Goal: Transaction & Acquisition: Purchase product/service

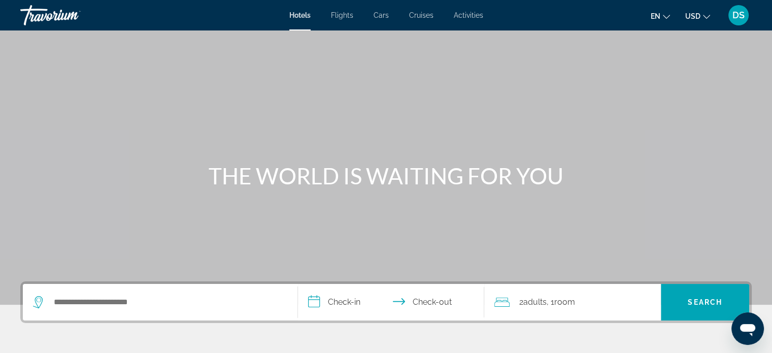
click at [473, 14] on span "Activities" at bounding box center [468, 15] width 29 height 8
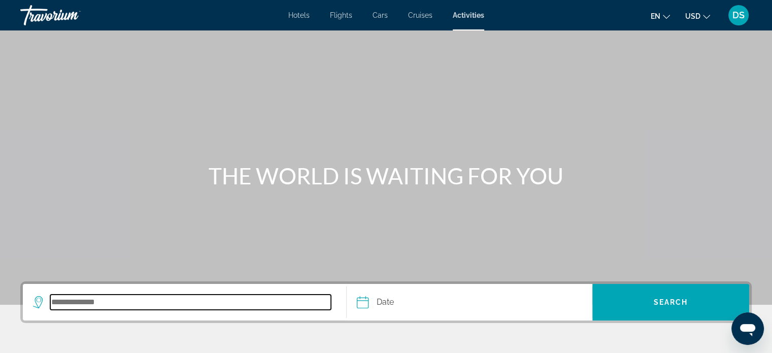
click at [190, 302] on input "Search destination" at bounding box center [190, 301] width 281 height 15
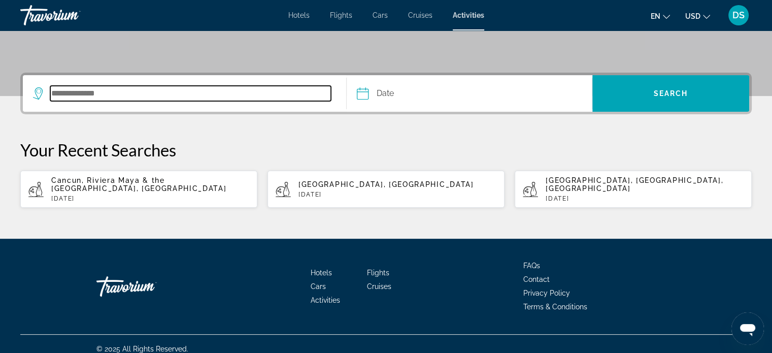
scroll to position [210, 0]
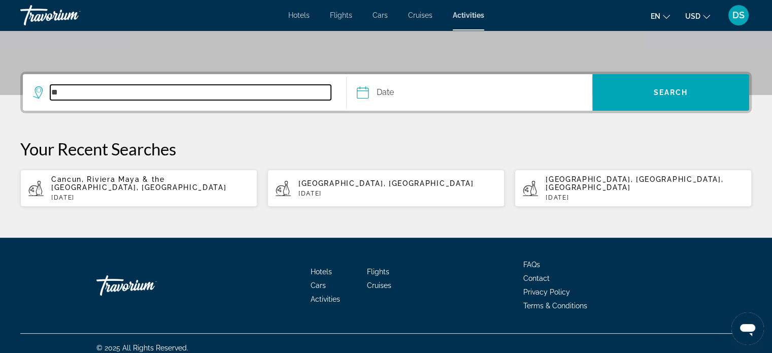
type input "*"
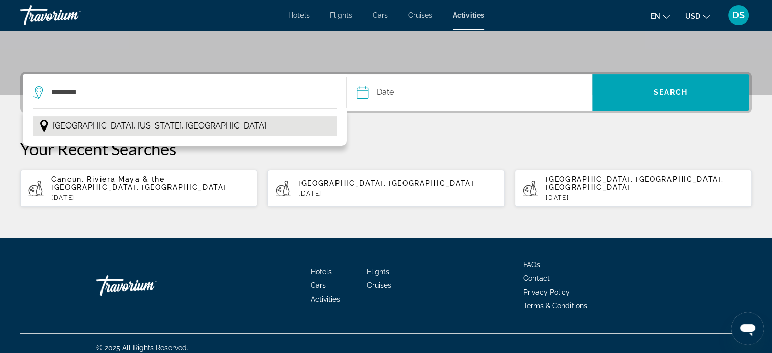
click at [143, 126] on span "[GEOGRAPHIC_DATA], [US_STATE], [GEOGRAPHIC_DATA]" at bounding box center [160, 126] width 214 height 14
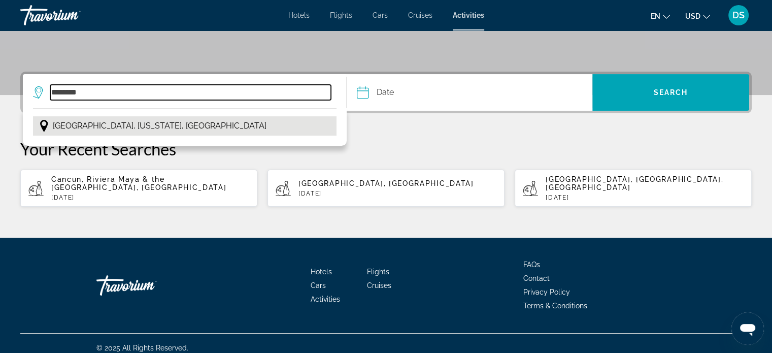
type input "**********"
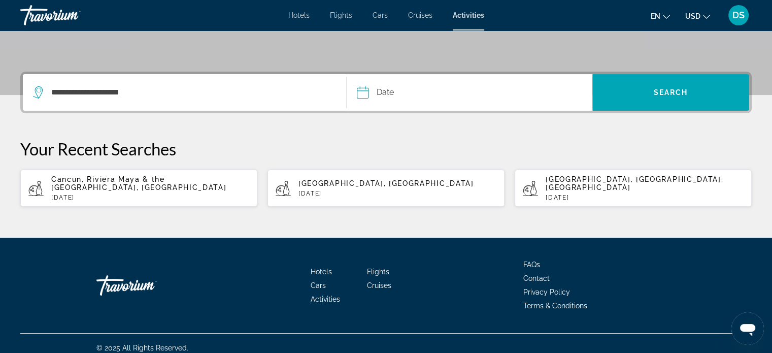
click at [485, 93] on button "Date Navigation placeholder Oct *** *** *** *** *** *** *** *** *** *** *** ***…" at bounding box center [474, 92] width 235 height 37
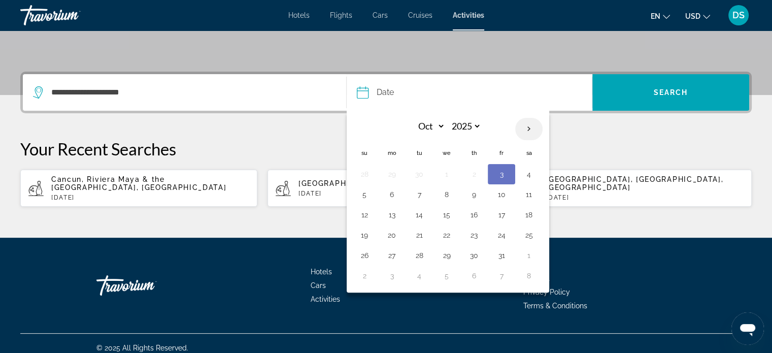
click at [531, 130] on th "Next month" at bounding box center [528, 129] width 27 height 22
select select "**"
click at [392, 214] on button "15" at bounding box center [392, 215] width 16 height 14
type input "**********"
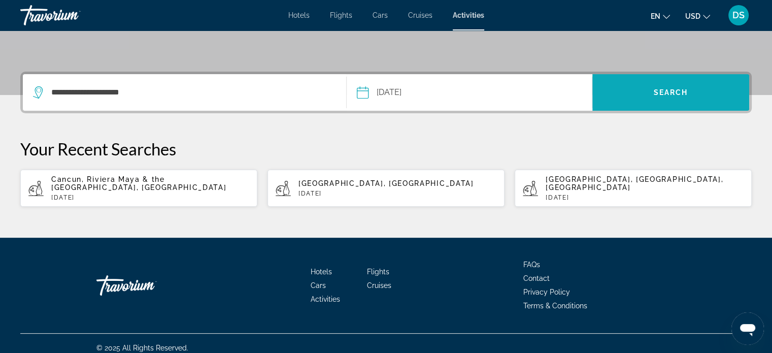
click at [677, 95] on span "Search" at bounding box center [671, 92] width 35 height 8
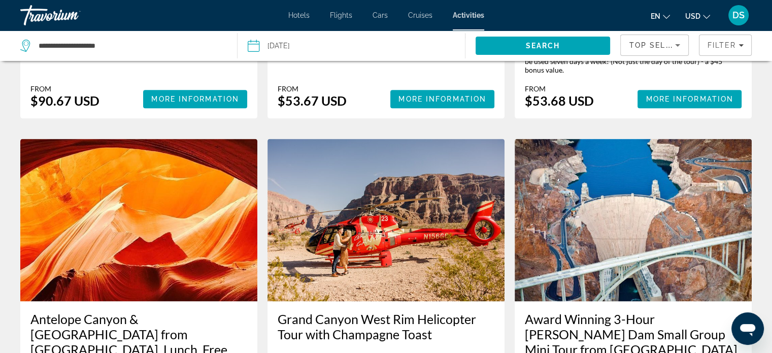
scroll to position [1531, 0]
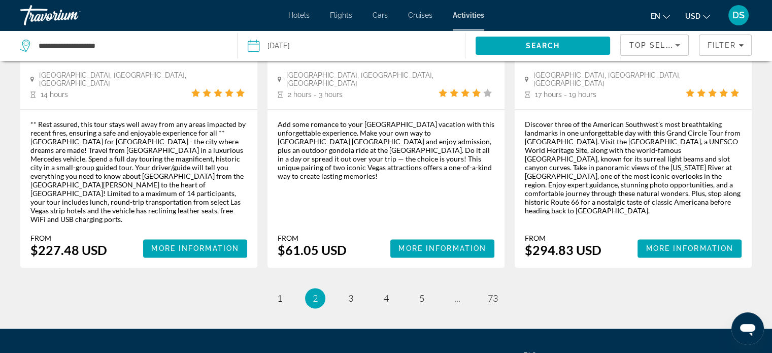
scroll to position [1558, 0]
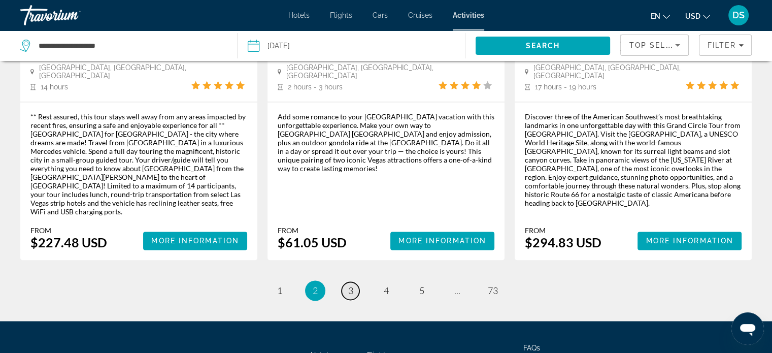
click at [349, 285] on span "3" at bounding box center [350, 290] width 5 height 11
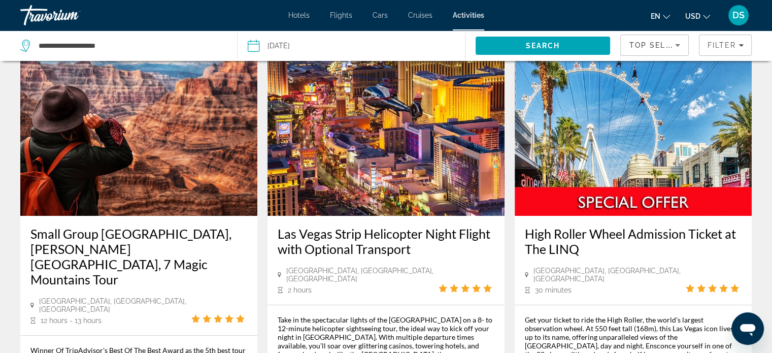
scroll to position [102, 0]
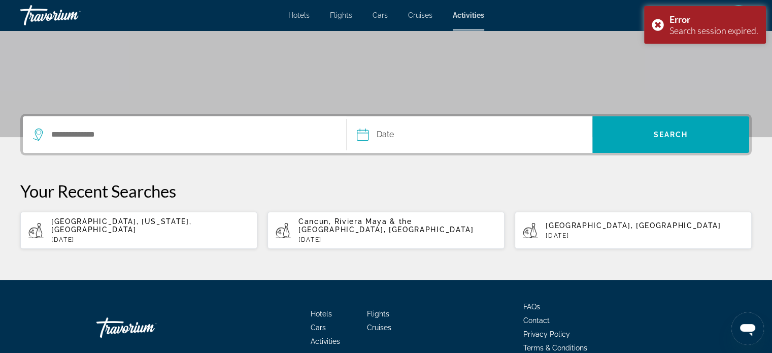
scroll to position [57, 0]
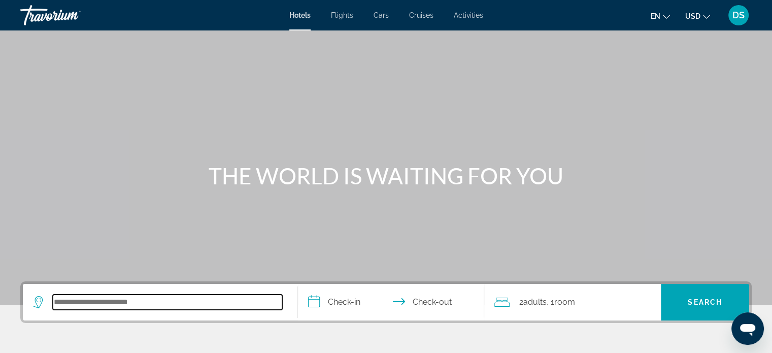
click at [168, 305] on input "Search hotel destination" at bounding box center [167, 301] width 229 height 15
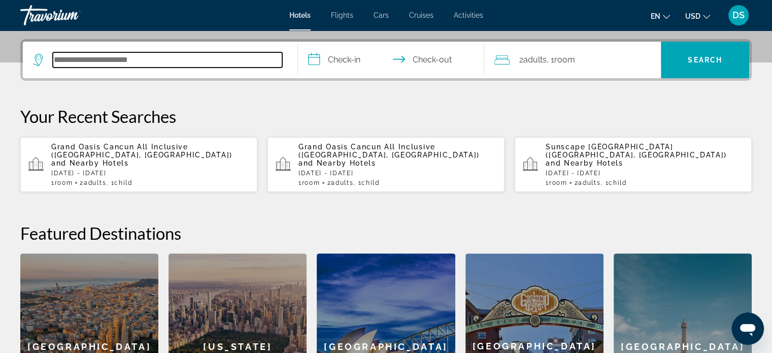
scroll to position [248, 0]
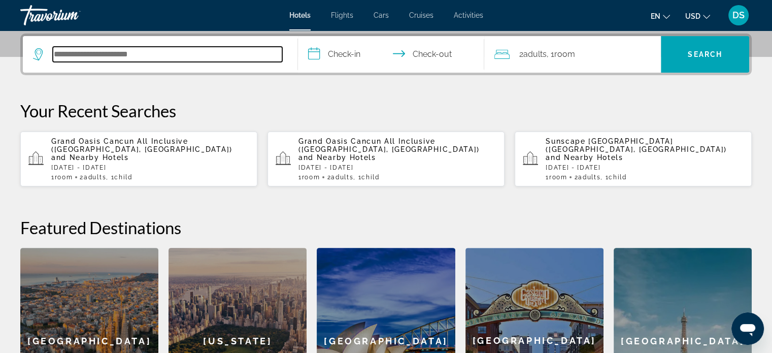
paste input "**********"
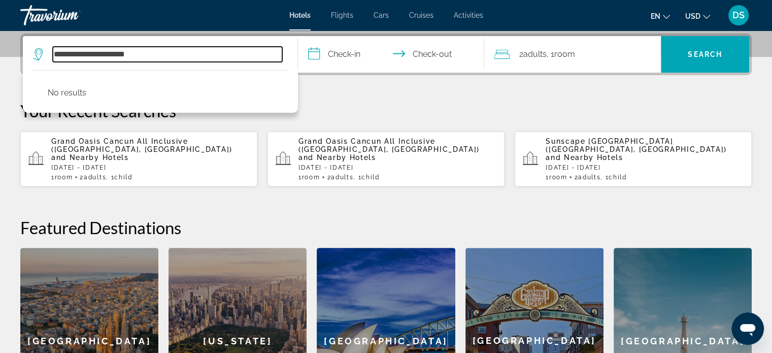
click at [82, 51] on input "**********" at bounding box center [167, 54] width 229 height 15
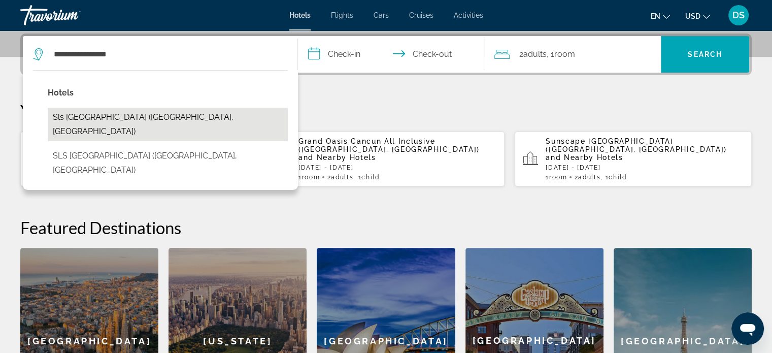
click at [151, 113] on button "Sls Playa Mujeres (Cancun, MX)" at bounding box center [168, 125] width 240 height 34
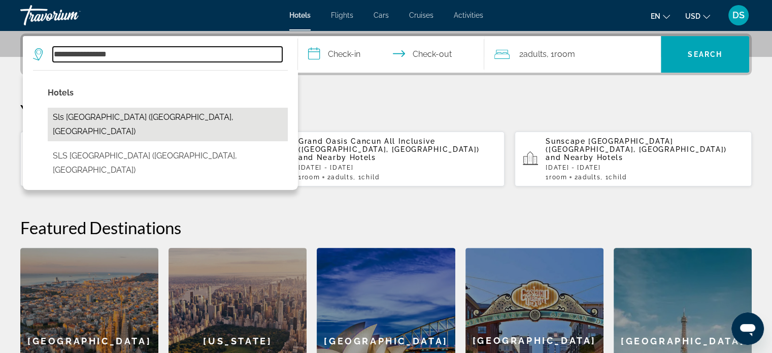
type input "**********"
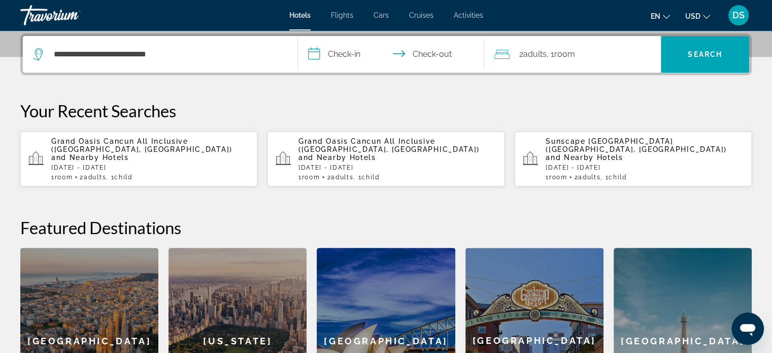
click at [355, 53] on input "**********" at bounding box center [393, 56] width 191 height 40
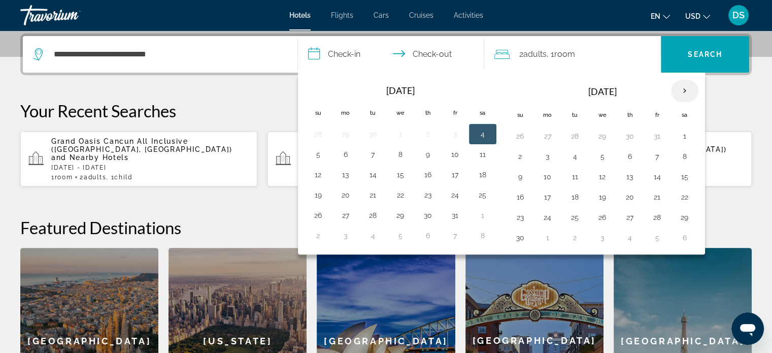
click at [680, 90] on th "Next month" at bounding box center [684, 91] width 27 height 22
click at [626, 191] on button "25" at bounding box center [630, 197] width 16 height 14
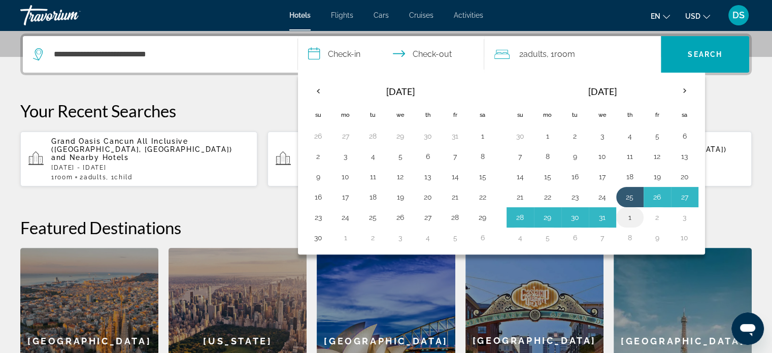
click at [627, 216] on button "1" at bounding box center [630, 217] width 16 height 14
type input "**********"
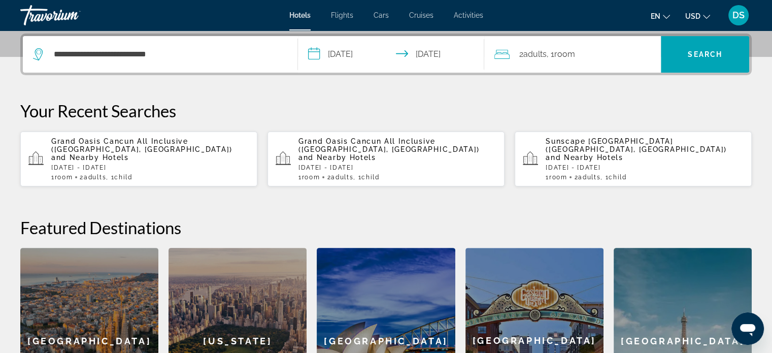
click at [597, 59] on div "2 Adult Adults , 1 Room rooms" at bounding box center [577, 54] width 167 height 14
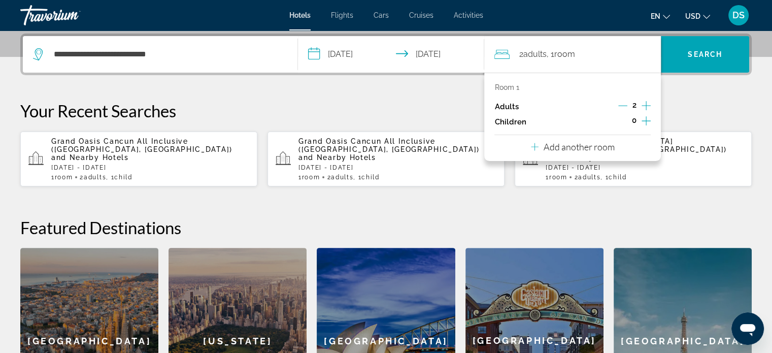
click at [644, 105] on icon "Increment adults" at bounding box center [646, 105] width 9 height 12
click at [621, 105] on icon "Decrement adults" at bounding box center [622, 105] width 9 height 9
click at [644, 119] on icon "Increment children" at bounding box center [646, 121] width 9 height 12
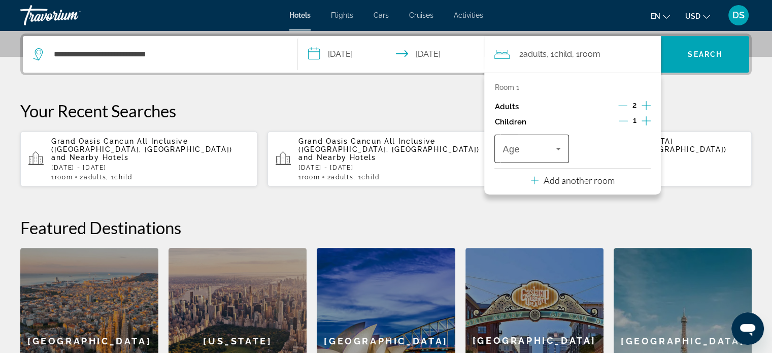
click at [560, 150] on icon "Travelers: 2 adults, 1 child" at bounding box center [558, 149] width 12 height 12
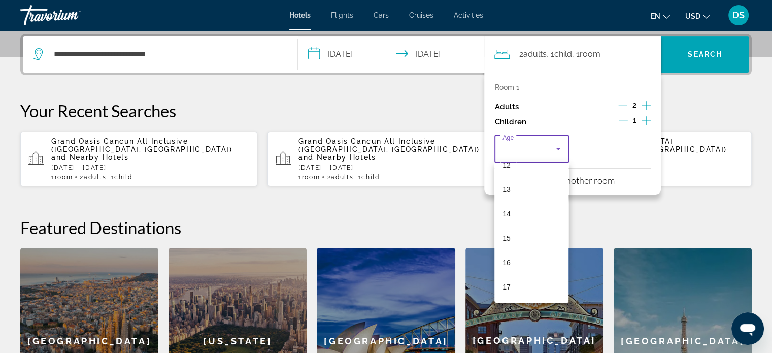
scroll to position [307, 0]
click at [520, 234] on mat-option "15" at bounding box center [531, 238] width 74 height 24
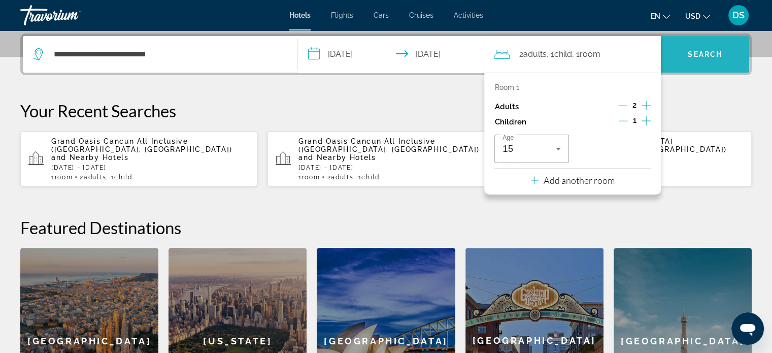
click at [702, 55] on span "Search" at bounding box center [705, 54] width 35 height 8
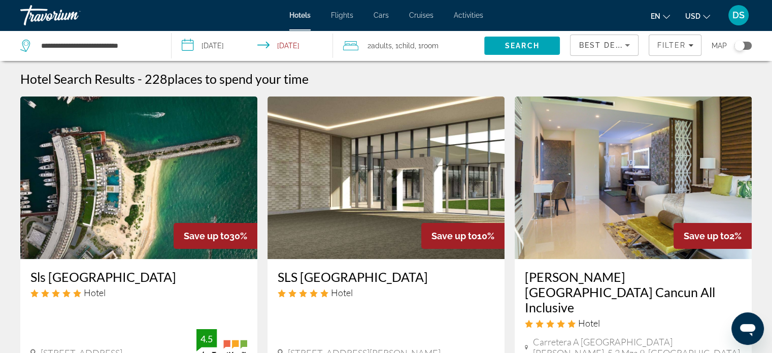
click at [88, 219] on img "Main content" at bounding box center [138, 177] width 237 height 162
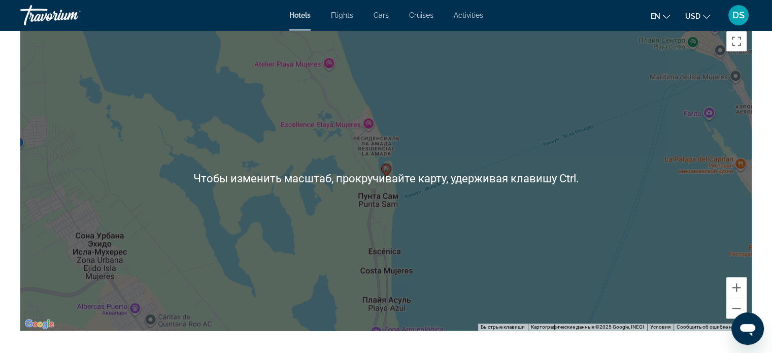
scroll to position [1168, 0]
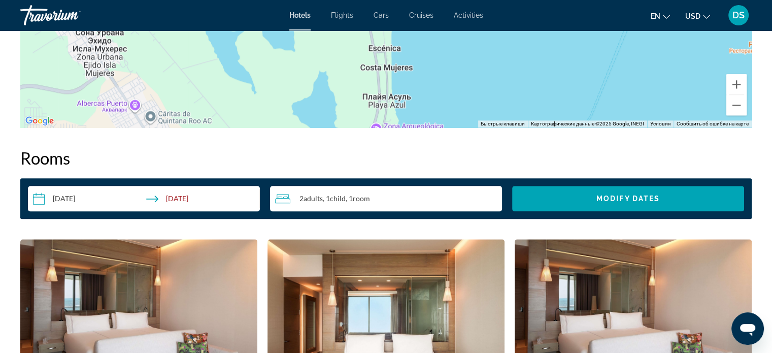
click at [76, 198] on input "**********" at bounding box center [146, 200] width 236 height 28
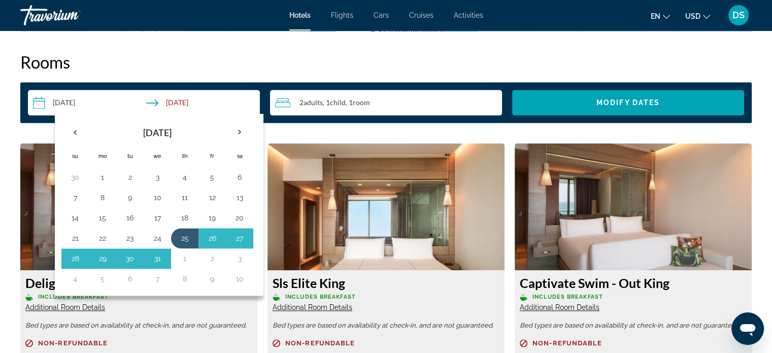
scroll to position [1269, 0]
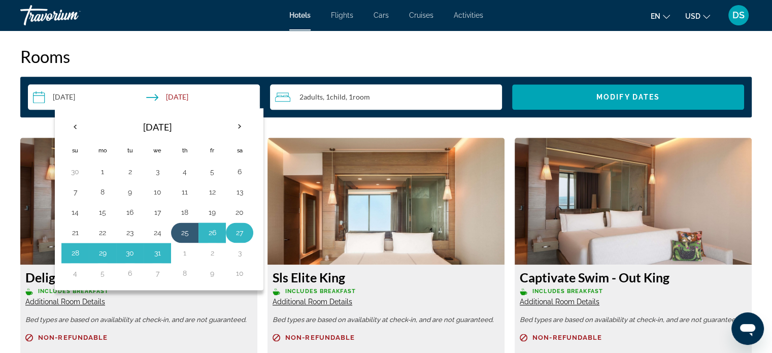
click at [238, 231] on button "27" at bounding box center [239, 232] width 16 height 14
click at [213, 251] on button "2" at bounding box center [212, 253] width 16 height 14
type input "**********"
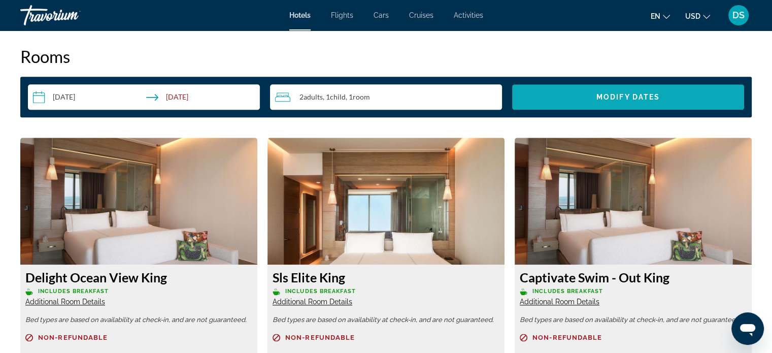
click at [556, 93] on span "Search widget" at bounding box center [628, 97] width 232 height 24
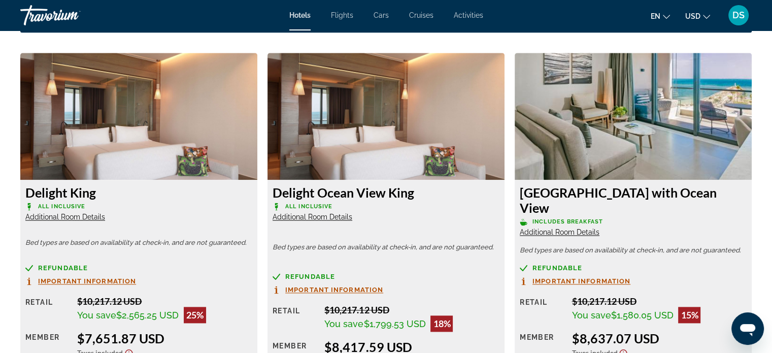
scroll to position [1457, 0]
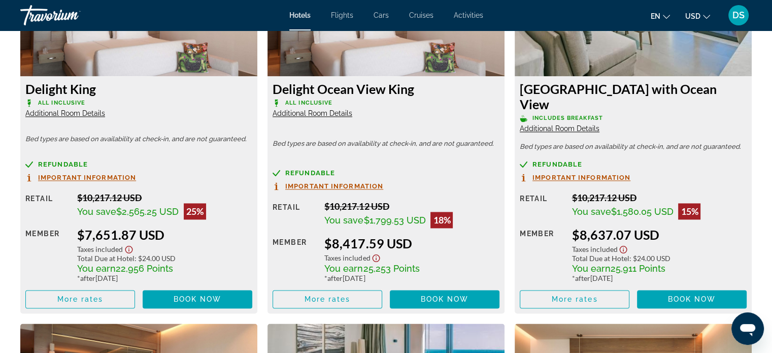
click at [112, 174] on span "Important Information" at bounding box center [87, 177] width 98 height 7
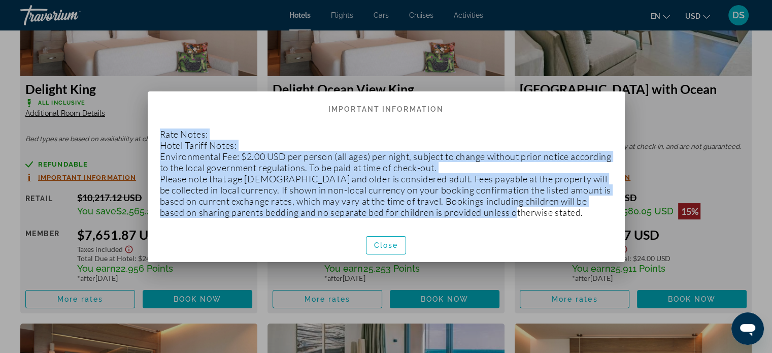
drag, startPoint x: 516, startPoint y: 211, endPoint x: 158, endPoint y: 132, distance: 366.0
click at [158, 132] on div "Rate Notes: Hotel Tariff Notes: Environmental Fee: $2.00 USD per person (all ag…" at bounding box center [386, 173] width 477 height 110
copy p "Rate Notes: Hotel Tariff Notes: Environmental Fee: $2.00 USD per person (all ag…"
click at [385, 248] on span "Close" at bounding box center [386, 245] width 24 height 8
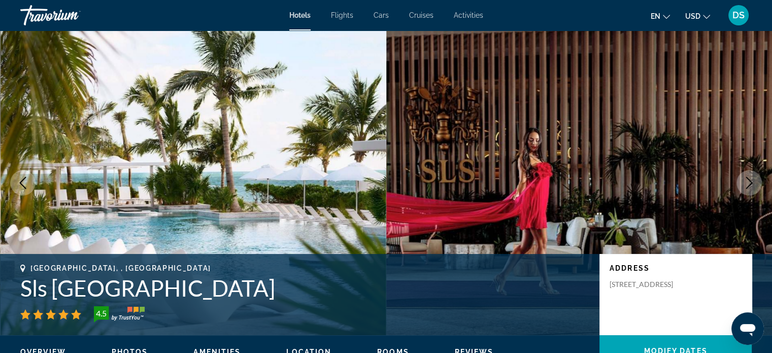
scroll to position [1457, 0]
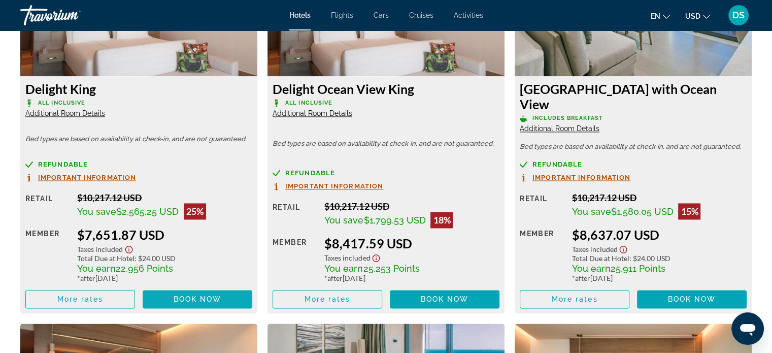
click at [198, 295] on span "Book now" at bounding box center [198, 299] width 48 height 8
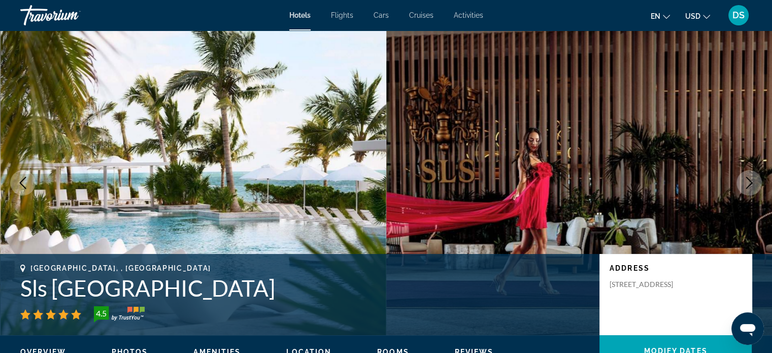
click at [302, 16] on span "Hotels" at bounding box center [299, 15] width 21 height 8
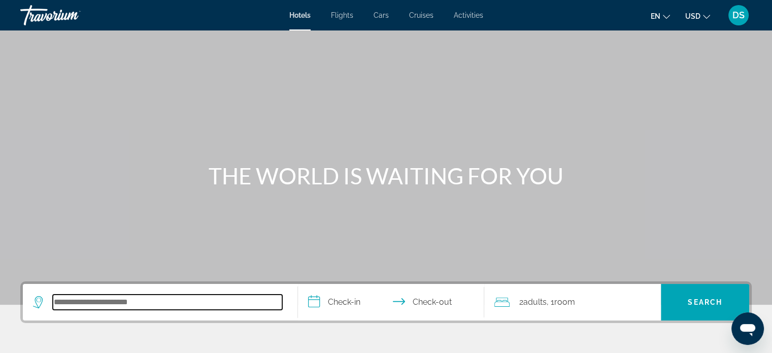
click at [98, 303] on input "Search hotel destination" at bounding box center [167, 301] width 229 height 15
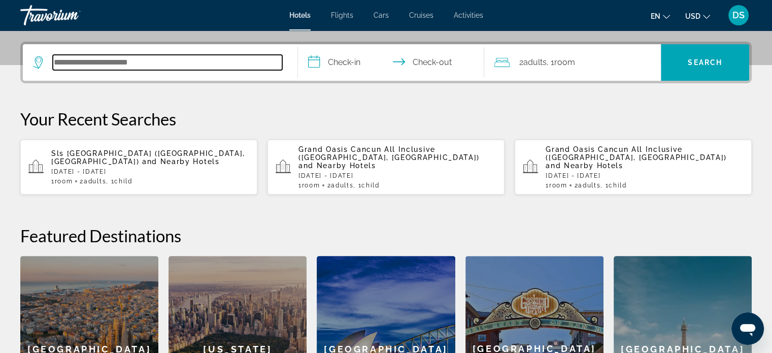
scroll to position [248, 0]
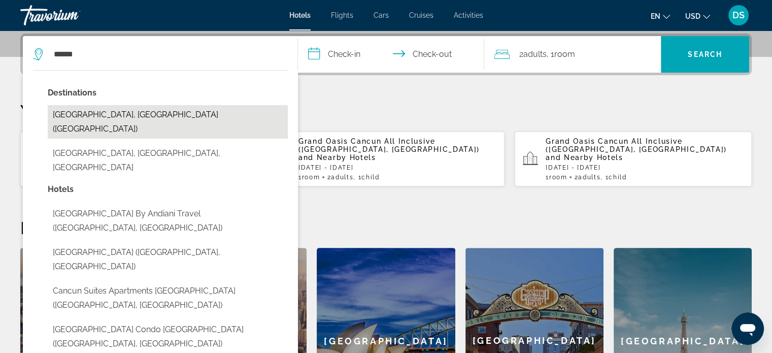
click at [142, 113] on button "Cancun, Mexico (CUN)" at bounding box center [168, 122] width 240 height 34
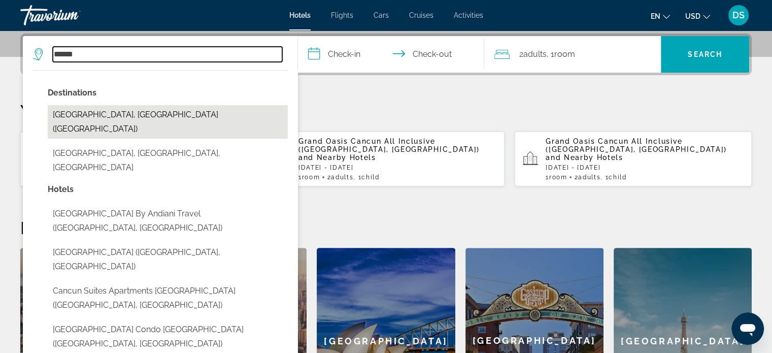
type input "**********"
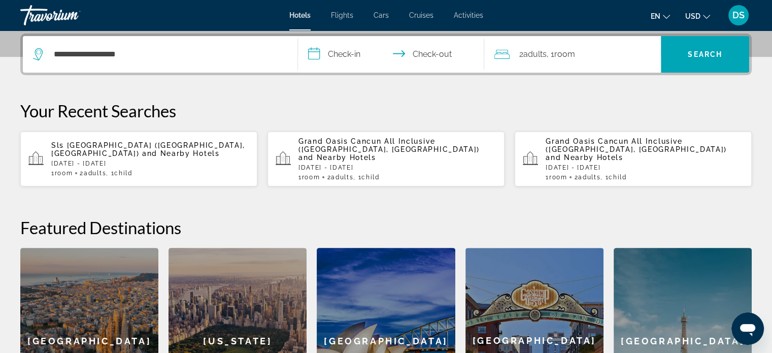
click at [344, 53] on input "**********" at bounding box center [393, 56] width 191 height 40
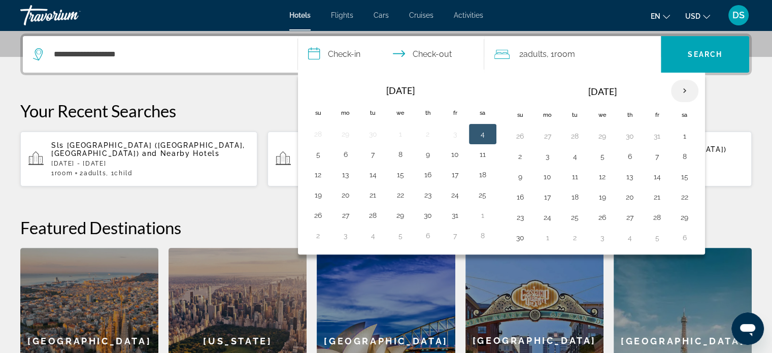
click at [683, 91] on th "Next month" at bounding box center [684, 91] width 27 height 22
click at [630, 192] on button "25" at bounding box center [630, 197] width 16 height 14
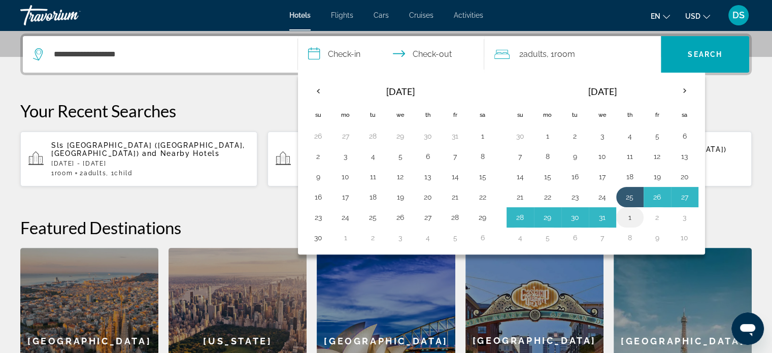
click at [628, 217] on button "1" at bounding box center [630, 217] width 16 height 14
type input "**********"
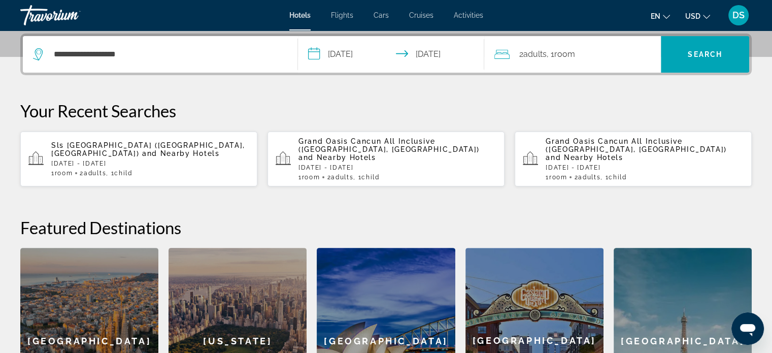
click at [594, 54] on div "2 Adult Adults , 1 Room rooms" at bounding box center [577, 54] width 167 height 14
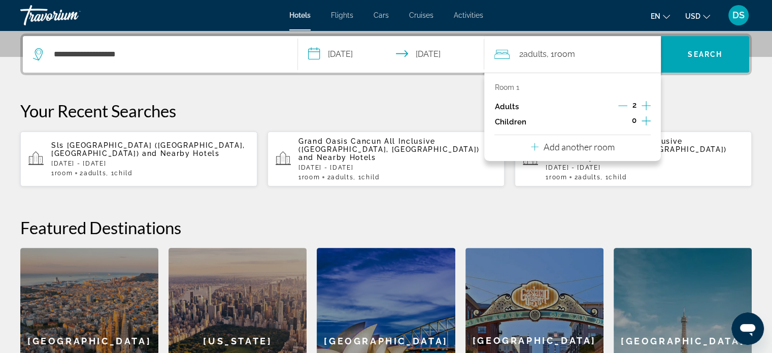
click at [646, 119] on icon "Increment children" at bounding box center [646, 120] width 9 height 9
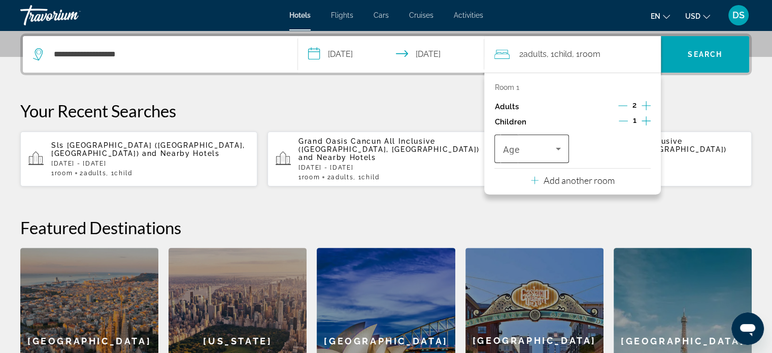
click at [558, 148] on icon "Travelers: 2 adults, 1 child" at bounding box center [558, 149] width 5 height 3
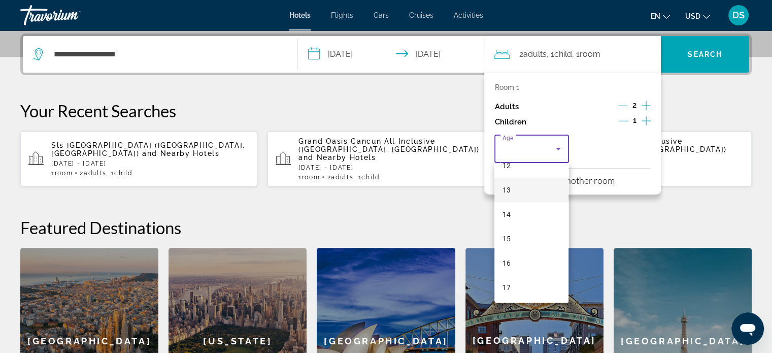
scroll to position [307, 0]
click at [518, 236] on mat-option "15" at bounding box center [531, 238] width 74 height 24
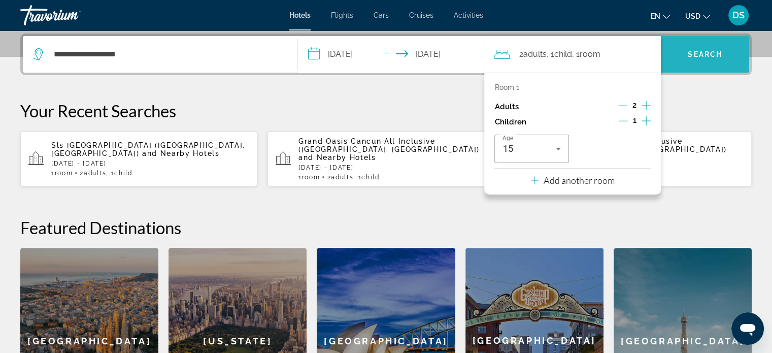
click at [693, 52] on span "Search" at bounding box center [705, 54] width 35 height 8
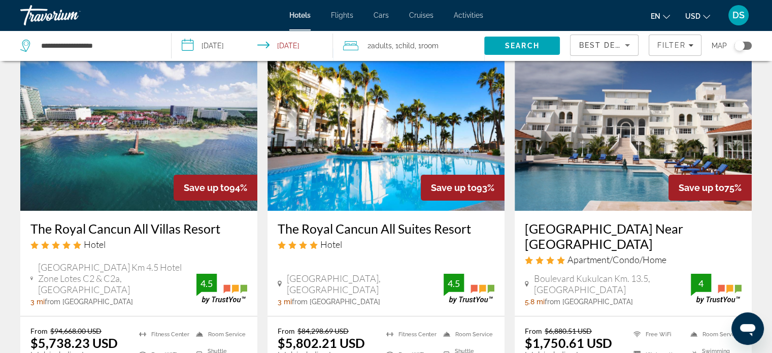
scroll to position [102, 0]
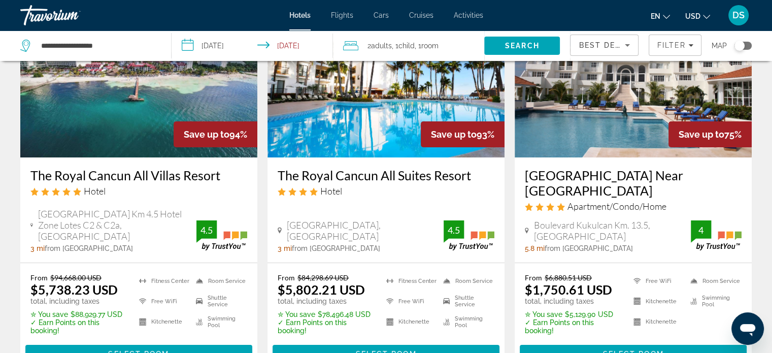
drag, startPoint x: 110, startPoint y: 119, endPoint x: 123, endPoint y: 141, distance: 26.2
click at [110, 119] on img "Main content" at bounding box center [138, 76] width 237 height 162
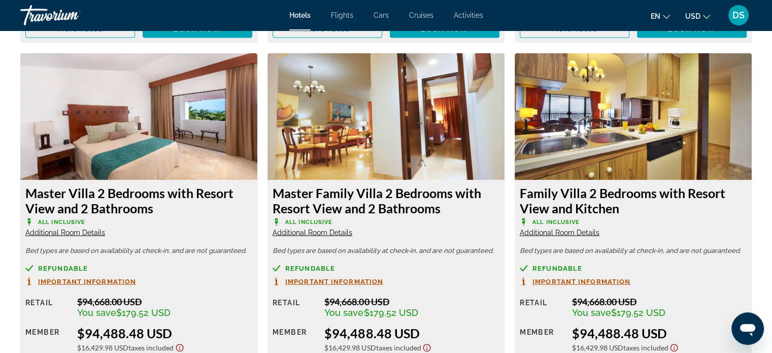
scroll to position [2284, 0]
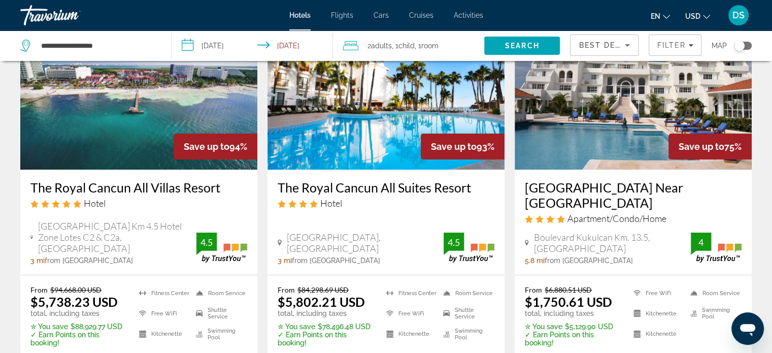
scroll to position [102, 0]
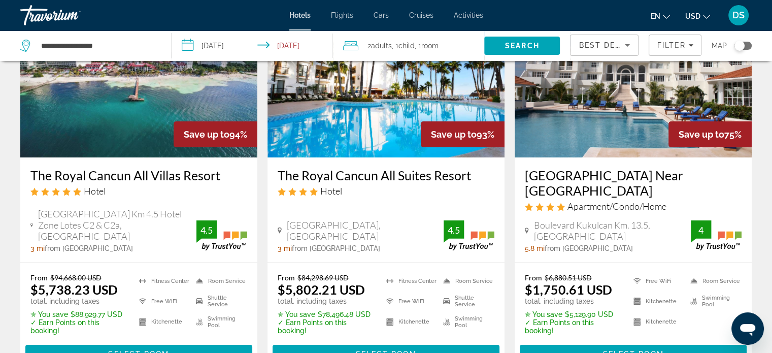
click at [348, 119] on img "Main content" at bounding box center [386, 76] width 237 height 162
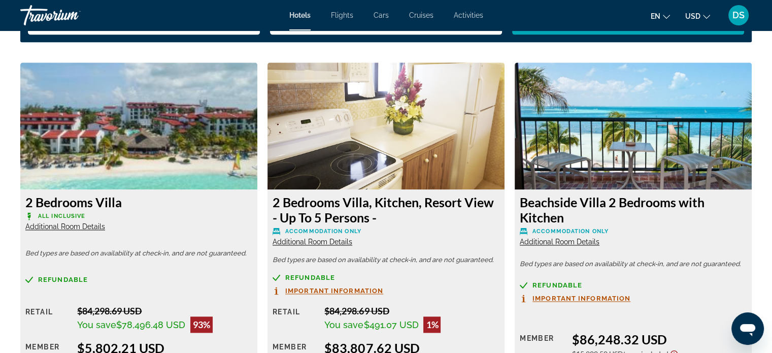
scroll to position [1371, 0]
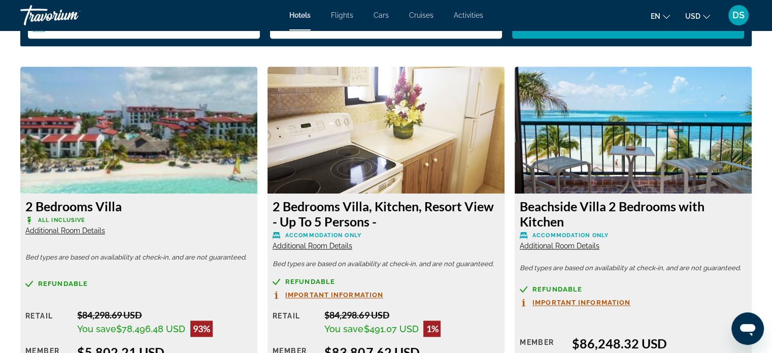
click at [144, 116] on img "Main content" at bounding box center [138, 130] width 237 height 127
click at [102, 144] on img "Main content" at bounding box center [138, 130] width 237 height 127
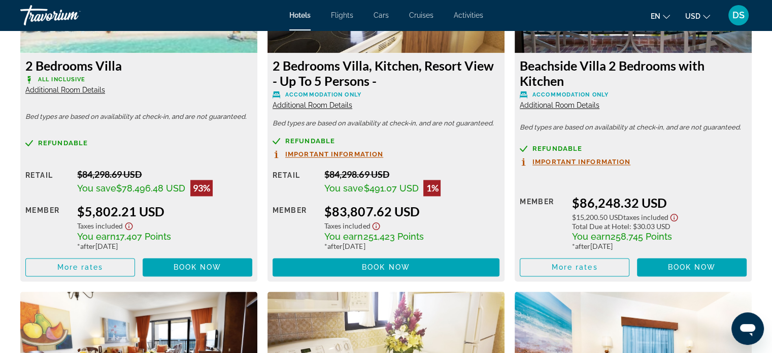
scroll to position [1574, 0]
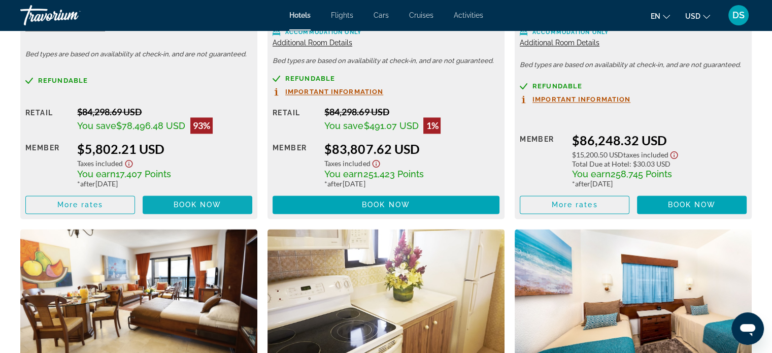
click at [187, 206] on span "Book now" at bounding box center [198, 205] width 48 height 8
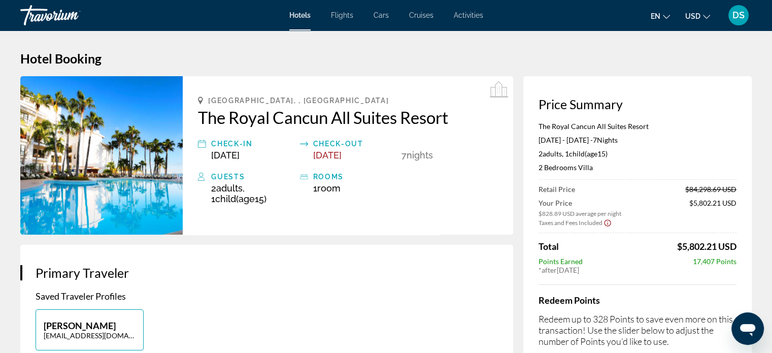
click at [123, 190] on img "Main content" at bounding box center [101, 155] width 162 height 158
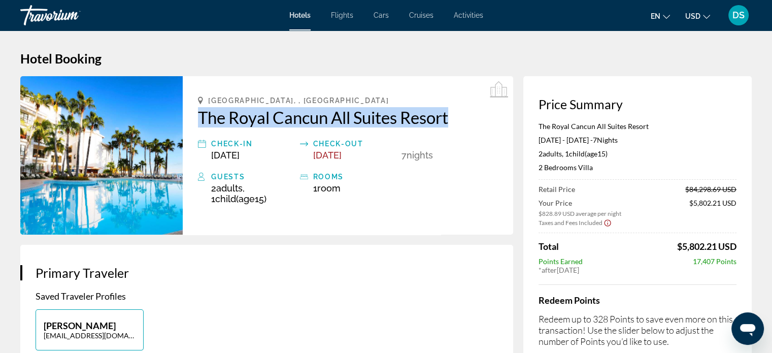
drag, startPoint x: 190, startPoint y: 121, endPoint x: 469, endPoint y: 119, distance: 279.2
click at [469, 119] on div "Cancun, , Mexico The Royal Cancun All Suites Resort Check-in Dec 25, 2025 Check…" at bounding box center [348, 155] width 330 height 158
copy h2 "The Royal Cancun All Suites Resort"
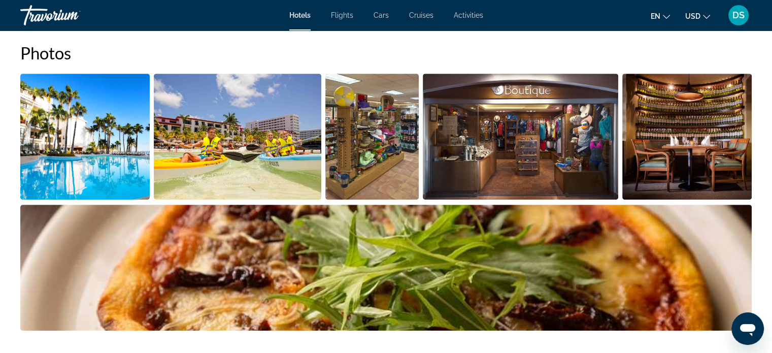
scroll to position [609, 0]
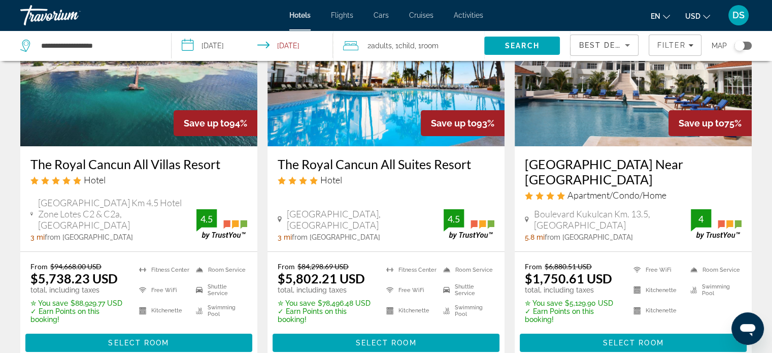
scroll to position [51, 0]
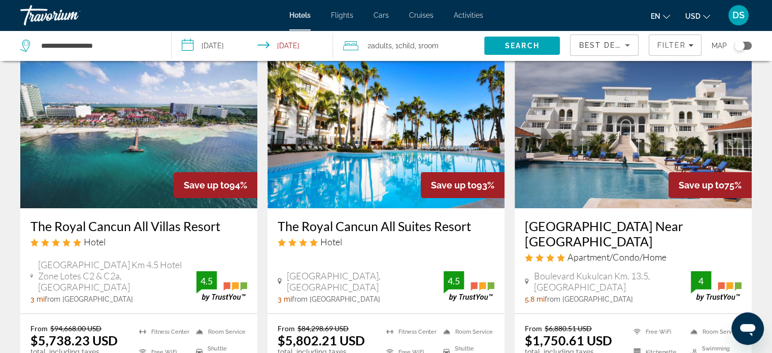
click at [634, 146] on img "Main content" at bounding box center [633, 127] width 237 height 162
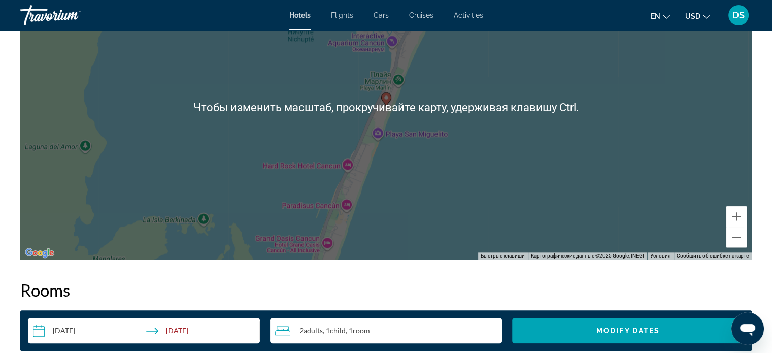
scroll to position [1320, 0]
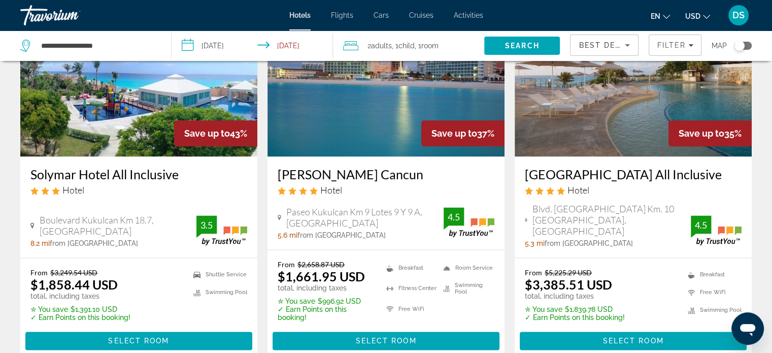
scroll to position [1269, 0]
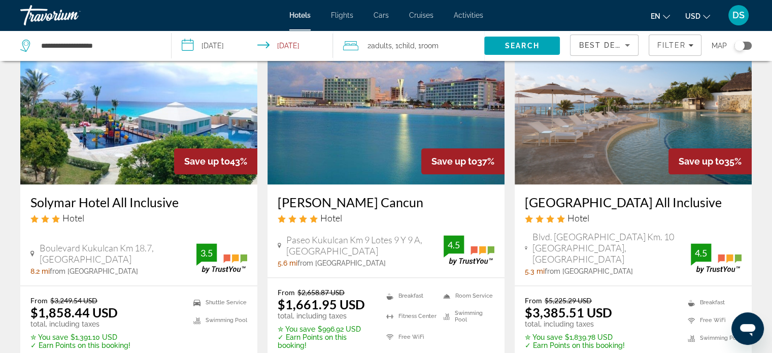
click at [613, 134] on img "Main content" at bounding box center [633, 103] width 237 height 162
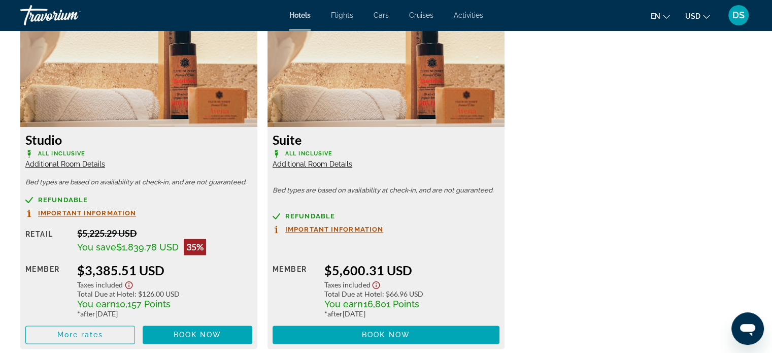
scroll to position [1523, 0]
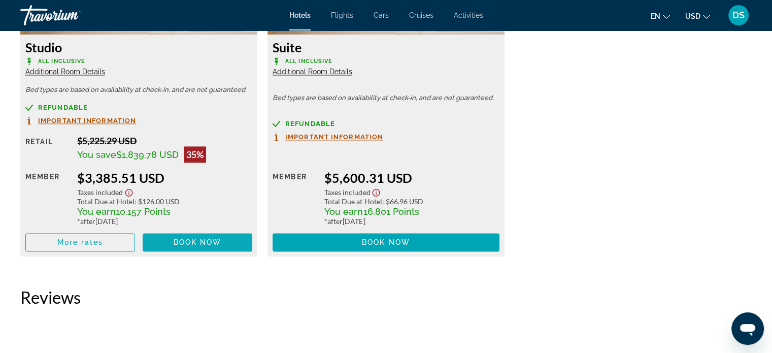
click at [194, 238] on span "Book now" at bounding box center [198, 242] width 48 height 8
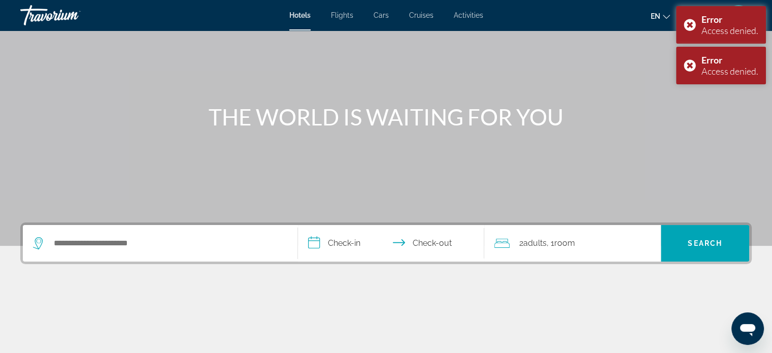
scroll to position [152, 0]
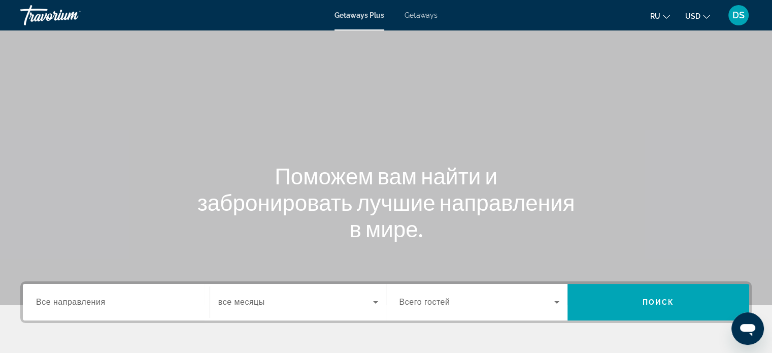
click at [421, 18] on span "Getaways" at bounding box center [421, 15] width 33 height 8
click at [90, 301] on span "Все направления" at bounding box center [71, 301] width 70 height 9
click at [90, 301] on input "Destination Все направления" at bounding box center [116, 302] width 160 height 12
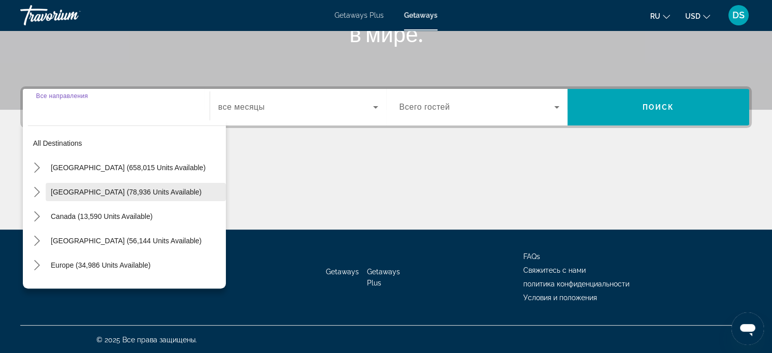
scroll to position [195, 0]
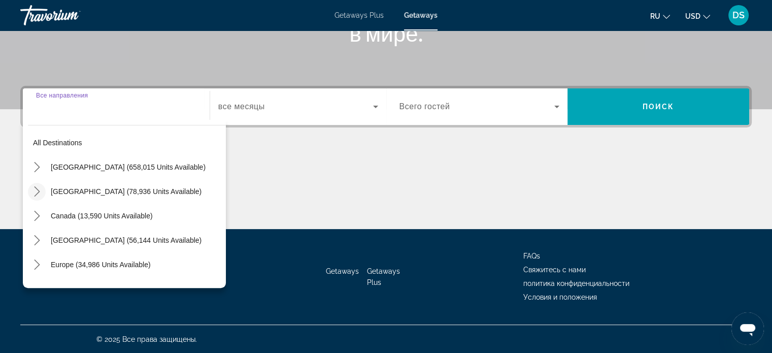
click at [38, 189] on icon "Toggle Mexico (78,936 units available) submenu" at bounding box center [37, 191] width 6 height 10
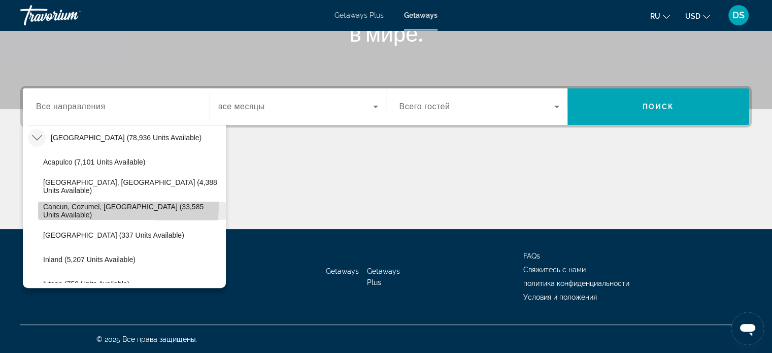
click at [57, 203] on span "Cancun, Cozumel, Riviera Maya (33,585 units available)" at bounding box center [132, 211] width 178 height 16
type input "**********"
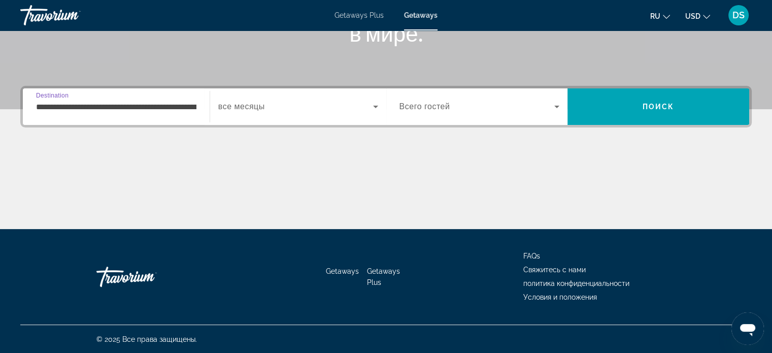
click at [274, 101] on span "Search widget" at bounding box center [295, 107] width 155 height 12
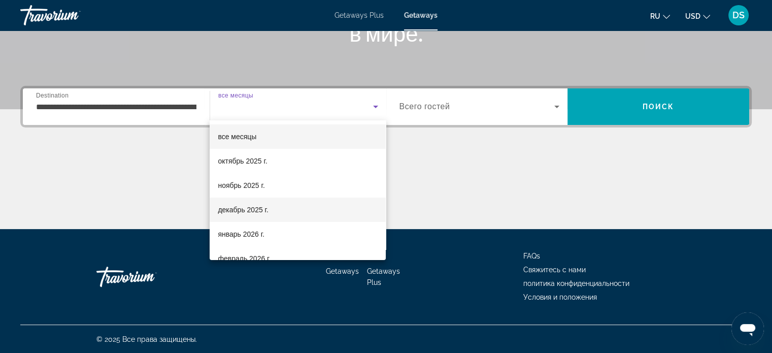
click at [246, 210] on span "декабрь 2025 г." at bounding box center [243, 210] width 50 height 12
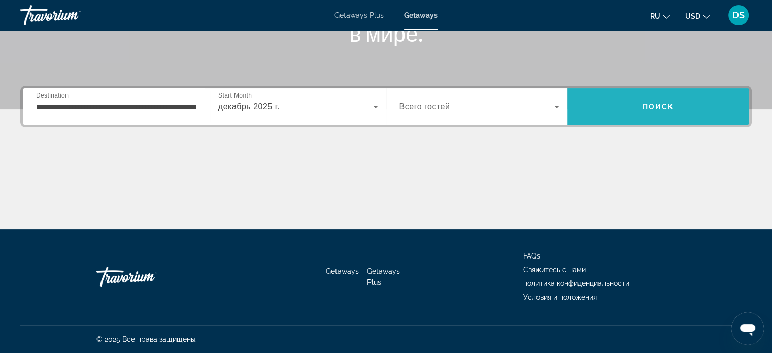
click at [627, 104] on span "Search" at bounding box center [659, 106] width 182 height 24
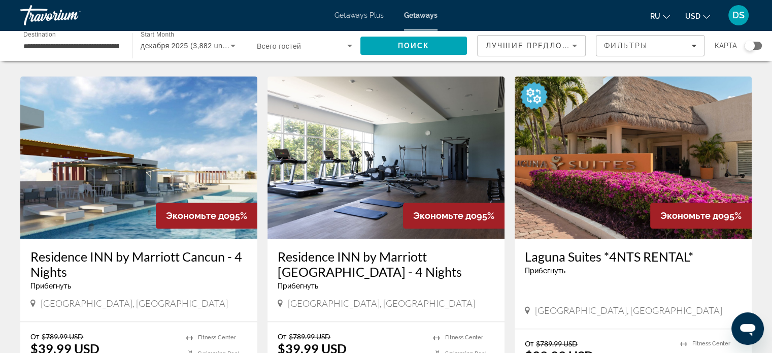
scroll to position [1320, 0]
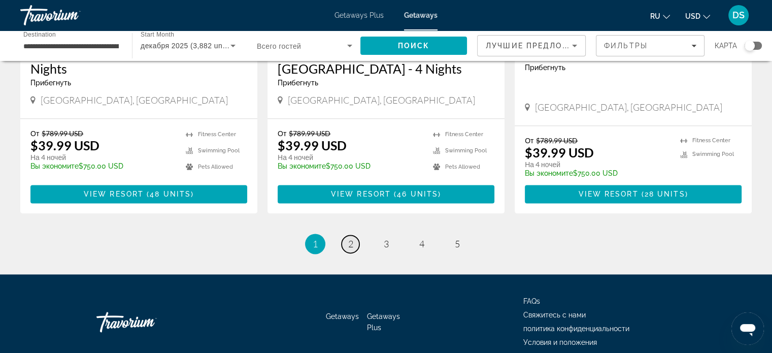
click at [351, 238] on span "2" at bounding box center [350, 243] width 5 height 11
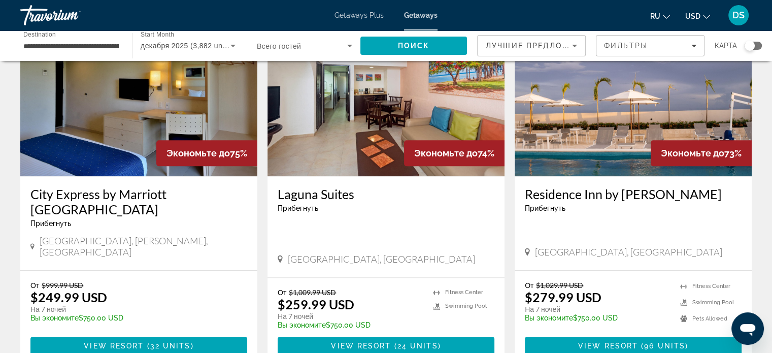
scroll to position [1269, 0]
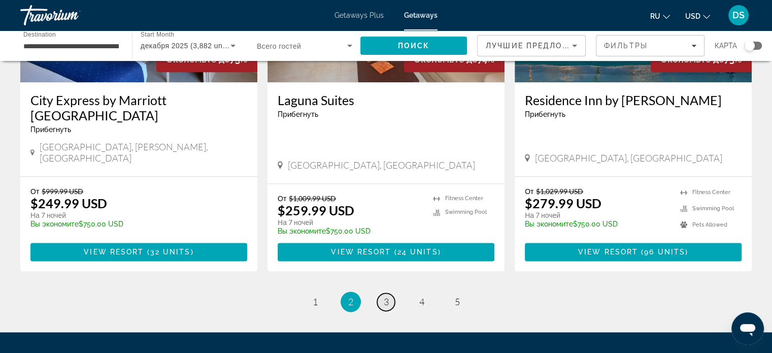
click at [379, 293] on link "page 3" at bounding box center [386, 302] width 18 height 18
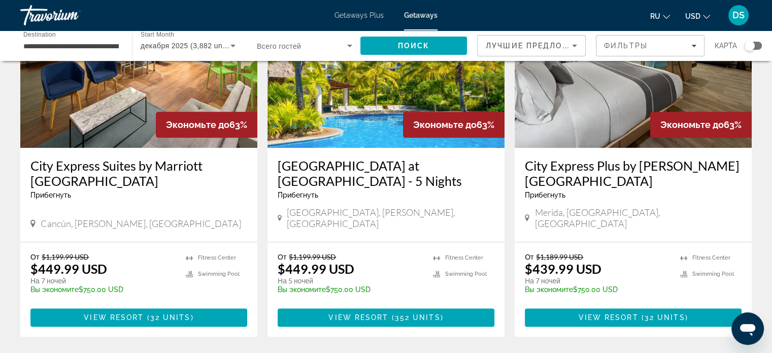
scroll to position [1218, 0]
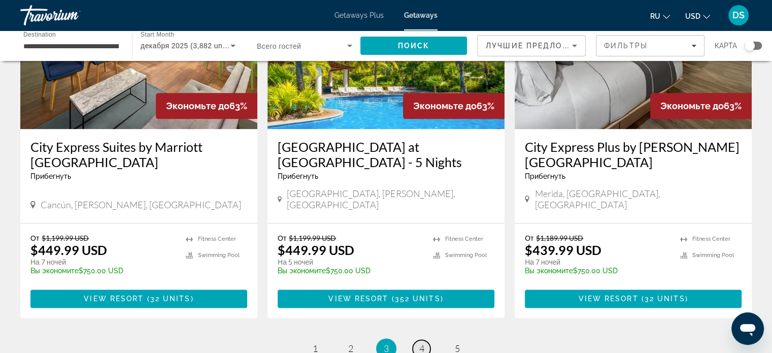
click at [423, 343] on span "4" at bounding box center [421, 348] width 5 height 11
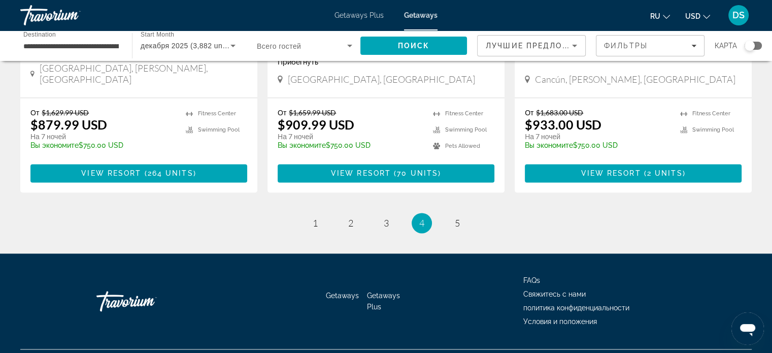
scroll to position [1350, 0]
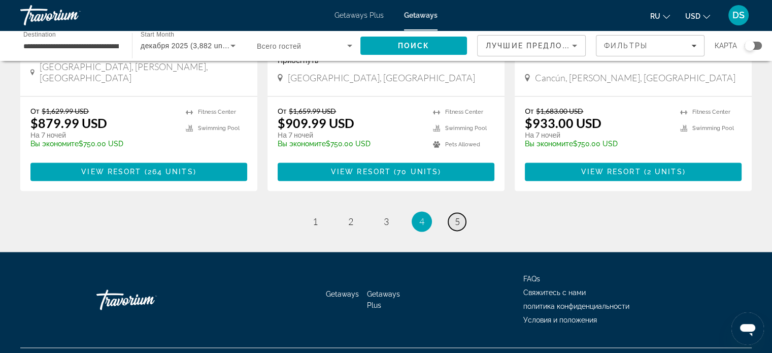
click at [456, 216] on span "5" at bounding box center [457, 221] width 5 height 11
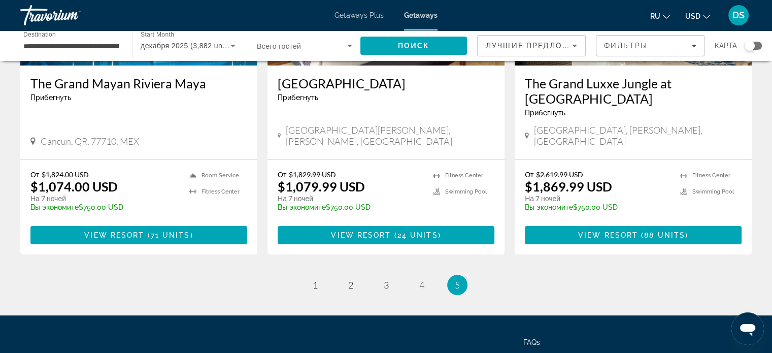
scroll to position [203, 0]
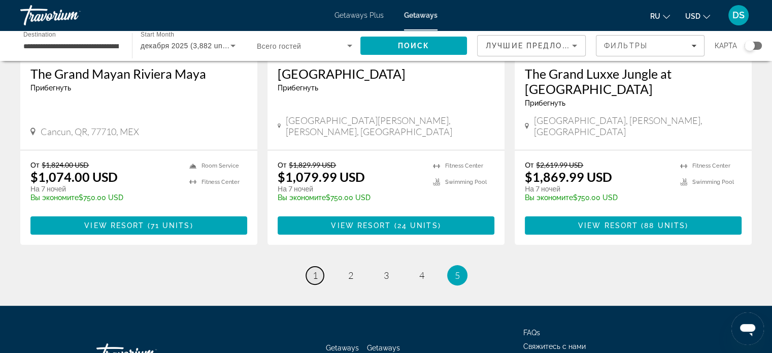
click at [321, 269] on link "page 1" at bounding box center [315, 276] width 18 height 18
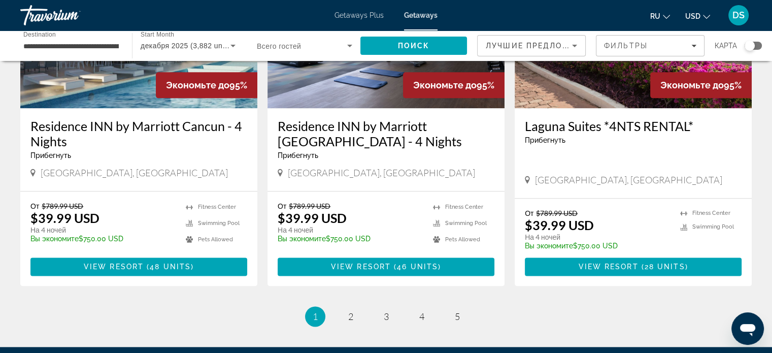
scroll to position [1350, 0]
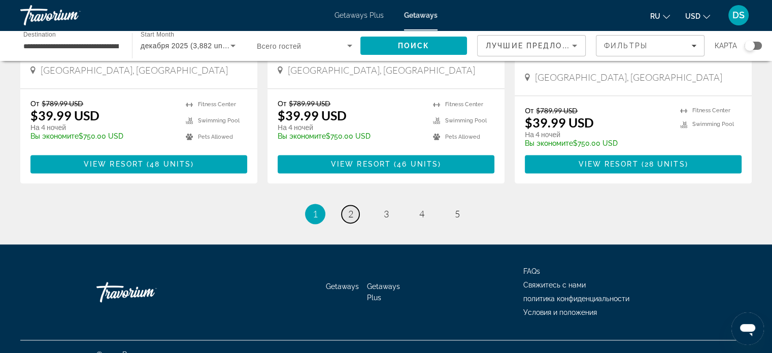
click at [354, 205] on link "page 2" at bounding box center [351, 214] width 18 height 18
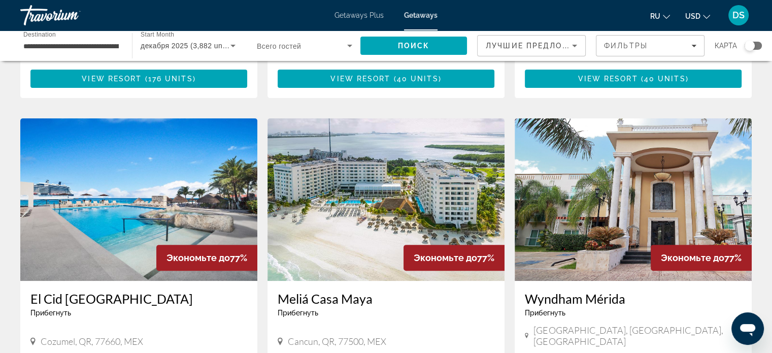
scroll to position [406, 0]
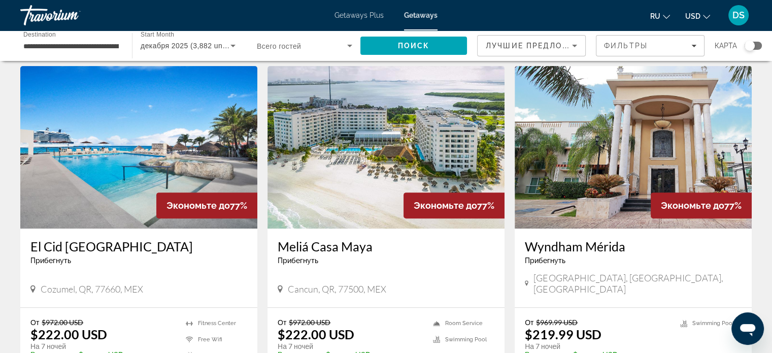
click at [380, 177] on img "Main content" at bounding box center [386, 147] width 237 height 162
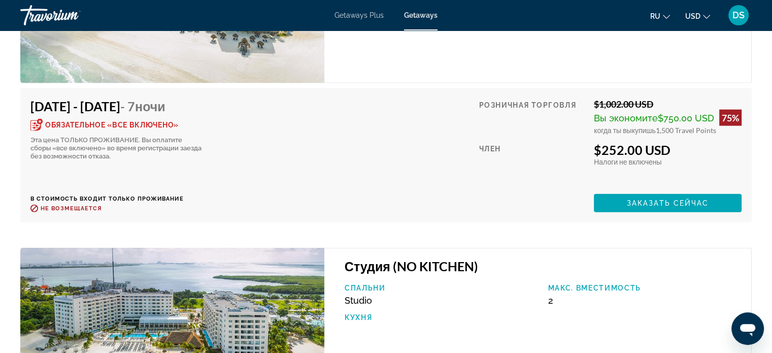
scroll to position [2269, 0]
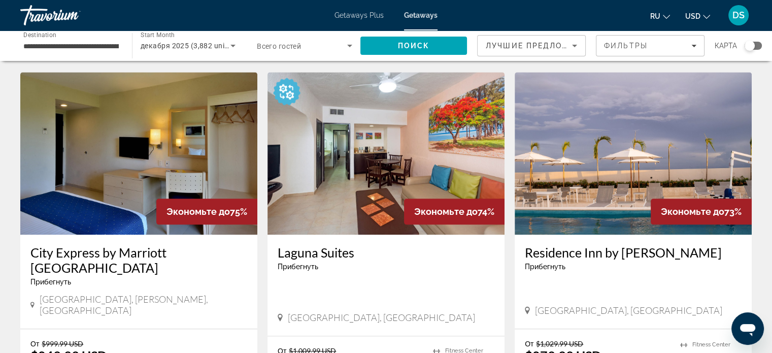
scroll to position [1218, 0]
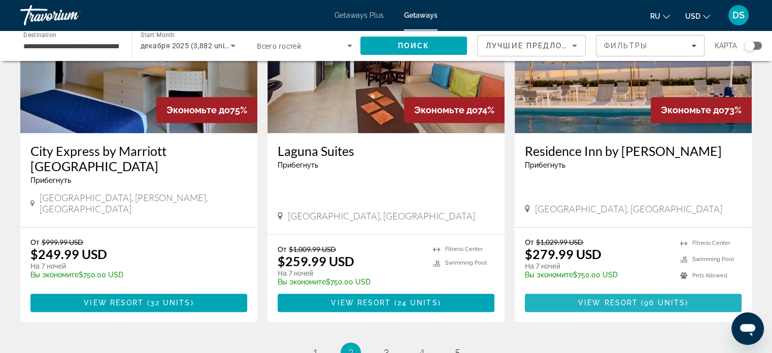
click at [659, 298] on span "96 units" at bounding box center [664, 302] width 41 height 8
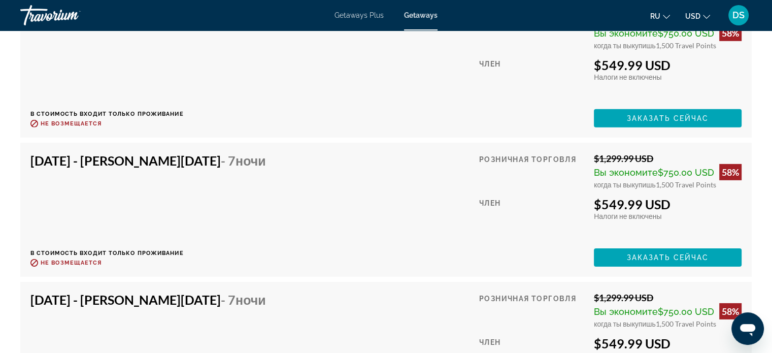
scroll to position [3147, 0]
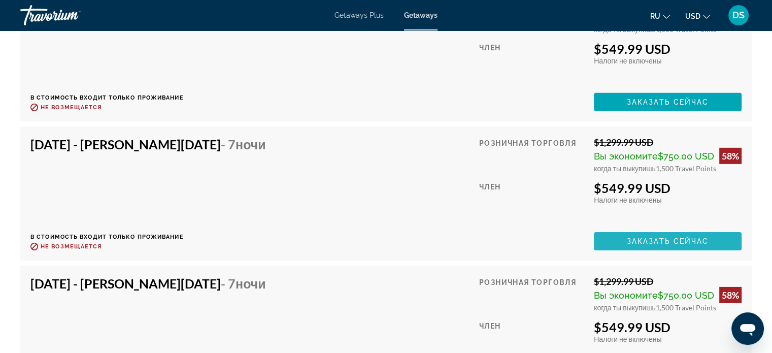
click at [648, 237] on span "Заказать сейчас" at bounding box center [668, 241] width 82 height 8
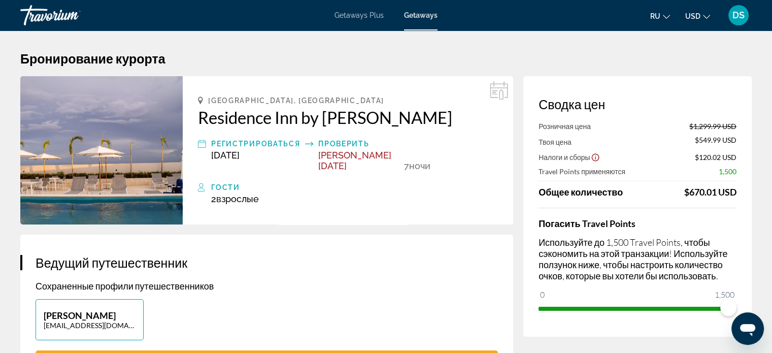
drag, startPoint x: 191, startPoint y: 123, endPoint x: 447, endPoint y: 119, distance: 255.4
click at [447, 119] on div "Mérida, Mexico Residence Inn by Marriott Merida Регистрироваться Dec 26, 2025 П…" at bounding box center [348, 150] width 330 height 148
copy h2 "Residence Inn by Marriott Merida"
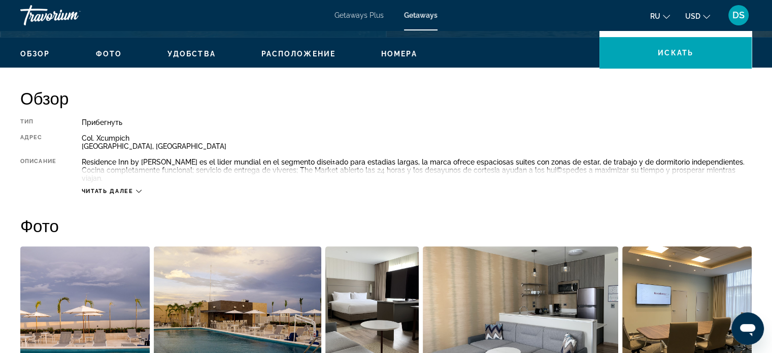
scroll to position [457, 0]
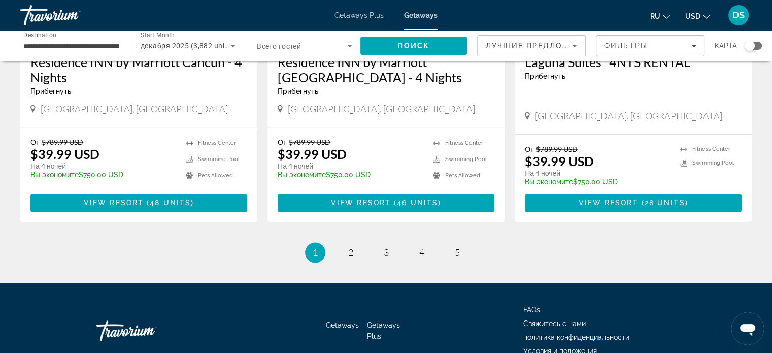
scroll to position [1320, 0]
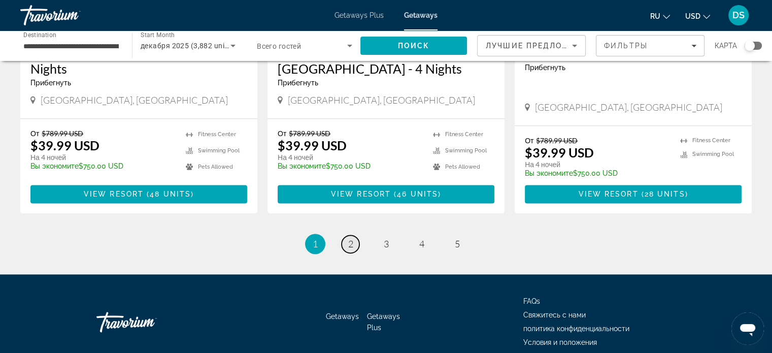
click at [346, 235] on link "page 2" at bounding box center [351, 244] width 18 height 18
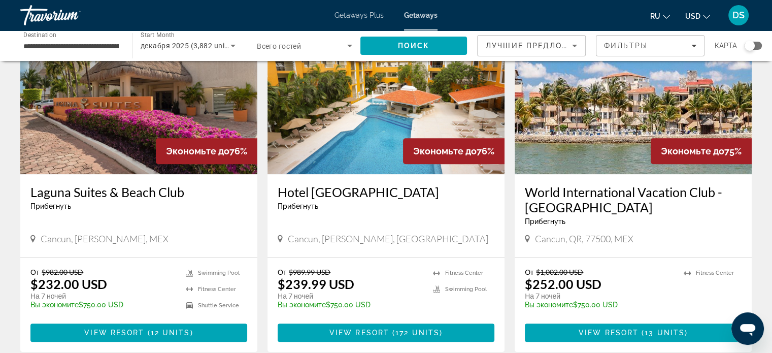
scroll to position [863, 0]
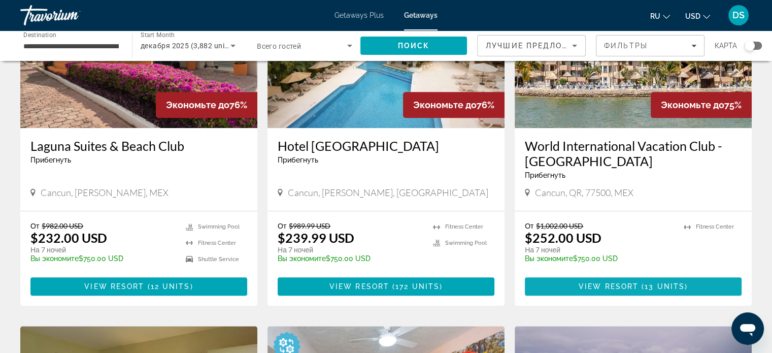
click at [676, 282] on span "13 units" at bounding box center [665, 286] width 40 height 8
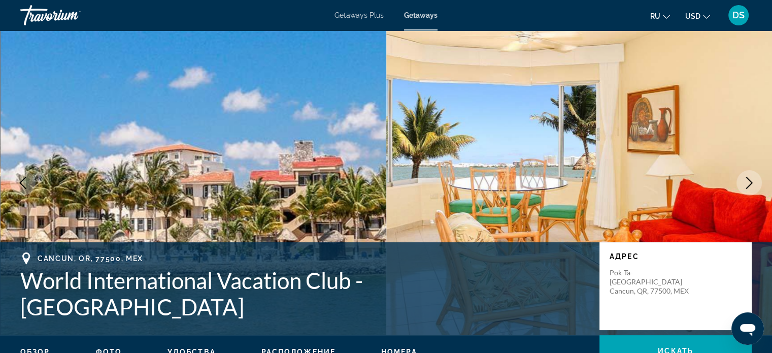
click at [755, 184] on icon "Next image" at bounding box center [749, 183] width 12 height 12
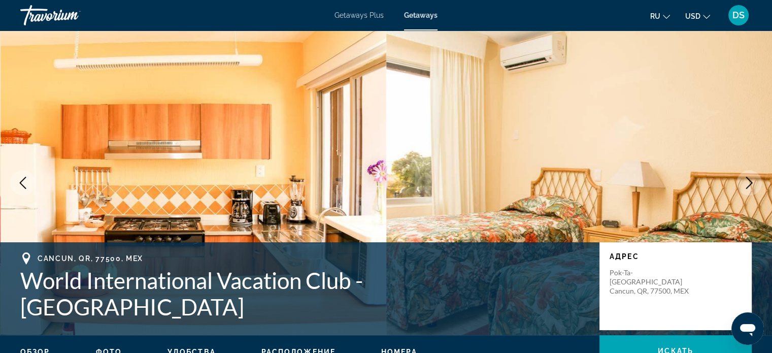
click at [755, 184] on icon "Next image" at bounding box center [749, 183] width 12 height 12
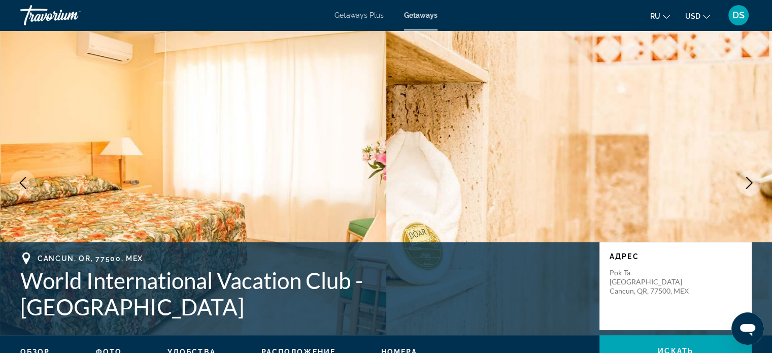
click at [755, 184] on icon "Next image" at bounding box center [749, 183] width 12 height 12
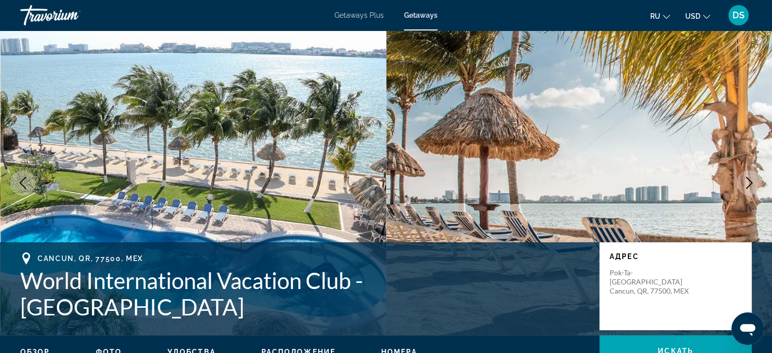
click at [749, 183] on icon "Next image" at bounding box center [749, 183] width 12 height 12
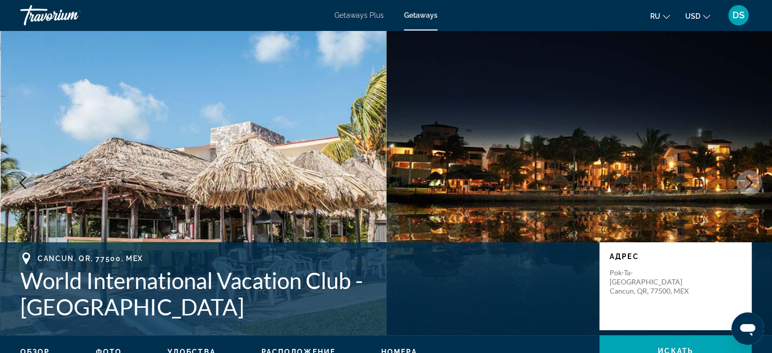
click at [749, 183] on icon "Next image" at bounding box center [749, 183] width 12 height 12
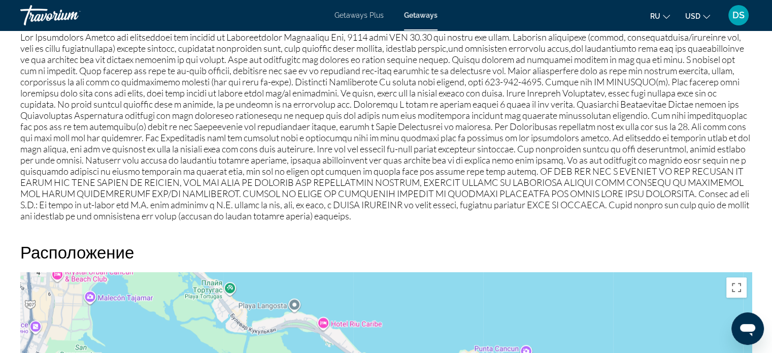
scroll to position [832, 0]
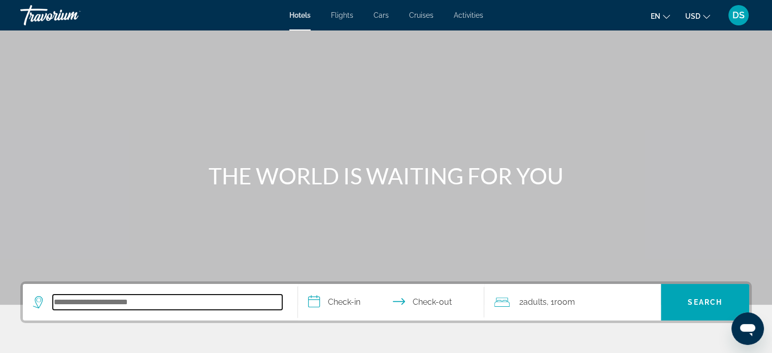
click at [159, 300] on input "Search hotel destination" at bounding box center [167, 301] width 229 height 15
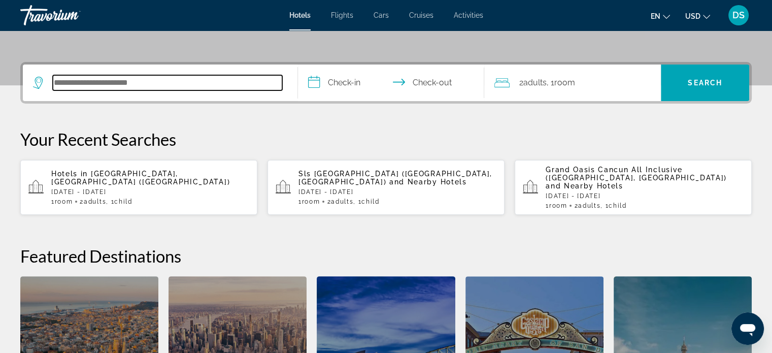
scroll to position [248, 0]
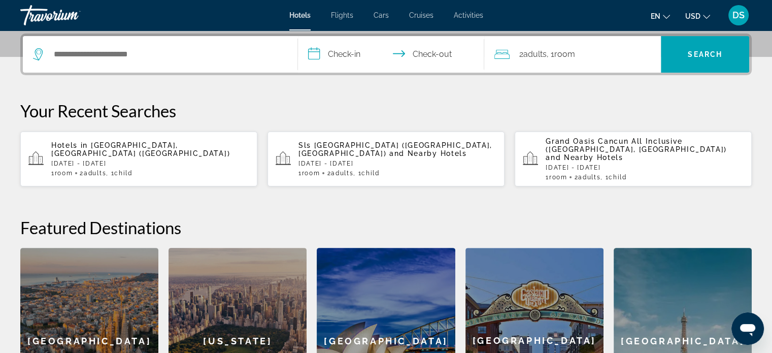
click at [106, 160] on p "Thu, 25 Dec - Thu, 01 Jan" at bounding box center [150, 163] width 198 height 7
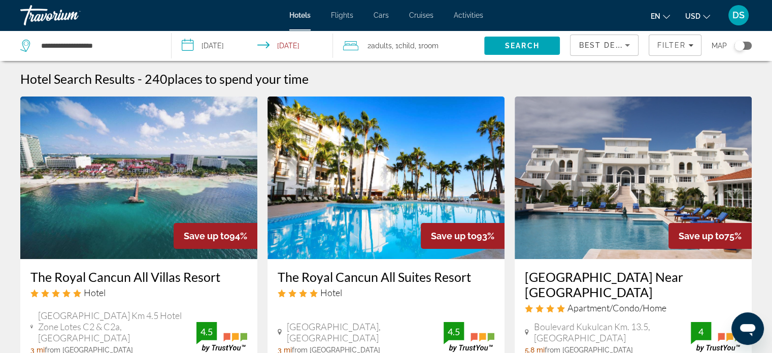
click at [236, 43] on input "**********" at bounding box center [254, 47] width 165 height 34
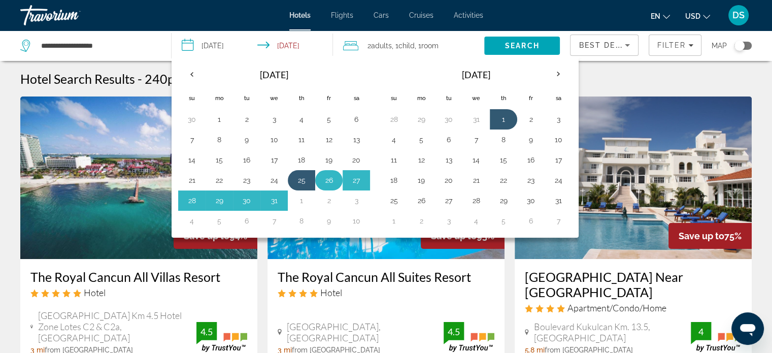
click at [327, 178] on button "26" at bounding box center [329, 180] width 16 height 14
click at [302, 198] on button "1" at bounding box center [301, 200] width 16 height 14
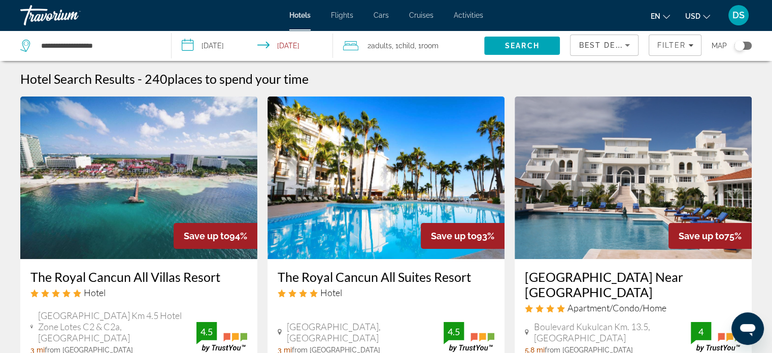
click at [288, 41] on input "**********" at bounding box center [254, 47] width 165 height 34
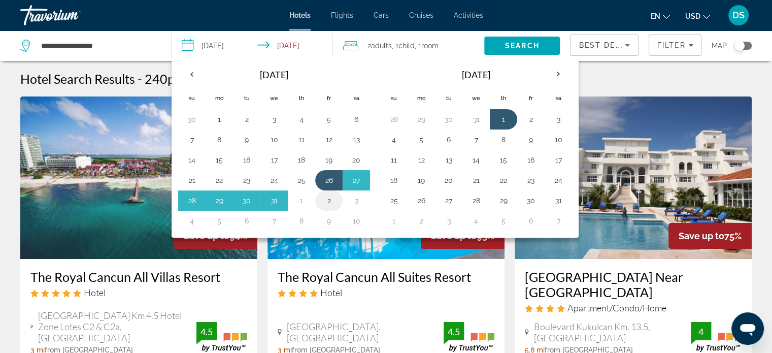
click at [332, 198] on button "2" at bounding box center [329, 200] width 16 height 14
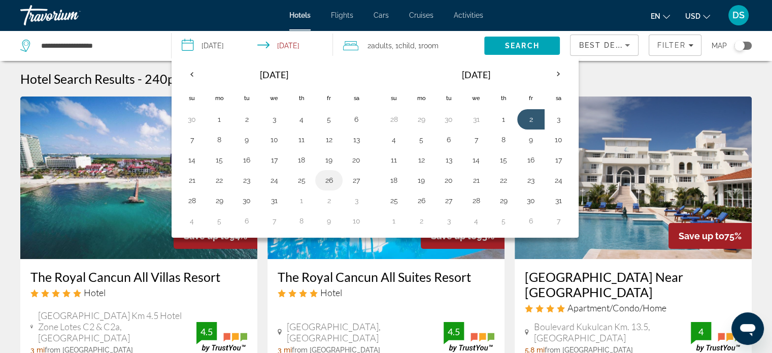
click at [325, 178] on button "26" at bounding box center [329, 180] width 16 height 14
type input "**********"
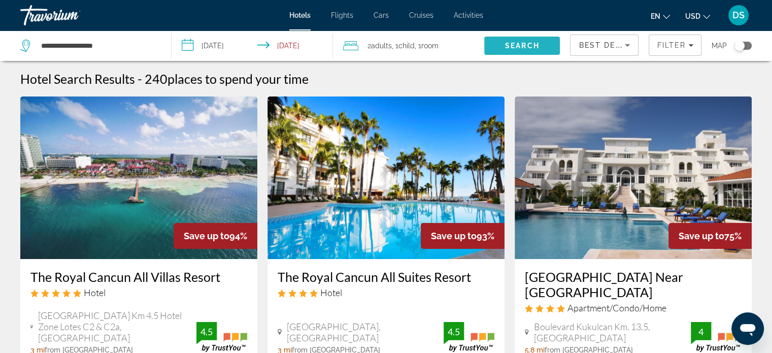
click at [524, 45] on span "Search" at bounding box center [522, 46] width 35 height 8
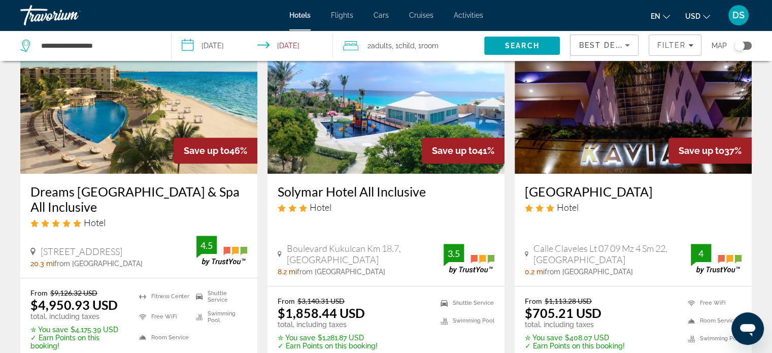
scroll to position [812, 0]
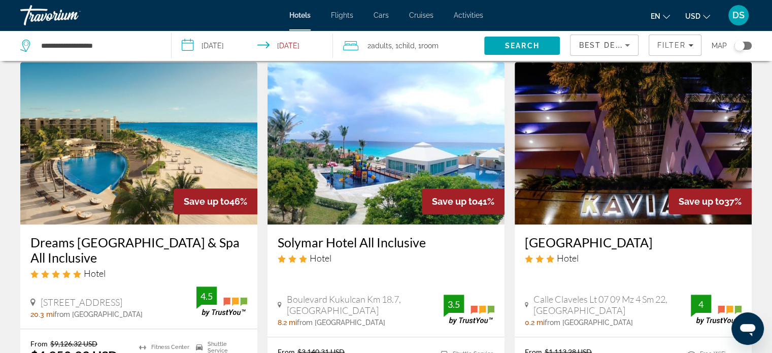
click at [139, 156] on img "Main content" at bounding box center [138, 143] width 237 height 162
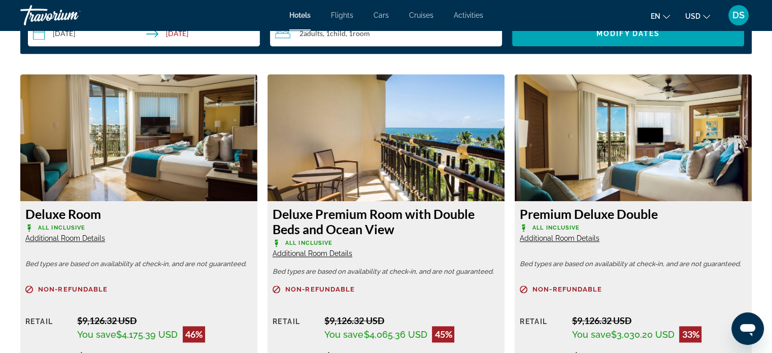
scroll to position [1320, 0]
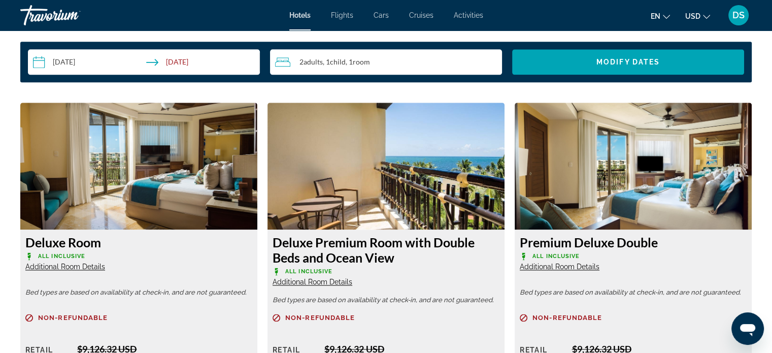
click at [118, 155] on img "Main content" at bounding box center [138, 166] width 237 height 127
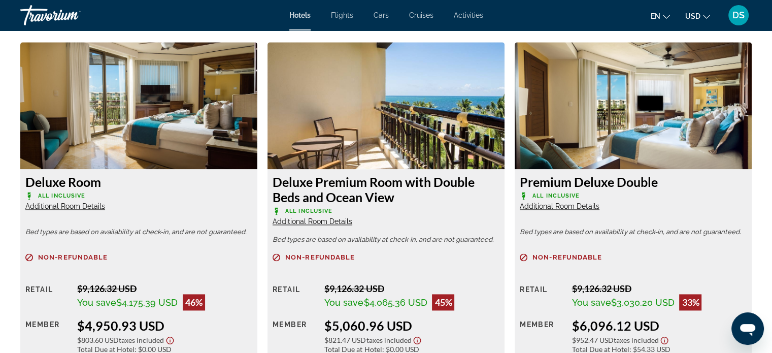
scroll to position [1523, 0]
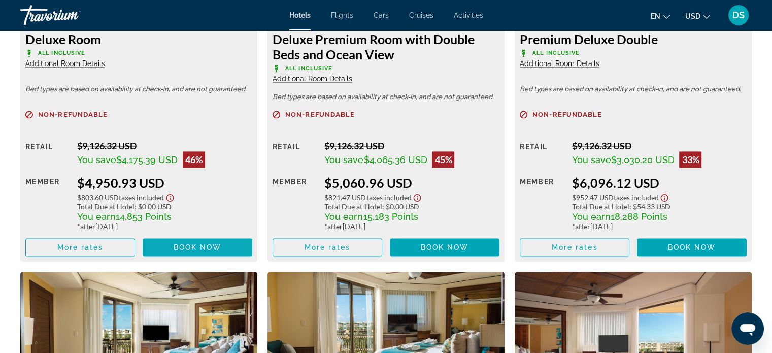
click at [168, 235] on span "Main content" at bounding box center [198, 247] width 110 height 24
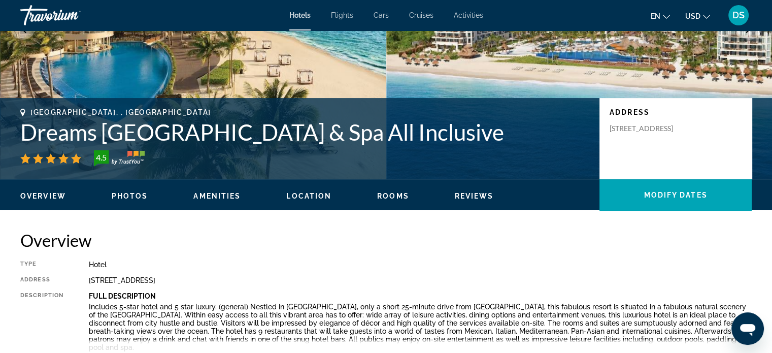
scroll to position [203, 0]
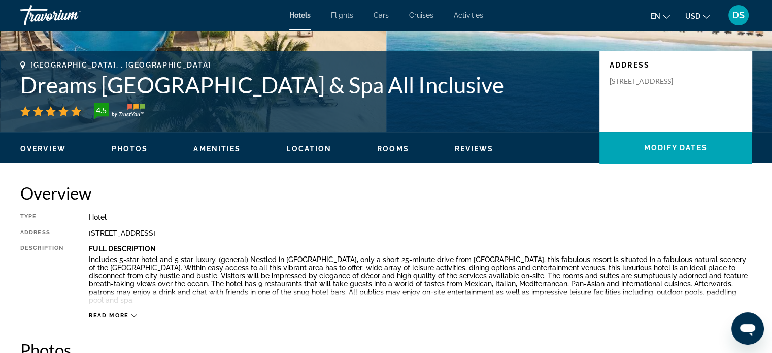
click at [120, 312] on span "Read more" at bounding box center [109, 315] width 40 height 7
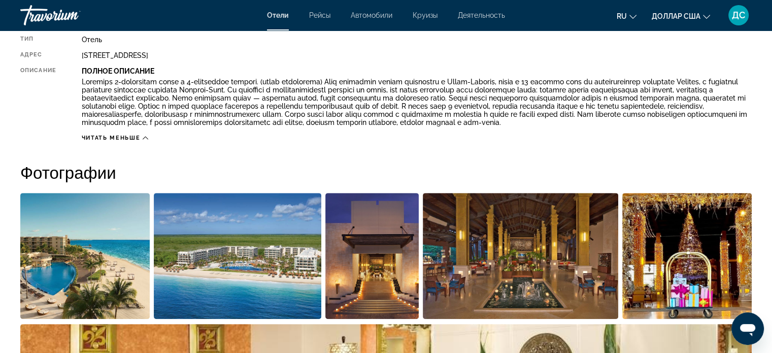
scroll to position [457, 0]
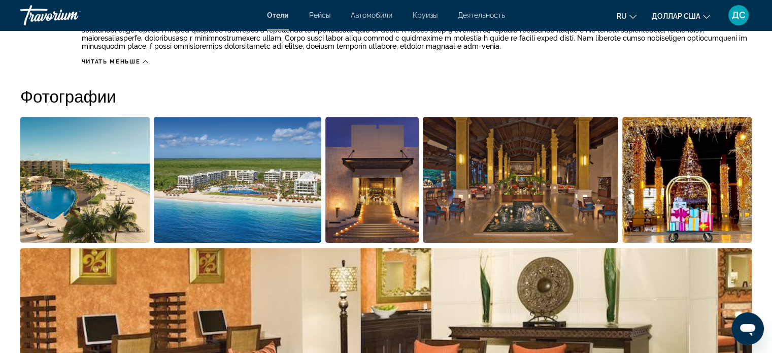
click at [379, 198] on img "Открыть полноэкранный слайдер изображений" at bounding box center [372, 180] width 94 height 126
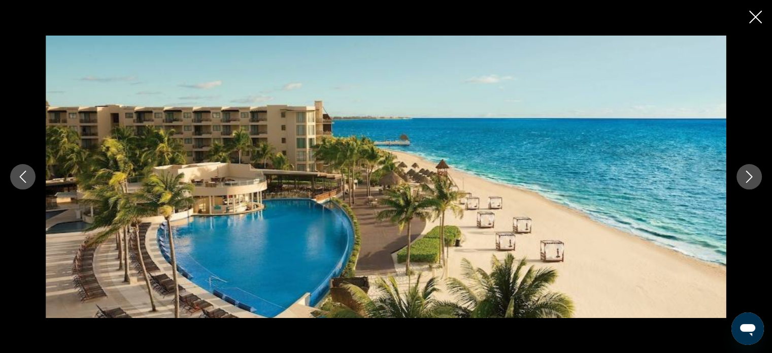
click at [749, 171] on icon "Next image" at bounding box center [749, 177] width 12 height 12
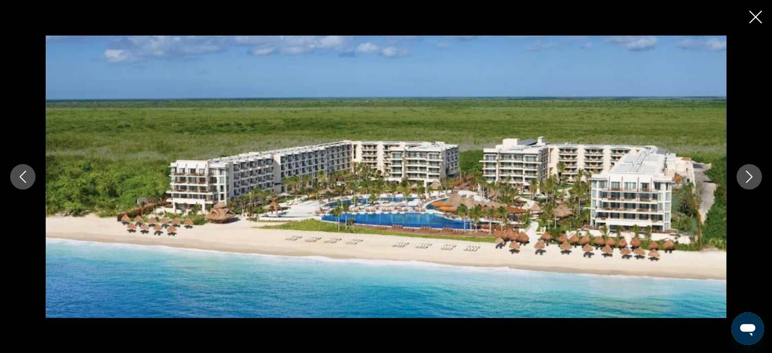
click at [749, 171] on icon "Next image" at bounding box center [749, 177] width 12 height 12
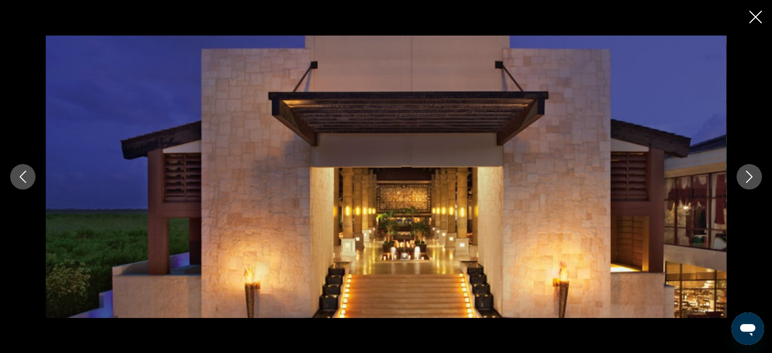
click at [749, 171] on icon "Next image" at bounding box center [749, 177] width 12 height 12
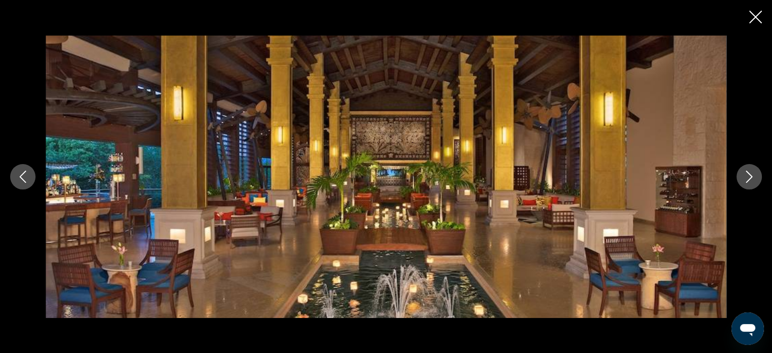
click at [749, 171] on icon "Next image" at bounding box center [749, 177] width 12 height 12
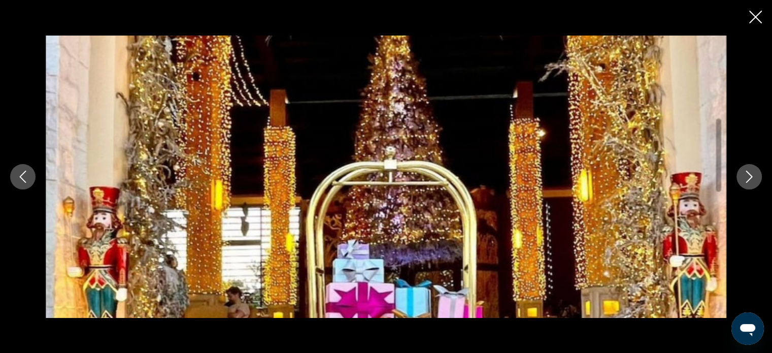
click at [749, 171] on icon "Next image" at bounding box center [749, 177] width 12 height 12
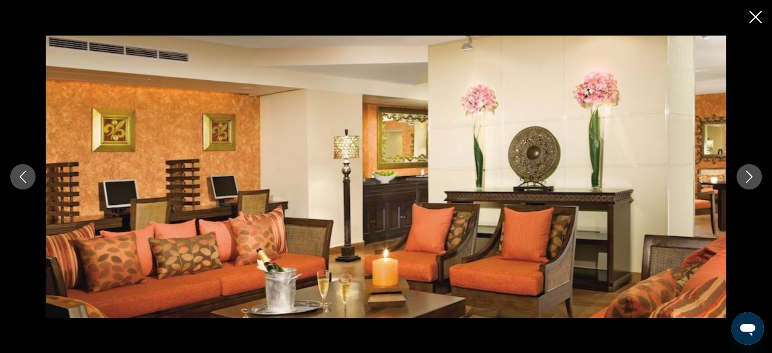
click at [749, 171] on icon "Next image" at bounding box center [749, 177] width 12 height 12
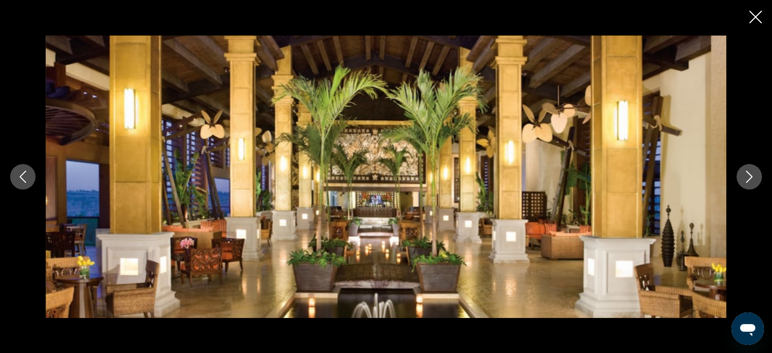
click at [749, 171] on icon "Next image" at bounding box center [749, 177] width 12 height 12
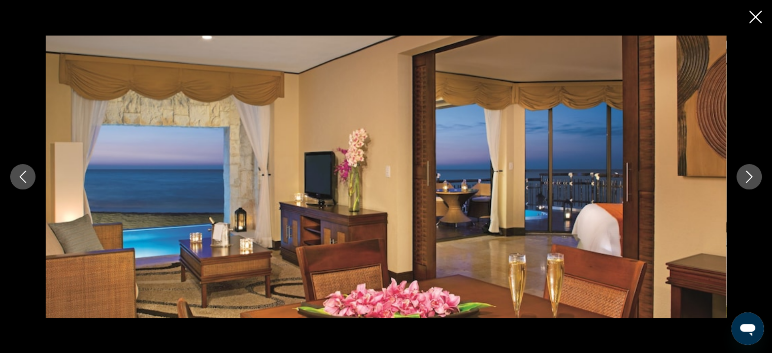
click at [754, 174] on icon "Next image" at bounding box center [749, 177] width 12 height 12
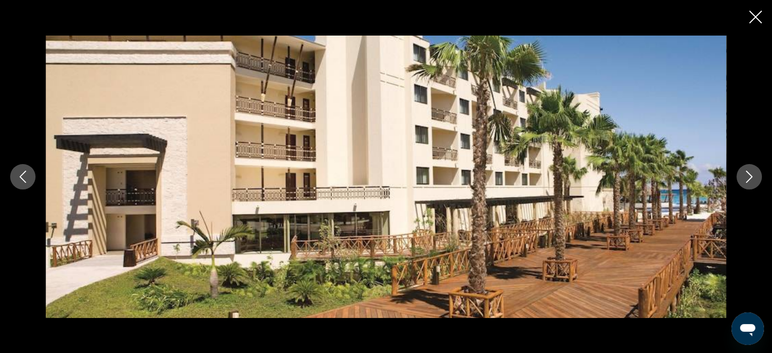
click at [749, 174] on icon "Next image" at bounding box center [749, 177] width 7 height 12
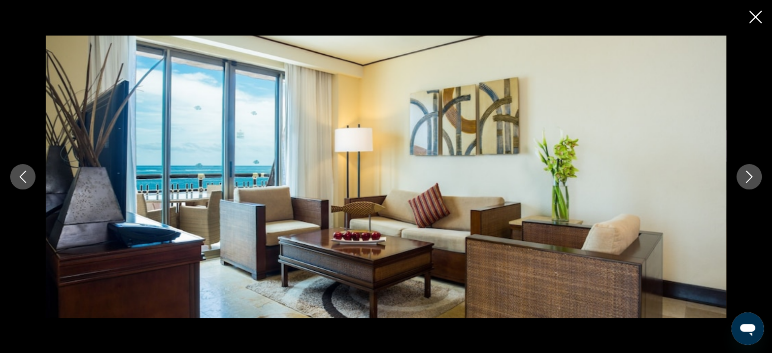
click at [749, 174] on icon "Next image" at bounding box center [749, 177] width 7 height 12
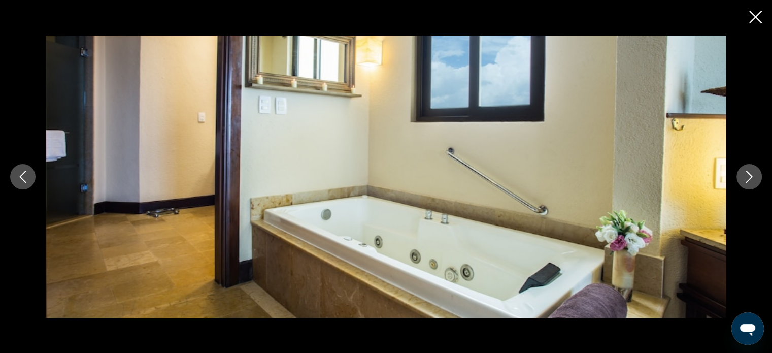
click at [749, 174] on icon "Next image" at bounding box center [749, 177] width 7 height 12
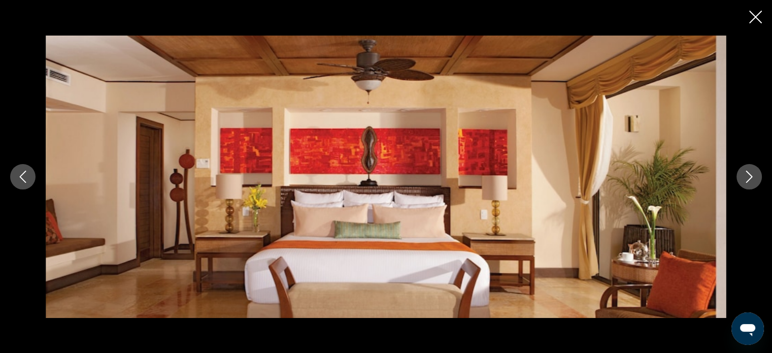
click at [749, 179] on icon "Next image" at bounding box center [749, 177] width 12 height 12
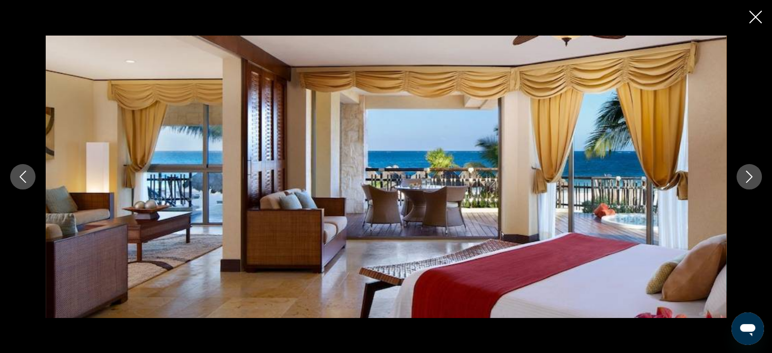
click at [749, 179] on icon "Next image" at bounding box center [749, 177] width 7 height 12
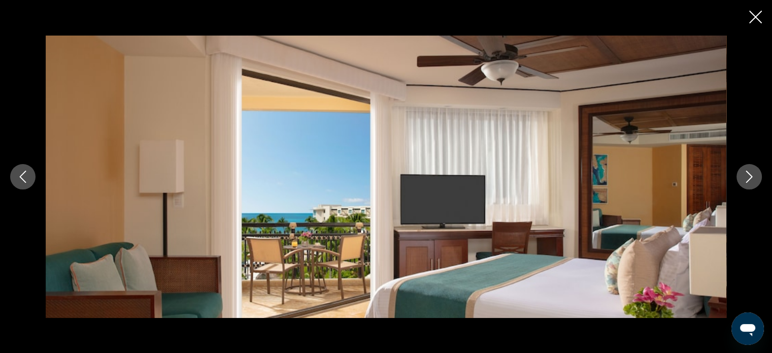
click at [749, 179] on icon "Next image" at bounding box center [749, 177] width 7 height 12
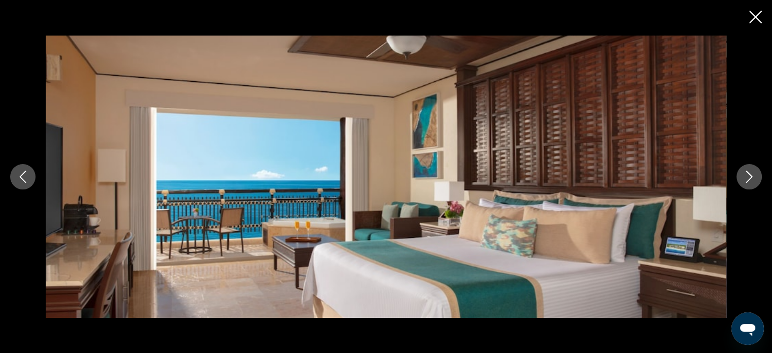
click at [749, 179] on icon "Next image" at bounding box center [749, 177] width 7 height 12
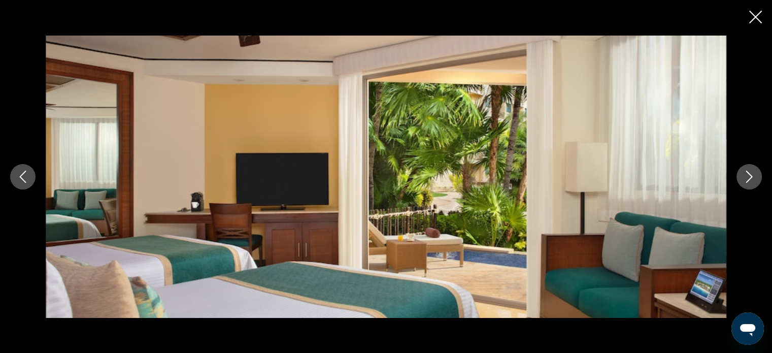
click at [753, 19] on icon "Close slideshow" at bounding box center [755, 17] width 13 height 13
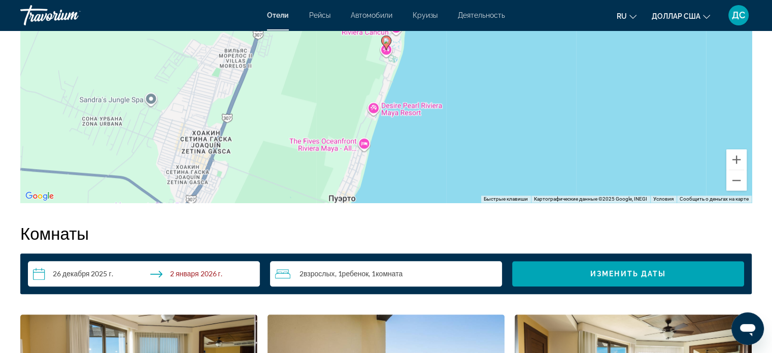
scroll to position [1168, 0]
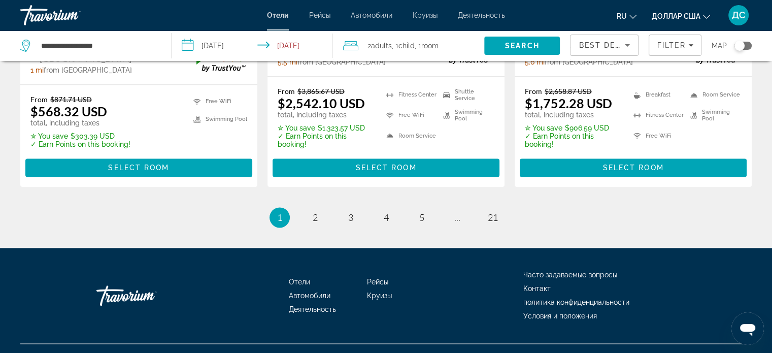
scroll to position [1456, 0]
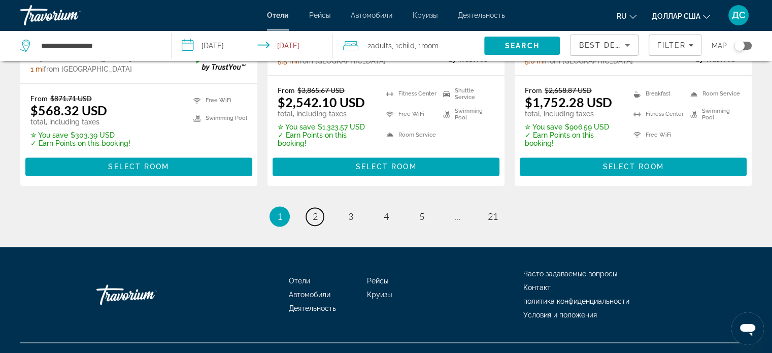
drag, startPoint x: 307, startPoint y: 198, endPoint x: 329, endPoint y: 204, distance: 23.0
click at [307, 208] on link "page 2" at bounding box center [315, 217] width 18 height 18
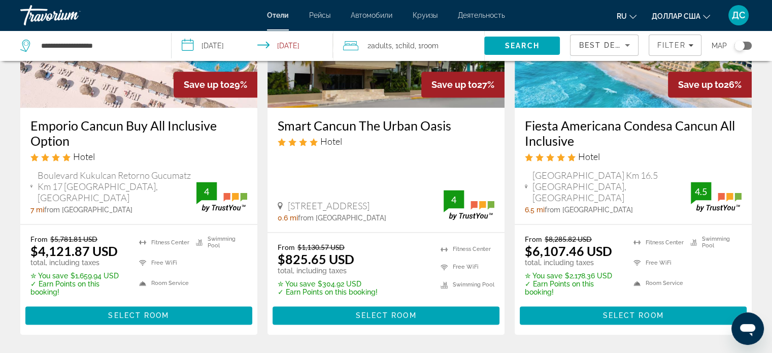
scroll to position [1470, 0]
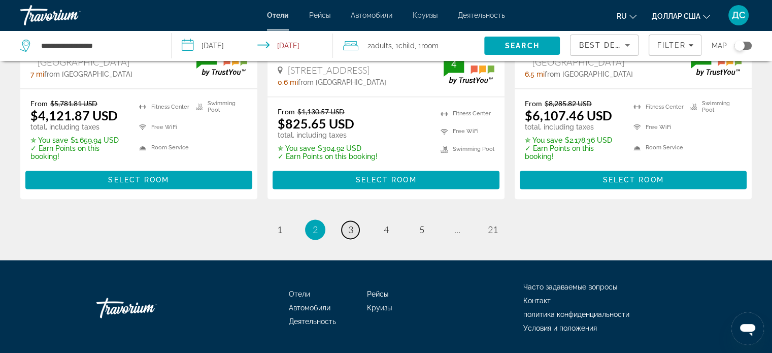
click at [351, 224] on span "3" at bounding box center [350, 229] width 5 height 11
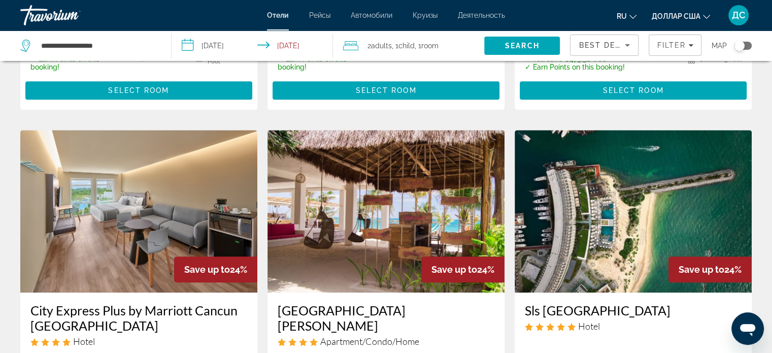
scroll to position [965, 0]
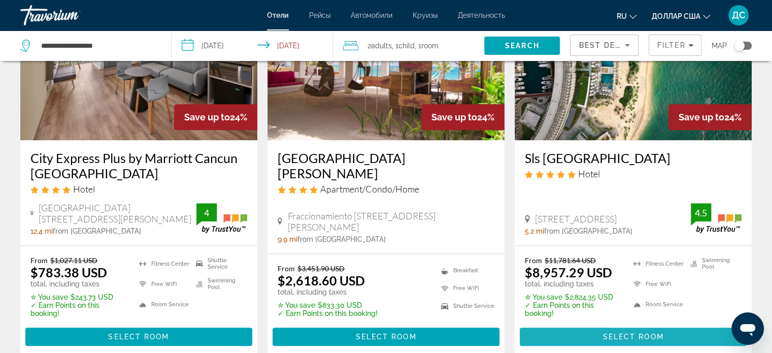
drag, startPoint x: 623, startPoint y: 320, endPoint x: 632, endPoint y: 345, distance: 26.3
drag, startPoint x: 632, startPoint y: 345, endPoint x: 672, endPoint y: 140, distance: 208.5
click at [668, 146] on div "Sls Playa Mujeres Hotel Manzana 1 Supermanzana 3, Cancun 5.2 mi from Cancun cit…" at bounding box center [633, 192] width 237 height 105
click at [613, 79] on img "Основное содержание" at bounding box center [633, 59] width 237 height 162
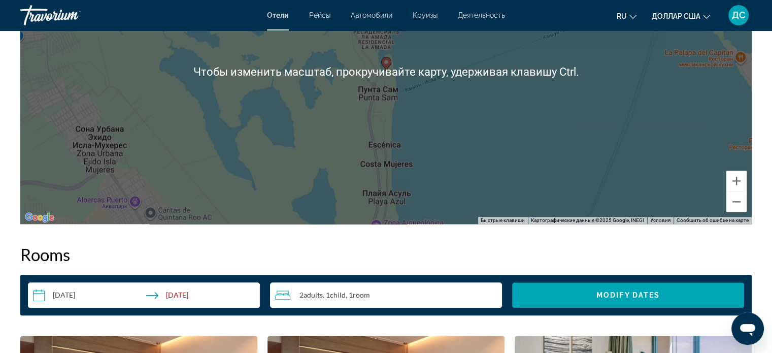
scroll to position [1117, 0]
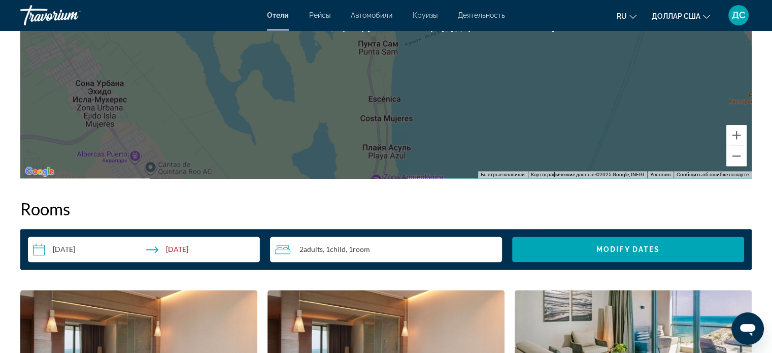
click at [113, 247] on input "**********" at bounding box center [146, 251] width 236 height 28
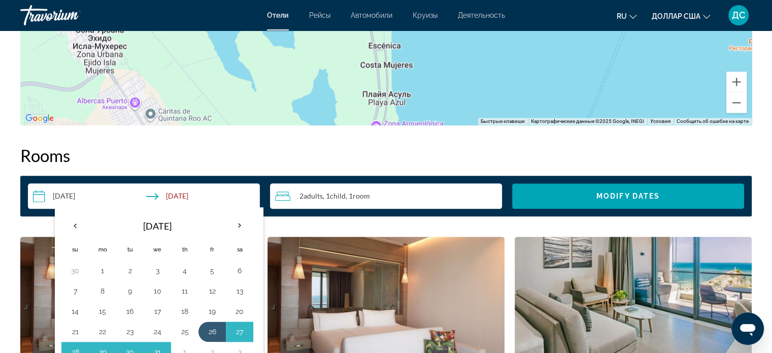
scroll to position [1269, 0]
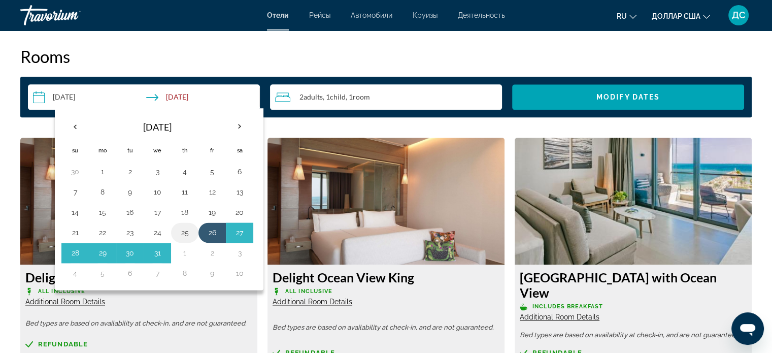
click at [183, 231] on button "25" at bounding box center [185, 232] width 16 height 14
click at [183, 250] on button "1" at bounding box center [185, 253] width 16 height 14
type input "**********"
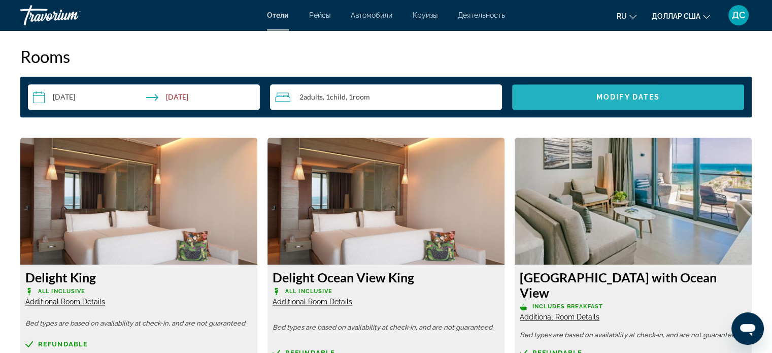
click at [572, 94] on span "Search widget" at bounding box center [628, 97] width 232 height 24
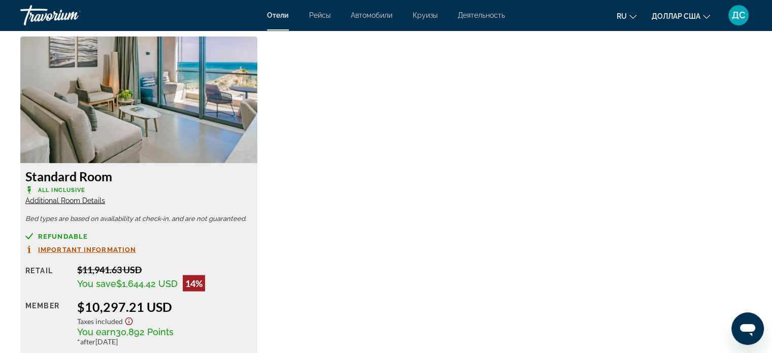
scroll to position [2168, 0]
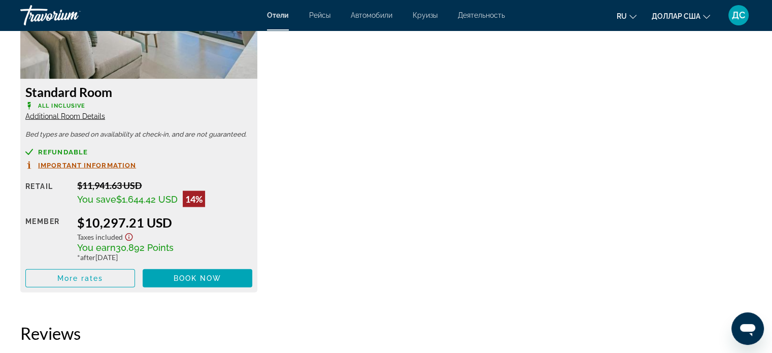
click at [158, 52] on img "Основное содержание" at bounding box center [138, 15] width 237 height 127
click at [175, 274] on span "Book now" at bounding box center [198, 278] width 48 height 8
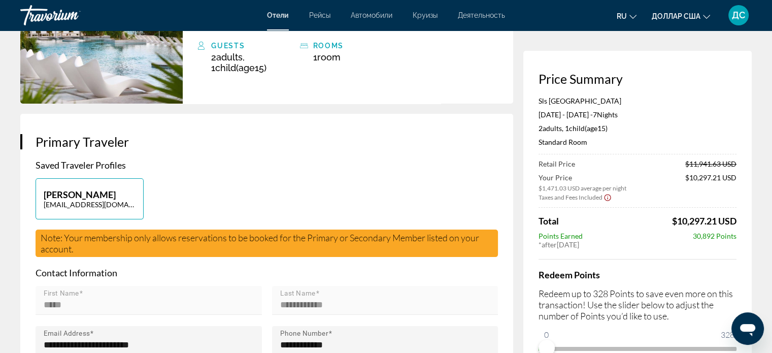
scroll to position [152, 0]
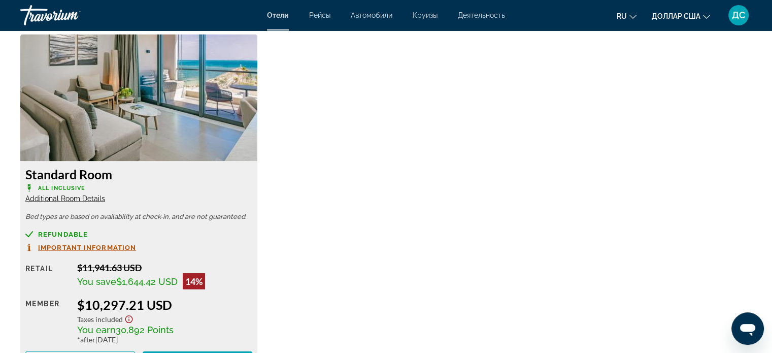
scroll to position [2230, 0]
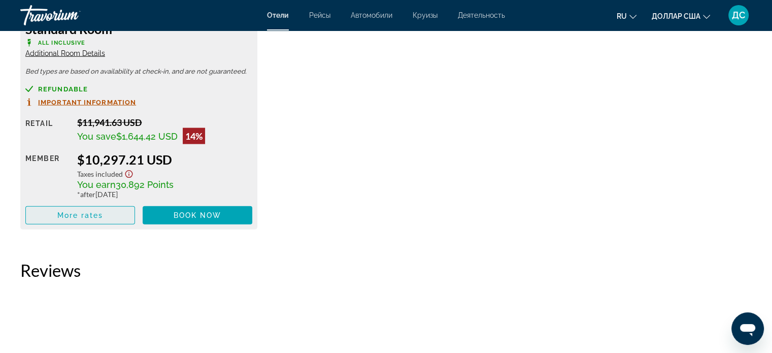
click at [67, 211] on span "More rates" at bounding box center [80, 215] width 46 height 8
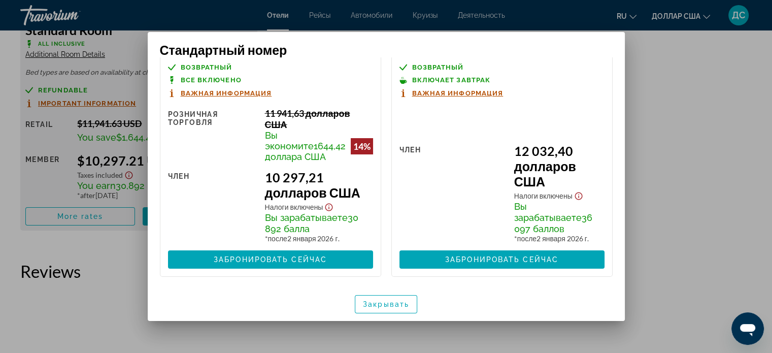
scroll to position [49, 0]
click at [391, 301] on font "Закрывать" at bounding box center [386, 304] width 46 height 8
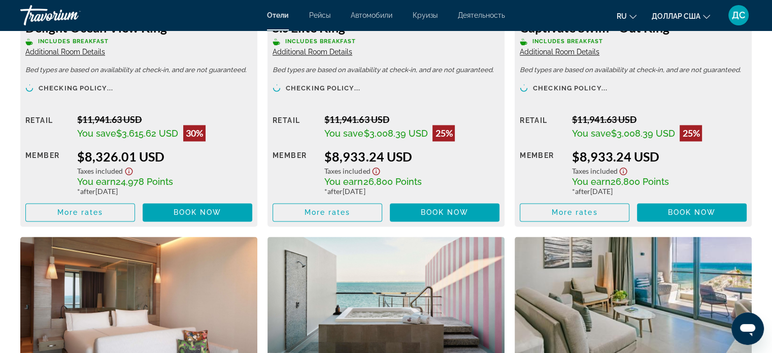
scroll to position [1519, 0]
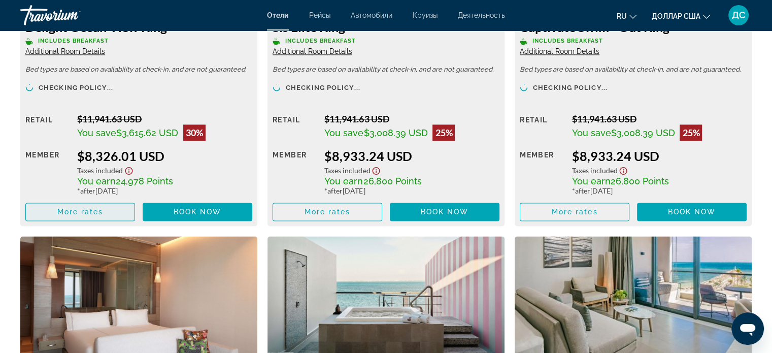
click at [92, 210] on span "More rates" at bounding box center [80, 212] width 46 height 8
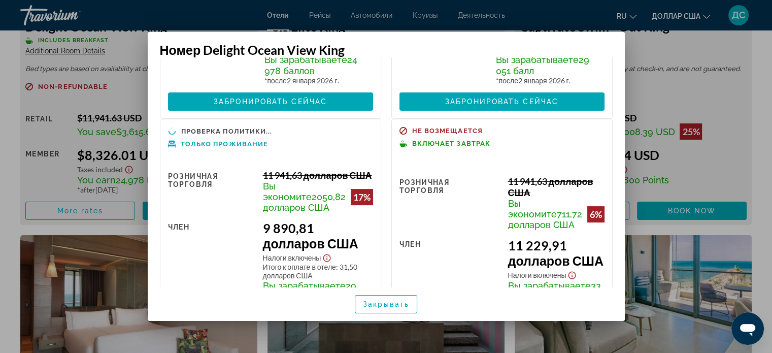
scroll to position [0, 0]
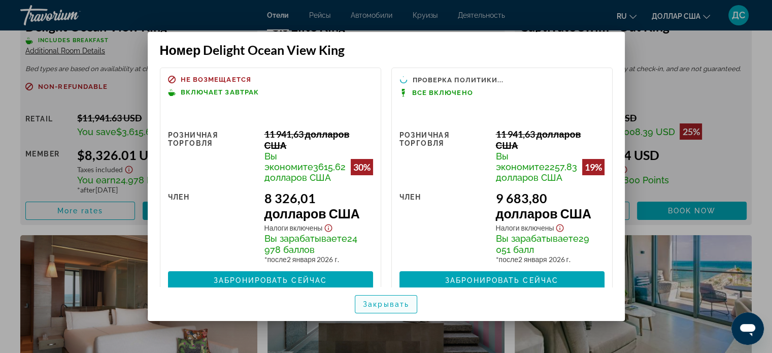
click at [394, 305] on font "Закрывать" at bounding box center [386, 304] width 46 height 8
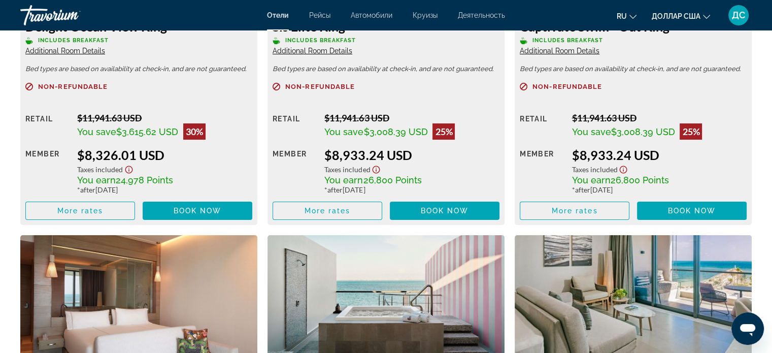
scroll to position [1519, 0]
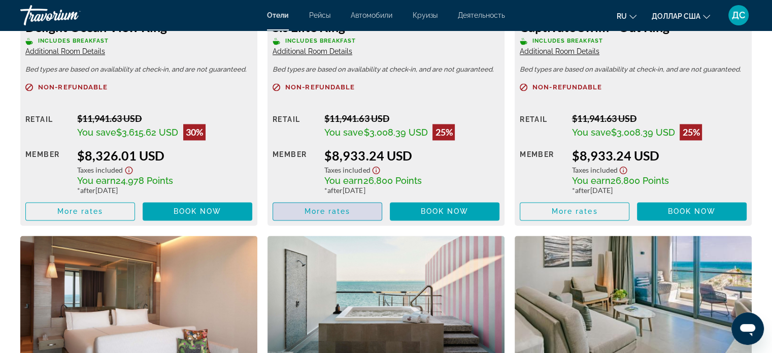
click at [346, 211] on span "More rates" at bounding box center [328, 211] width 46 height 8
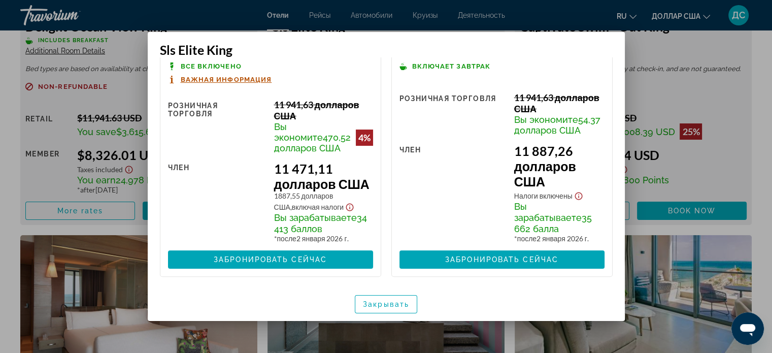
scroll to position [321, 0]
click at [386, 308] on font "Закрывать" at bounding box center [386, 304] width 46 height 8
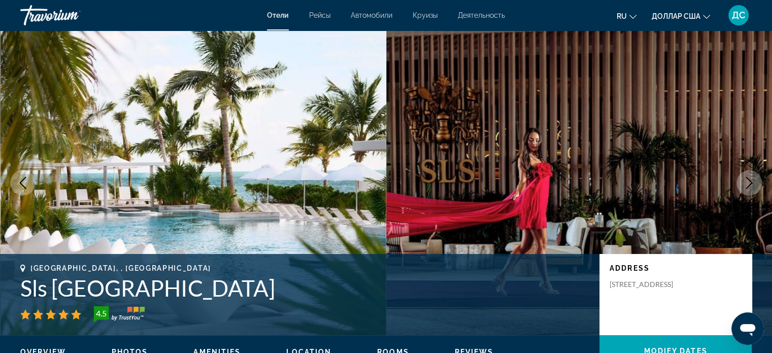
scroll to position [1519, 0]
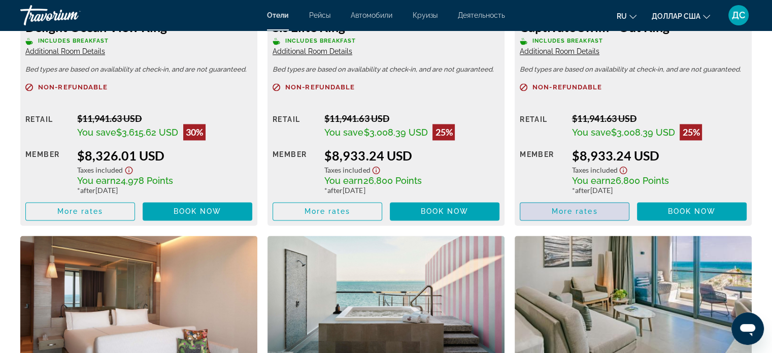
click at [591, 213] on span "More rates" at bounding box center [575, 211] width 46 height 8
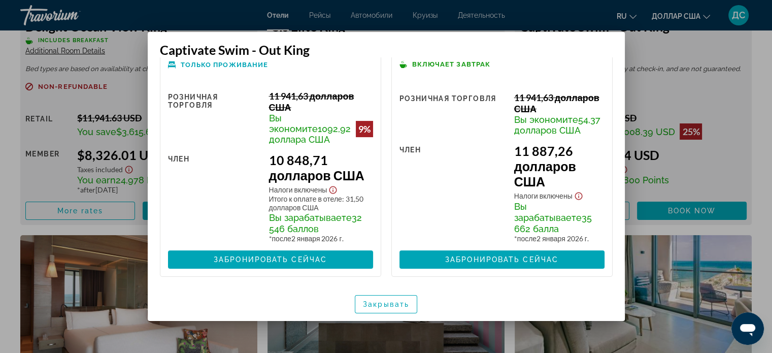
scroll to position [310, 0]
click at [391, 302] on font "Закрывать" at bounding box center [386, 304] width 46 height 8
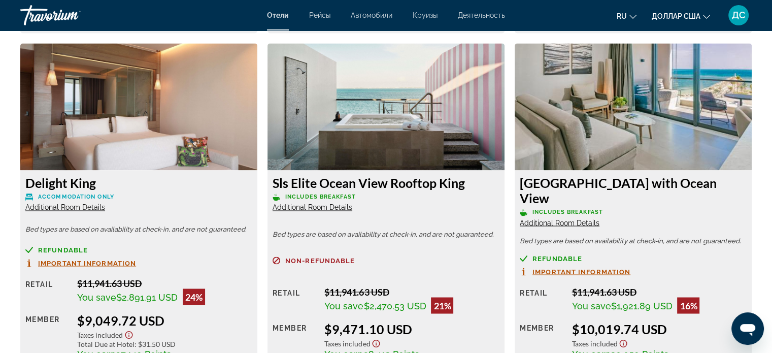
scroll to position [1824, 0]
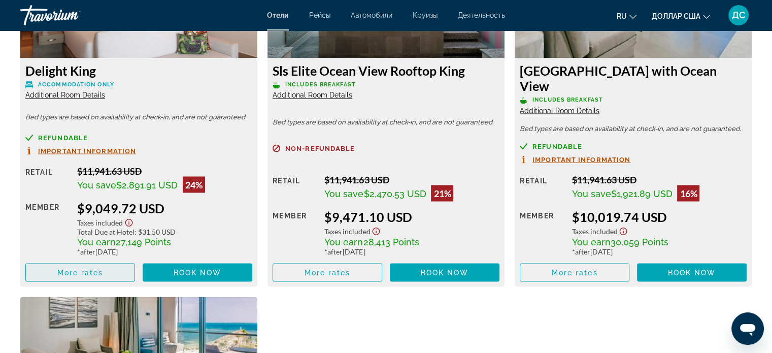
click at [87, 268] on span "More rates" at bounding box center [80, 272] width 46 height 8
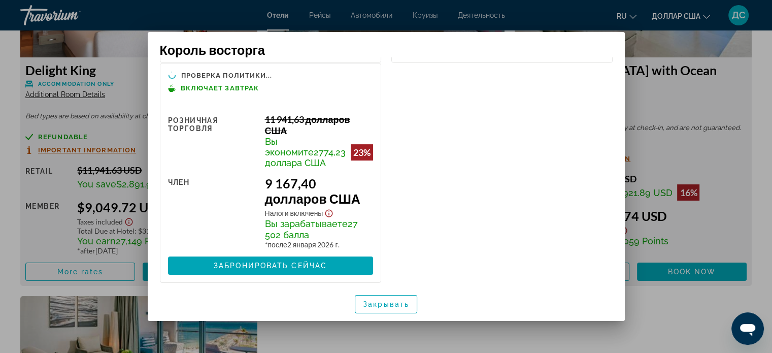
scroll to position [333, 0]
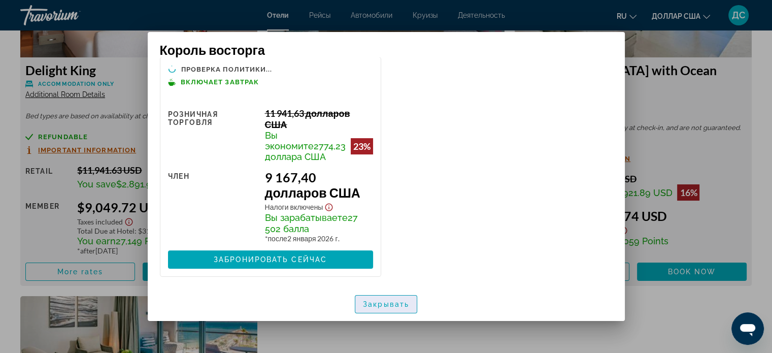
click at [380, 304] on font "Закрывать" at bounding box center [386, 304] width 46 height 8
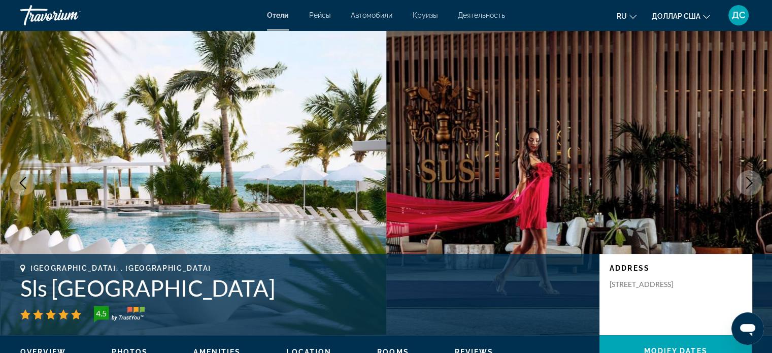
scroll to position [1824, 0]
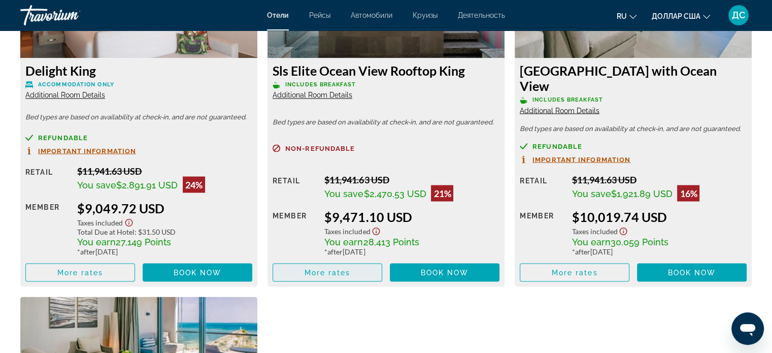
click at [305, 268] on span "More rates" at bounding box center [328, 272] width 46 height 8
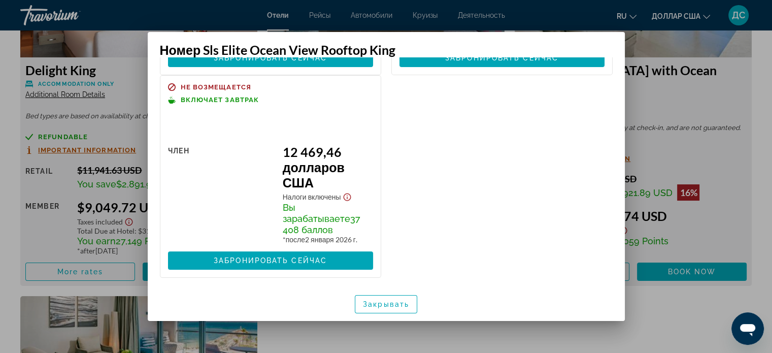
scroll to position [259, 0]
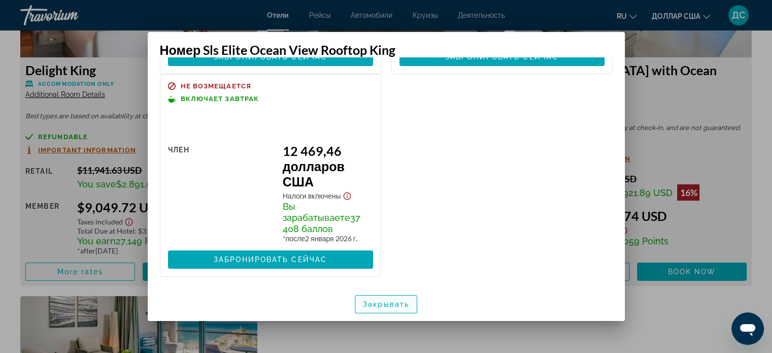
click at [378, 304] on font "Закрывать" at bounding box center [386, 304] width 46 height 8
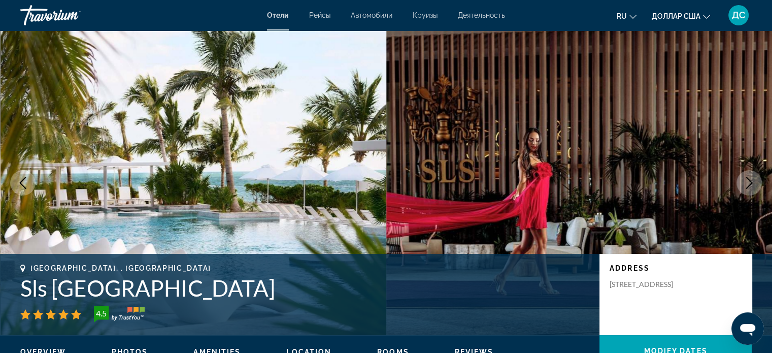
scroll to position [1824, 0]
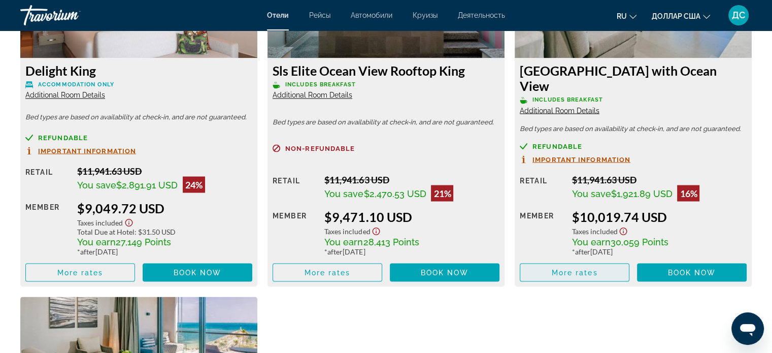
click at [597, 268] on span "More rates" at bounding box center [575, 272] width 46 height 8
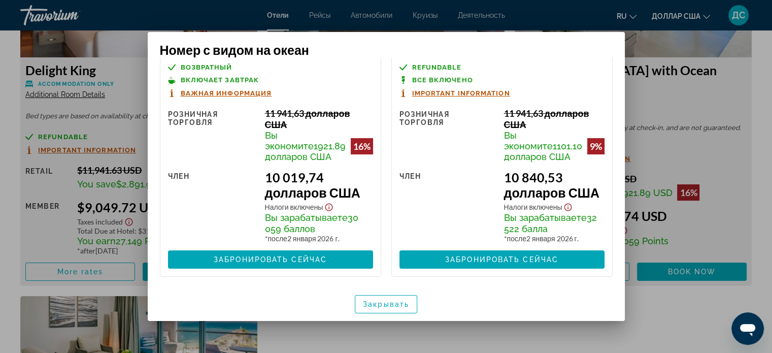
scroll to position [49, 0]
click at [384, 298] on span "button" at bounding box center [385, 304] width 61 height 24
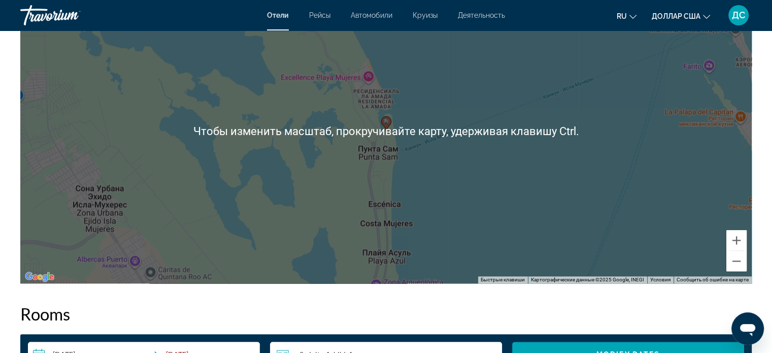
scroll to position [1164, 0]
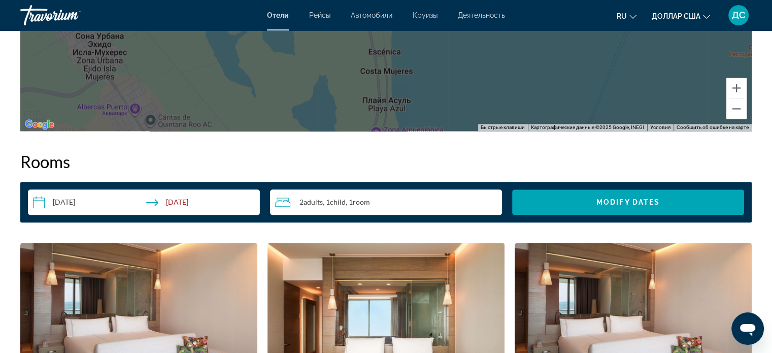
click at [89, 196] on input "**********" at bounding box center [146, 203] width 236 height 28
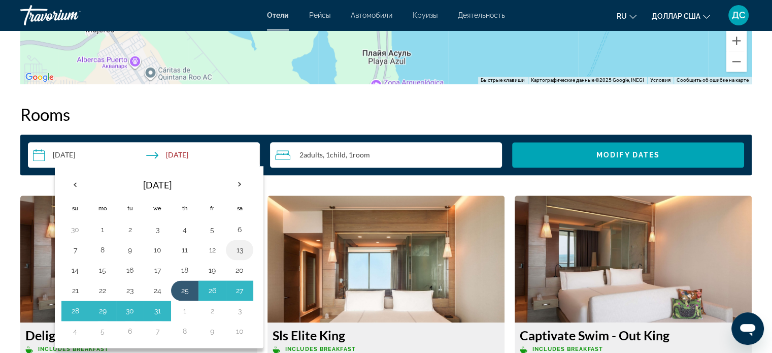
scroll to position [1316, 0]
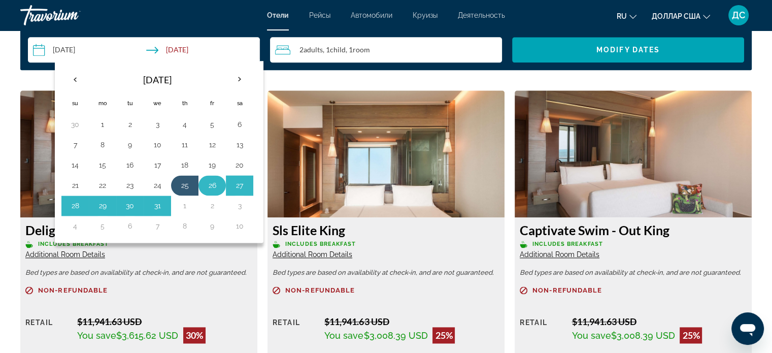
click at [210, 180] on button "26" at bounding box center [212, 185] width 16 height 14
click at [210, 206] on button "2" at bounding box center [212, 205] width 16 height 14
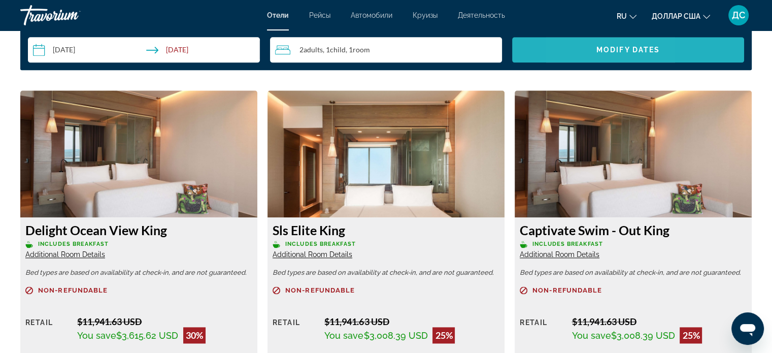
click at [581, 49] on span "Search widget" at bounding box center [628, 50] width 232 height 24
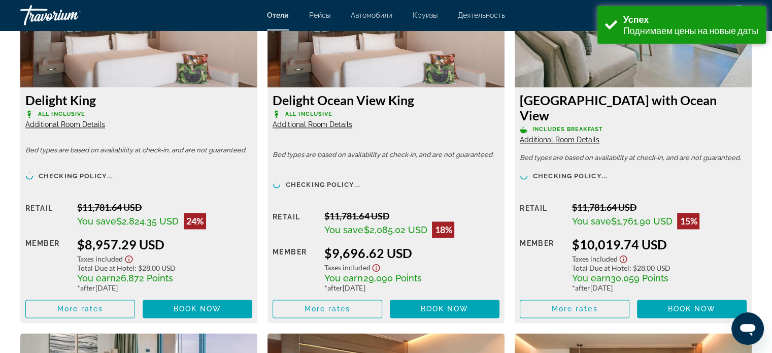
scroll to position [1457, 0]
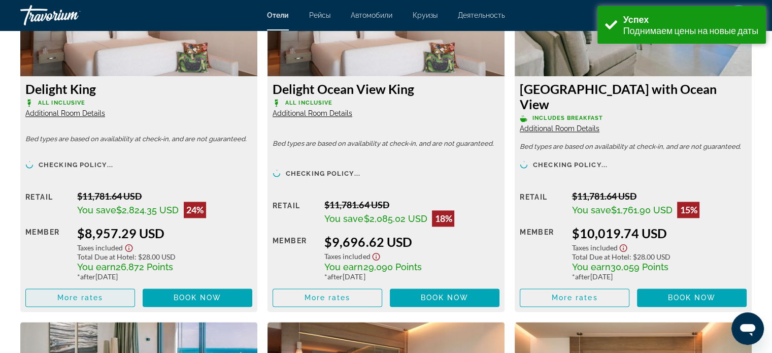
click at [75, 293] on span "More rates" at bounding box center [80, 297] width 46 height 8
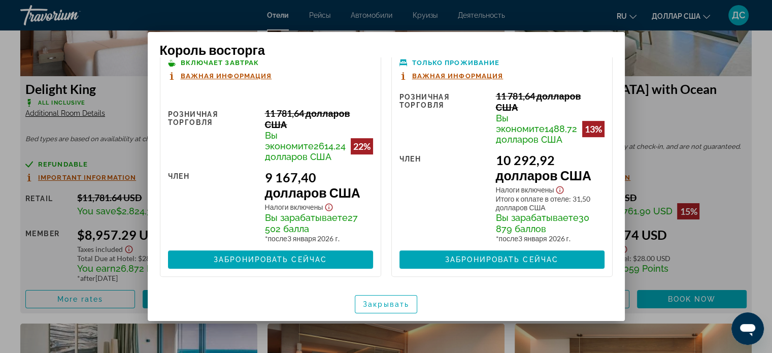
scroll to position [637, 0]
click at [384, 304] on font "Закрывать" at bounding box center [386, 304] width 46 height 8
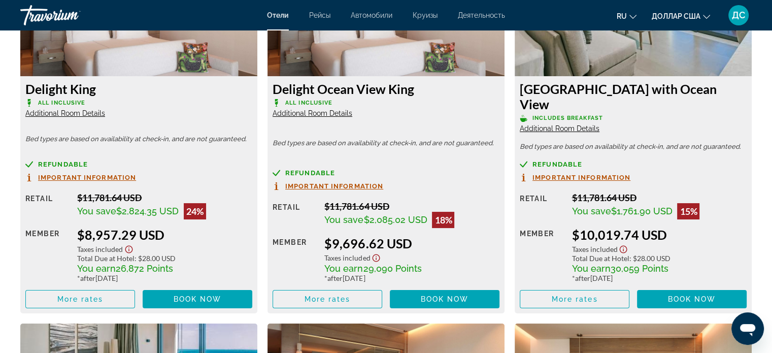
scroll to position [1457, 0]
click at [355, 287] on span "Основное содержание" at bounding box center [327, 299] width 109 height 24
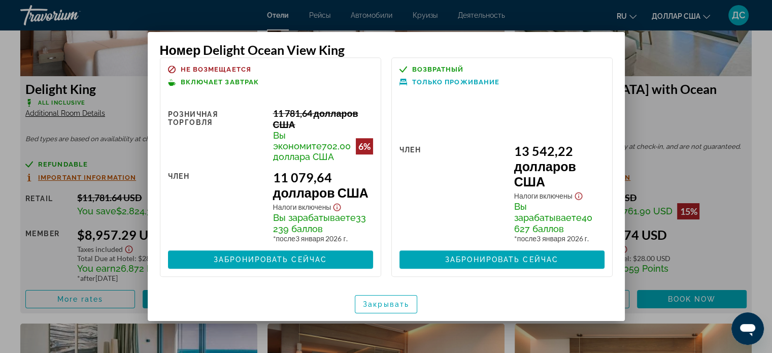
scroll to position [806, 0]
click at [398, 304] on font "Закрывать" at bounding box center [386, 304] width 46 height 8
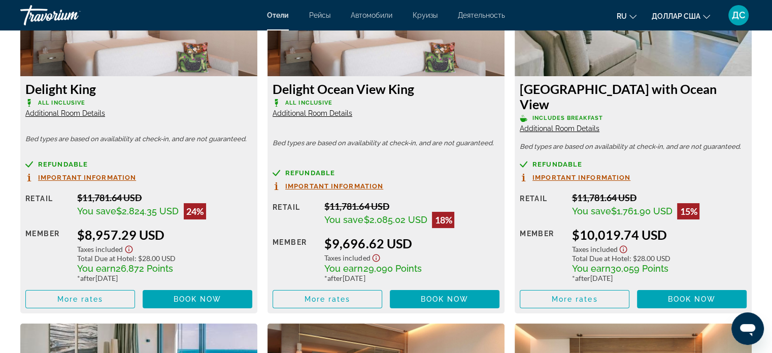
scroll to position [1457, 0]
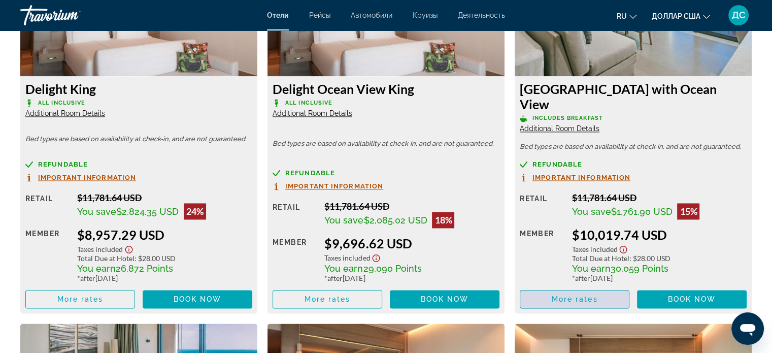
click at [578, 295] on span "More rates" at bounding box center [575, 299] width 46 height 8
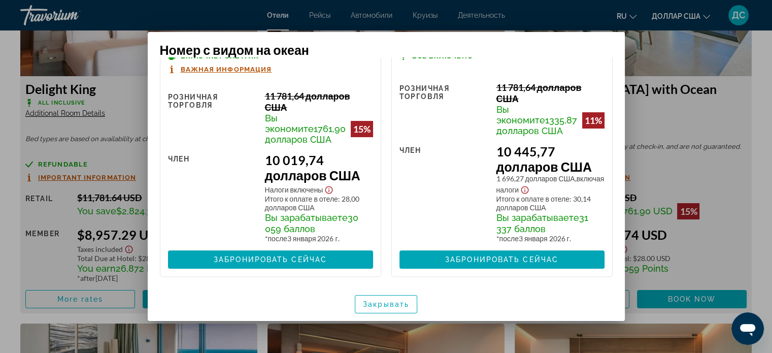
scroll to position [364, 0]
click at [399, 302] on font "Закрывать" at bounding box center [386, 304] width 46 height 8
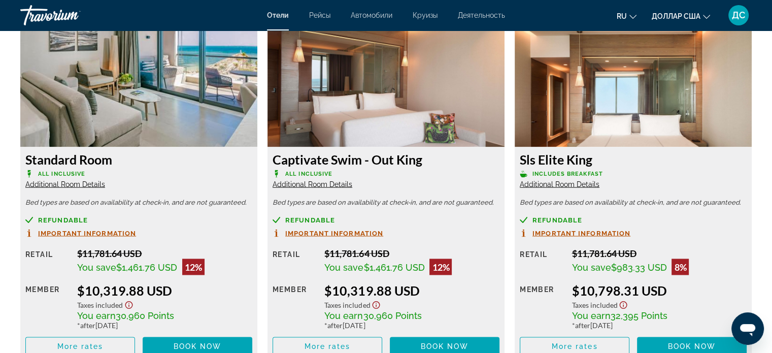
scroll to position [1762, 0]
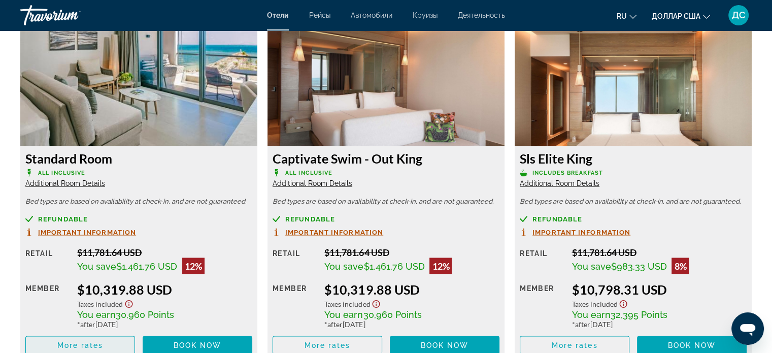
click at [114, 333] on span "Основное содержание" at bounding box center [80, 345] width 109 height 24
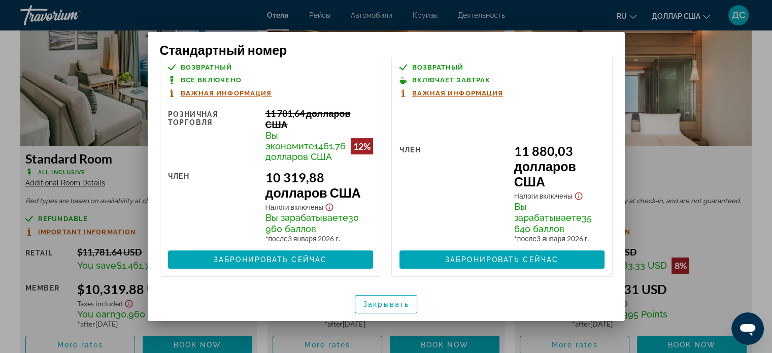
scroll to position [317, 0]
click at [380, 304] on font "Закрывать" at bounding box center [386, 304] width 46 height 8
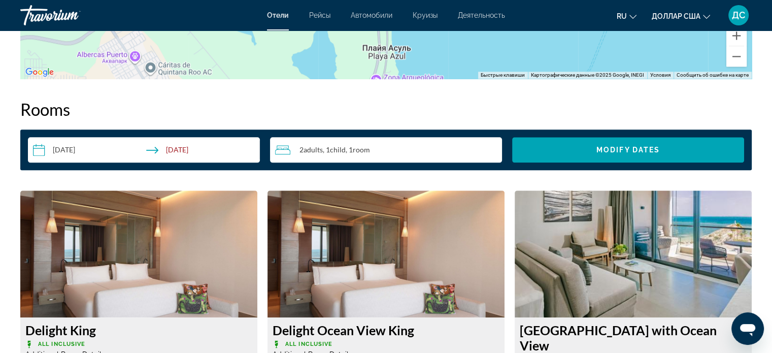
scroll to position [1305, 0]
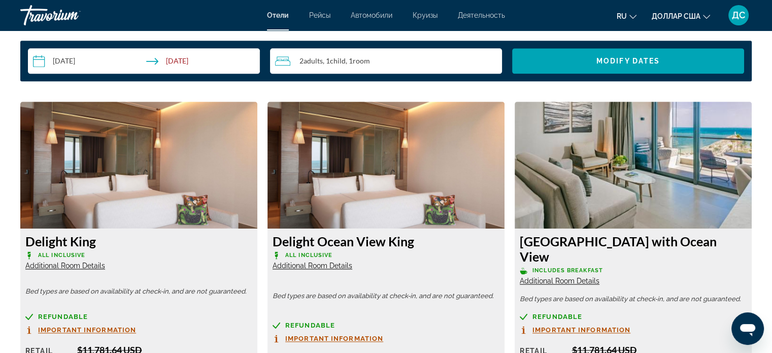
click at [112, 59] on input "**********" at bounding box center [146, 62] width 236 height 28
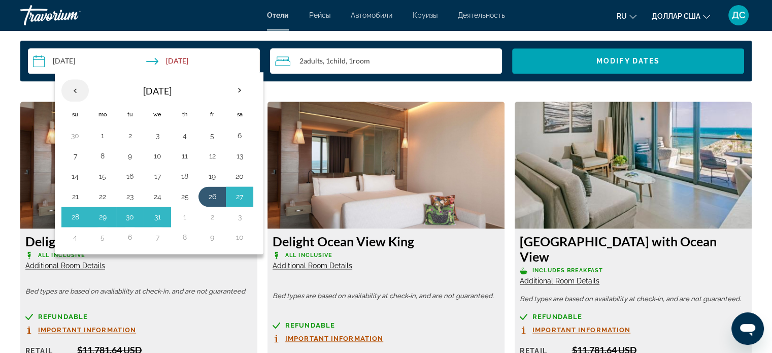
click at [77, 86] on th "Previous month" at bounding box center [74, 90] width 27 height 22
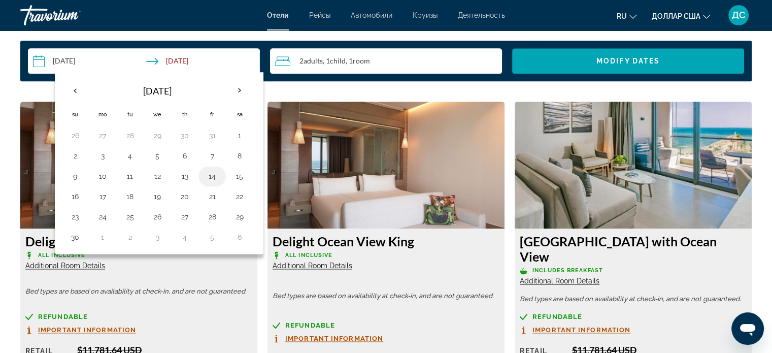
click at [213, 173] on button "14" at bounding box center [212, 176] width 16 height 14
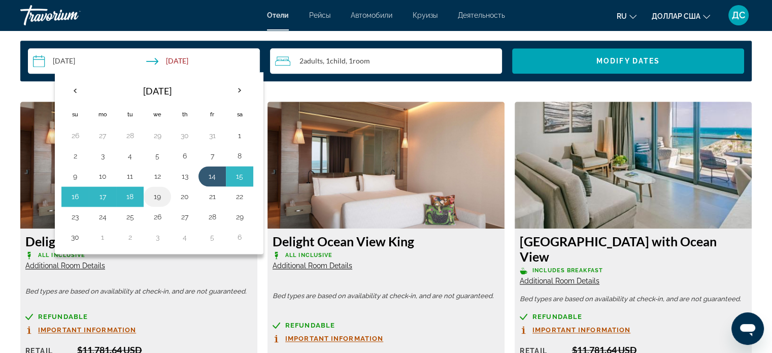
click at [154, 194] on button "19" at bounding box center [157, 196] width 16 height 14
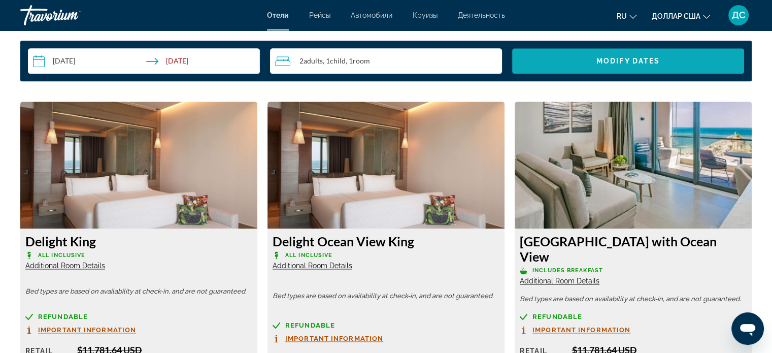
click at [573, 57] on span "Search widget" at bounding box center [628, 61] width 232 height 24
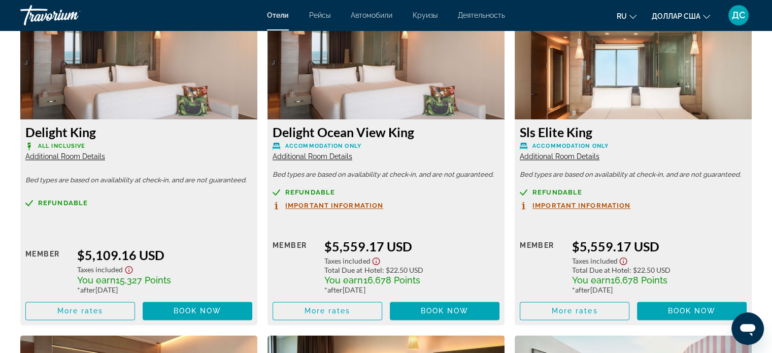
scroll to position [1508, 0]
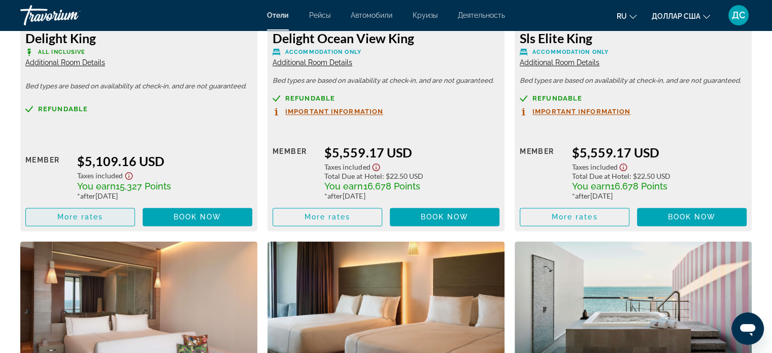
click at [91, 215] on span "More rates" at bounding box center [80, 217] width 46 height 8
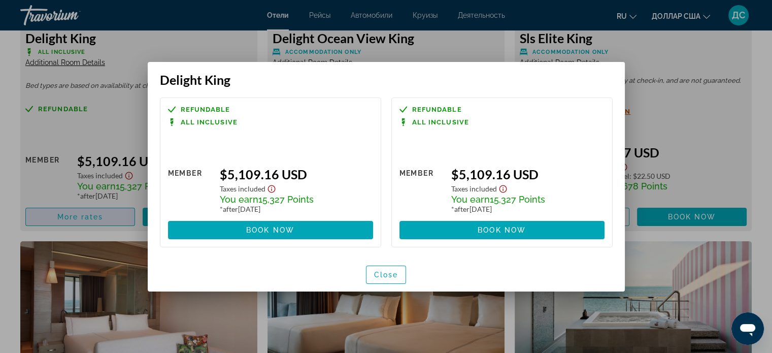
scroll to position [0, 0]
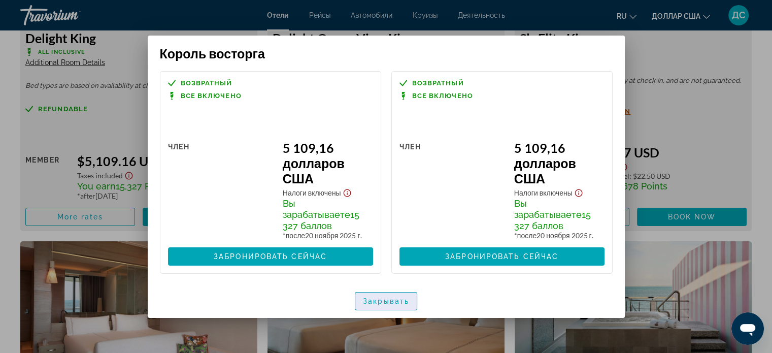
click at [394, 297] on font "Закрывать" at bounding box center [386, 301] width 46 height 8
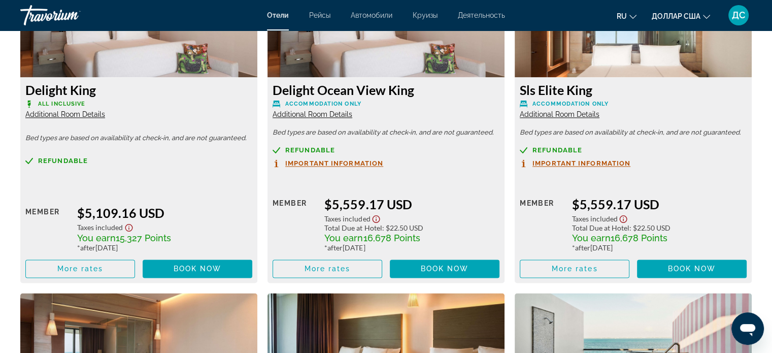
scroll to position [1457, 0]
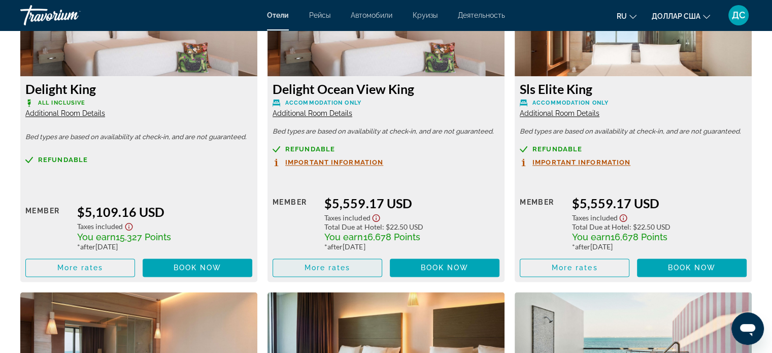
click at [351, 263] on span "Основное содержание" at bounding box center [327, 267] width 109 height 24
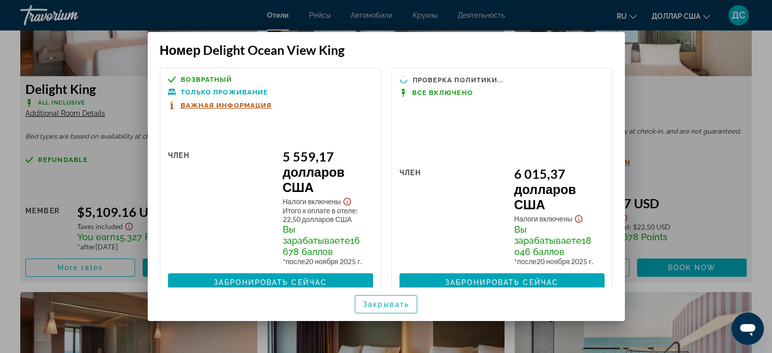
scroll to position [245, 0]
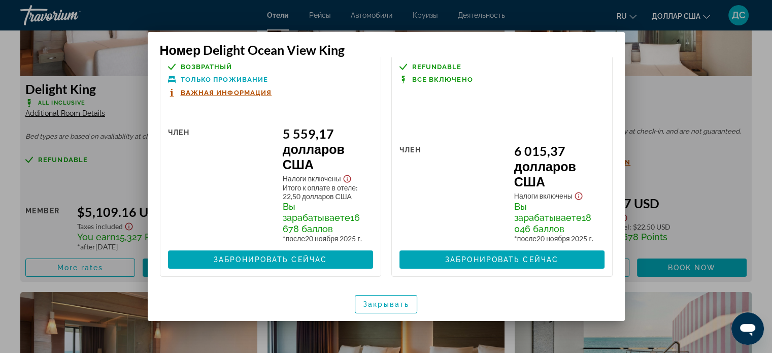
click at [708, 99] on div at bounding box center [386, 176] width 772 height 353
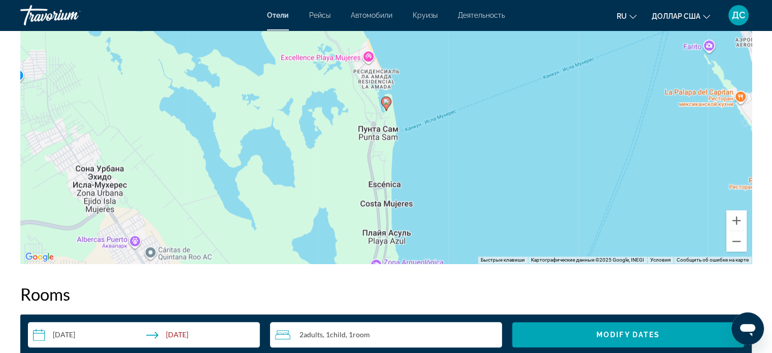
scroll to position [1102, 0]
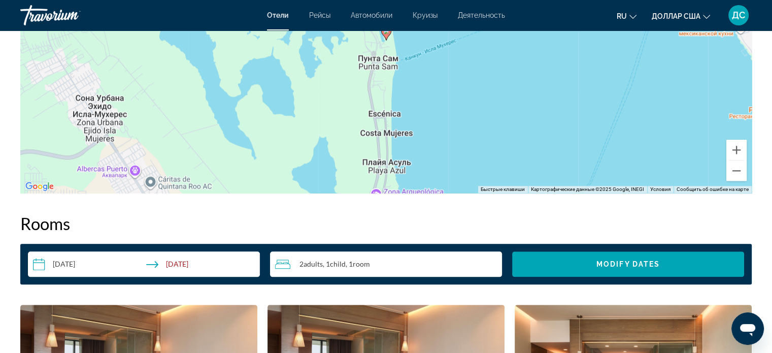
click at [124, 259] on input "**********" at bounding box center [146, 265] width 236 height 28
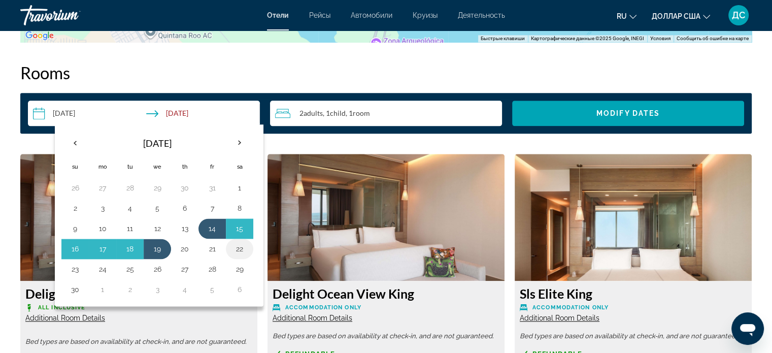
scroll to position [1254, 0]
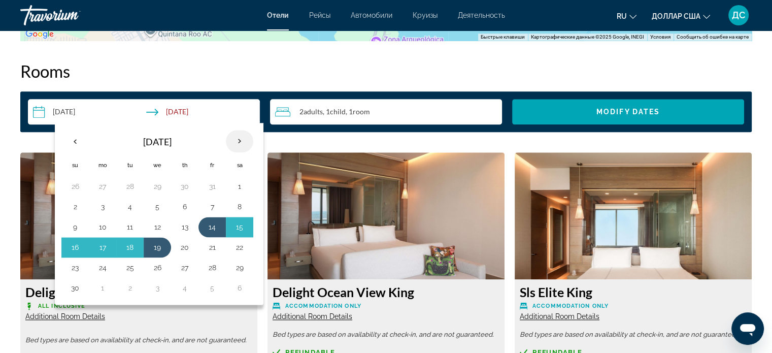
click at [236, 138] on th "Next month" at bounding box center [239, 141] width 27 height 22
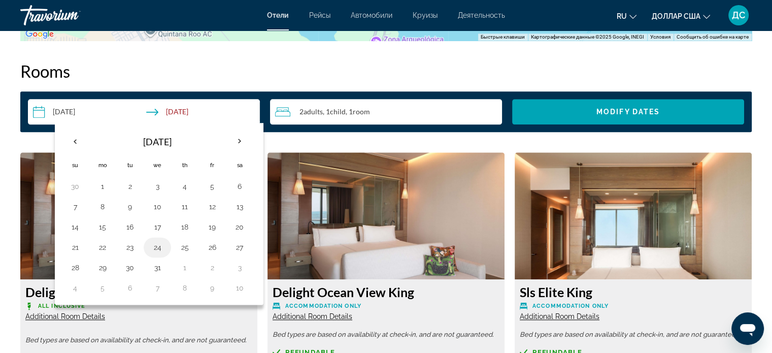
click at [156, 245] on button "24" at bounding box center [157, 247] width 16 height 14
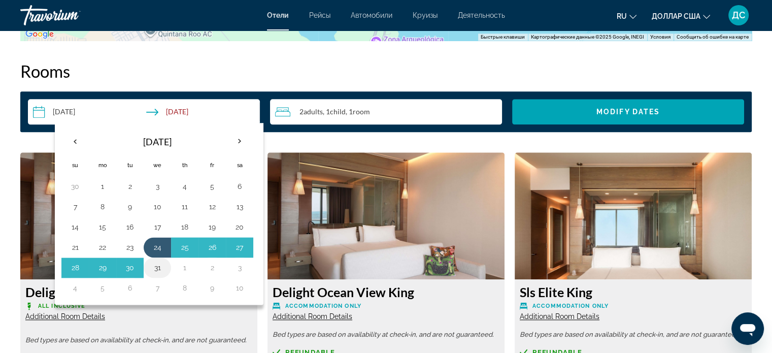
click at [154, 265] on button "31" at bounding box center [157, 267] width 16 height 14
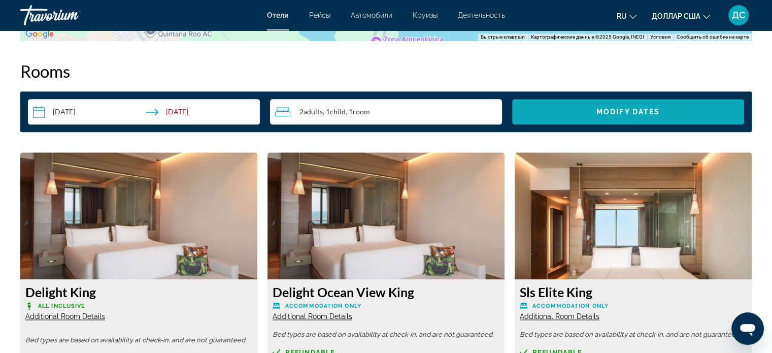
click at [570, 110] on span "Search widget" at bounding box center [628, 111] width 232 height 24
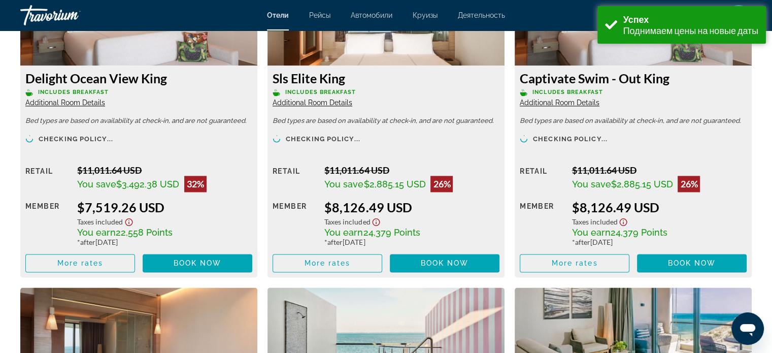
scroll to position [1559, 0]
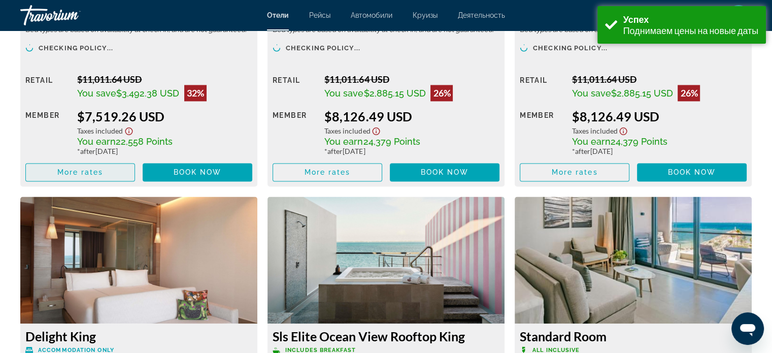
click at [62, 172] on span "More rates" at bounding box center [80, 172] width 46 height 8
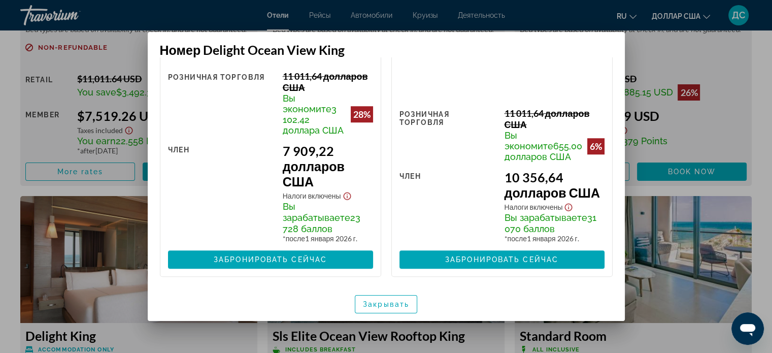
scroll to position [845, 0]
click at [381, 304] on font "Закрывать" at bounding box center [386, 304] width 46 height 8
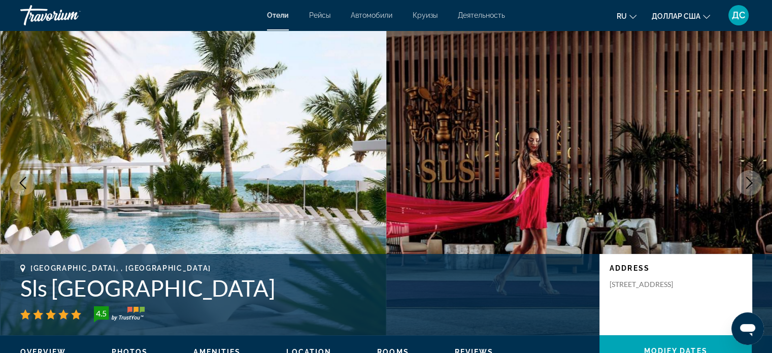
scroll to position [1559, 0]
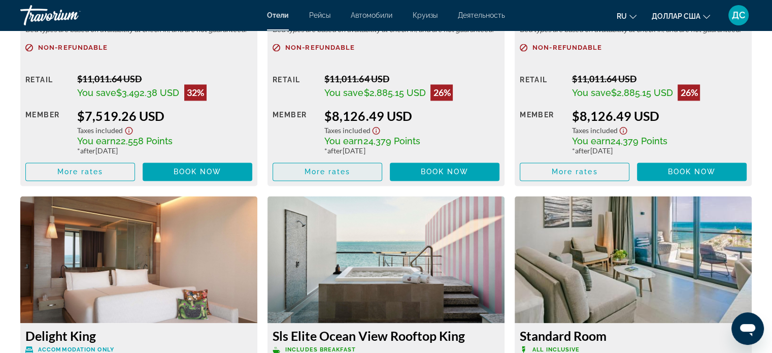
click at [340, 173] on span "More rates" at bounding box center [328, 172] width 46 height 8
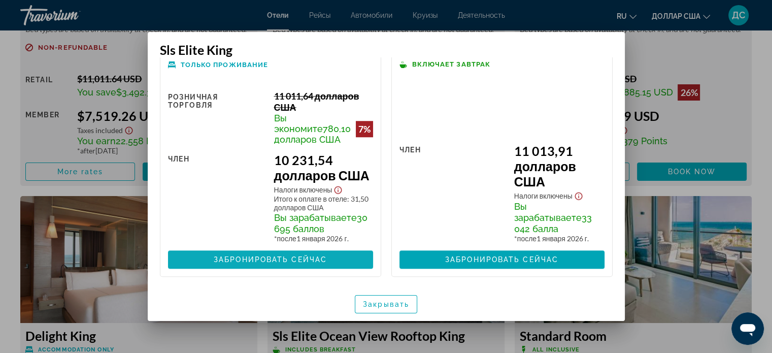
scroll to position [1125, 0]
click at [378, 306] on font "Закрывать" at bounding box center [386, 304] width 46 height 8
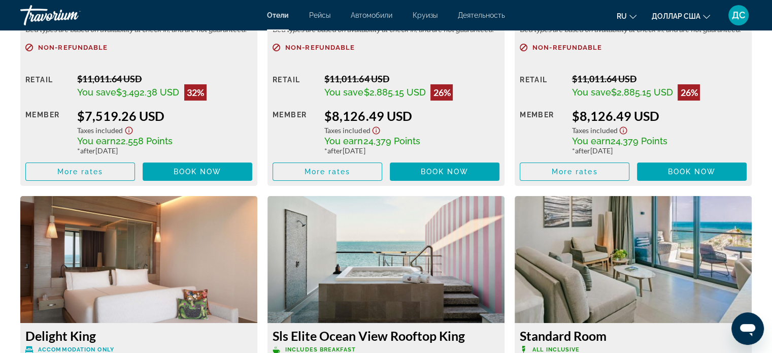
scroll to position [1559, 0]
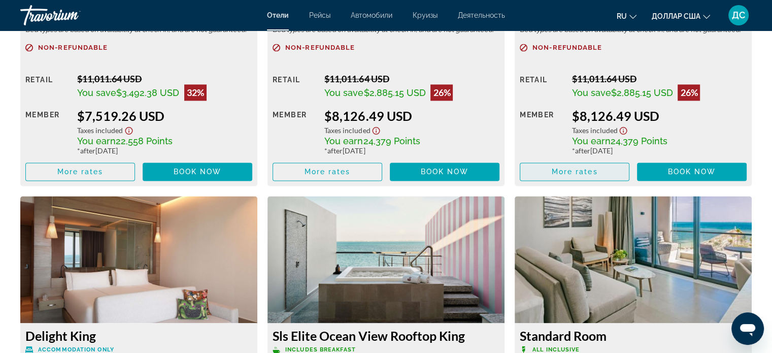
click at [567, 171] on span "More rates" at bounding box center [575, 172] width 46 height 8
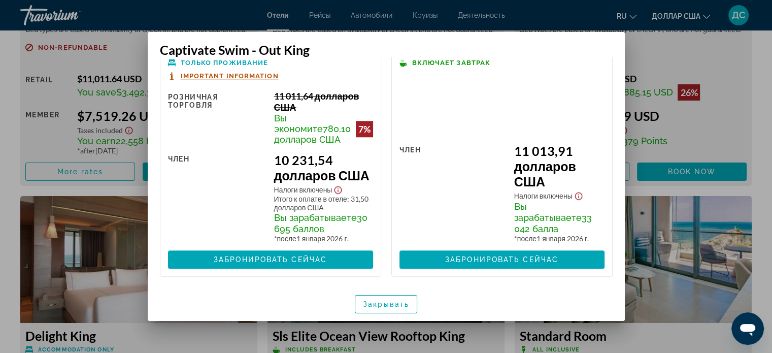
scroll to position [1128, 0]
click at [397, 297] on span "button" at bounding box center [385, 304] width 61 height 24
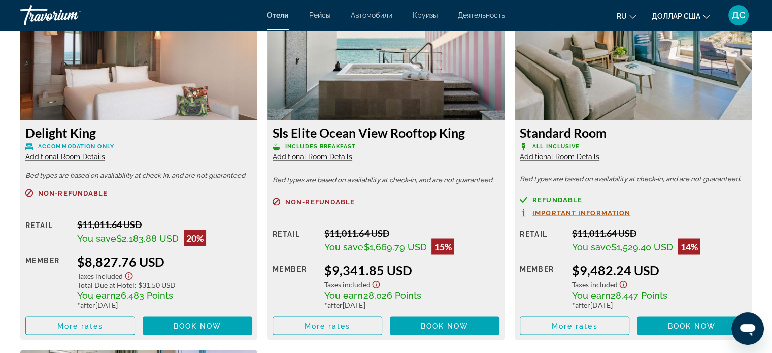
scroll to position [1864, 0]
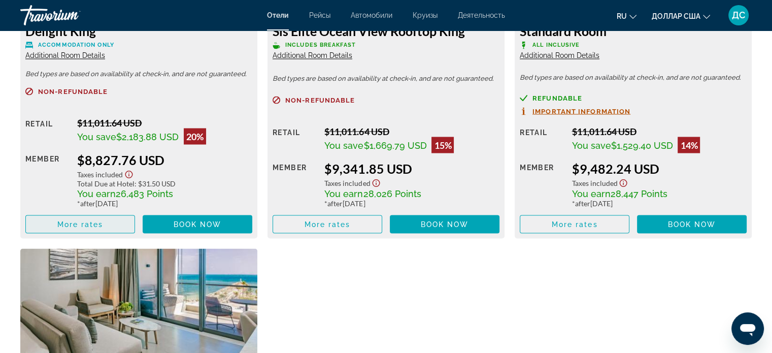
click at [86, 223] on span "More rates" at bounding box center [80, 224] width 46 height 8
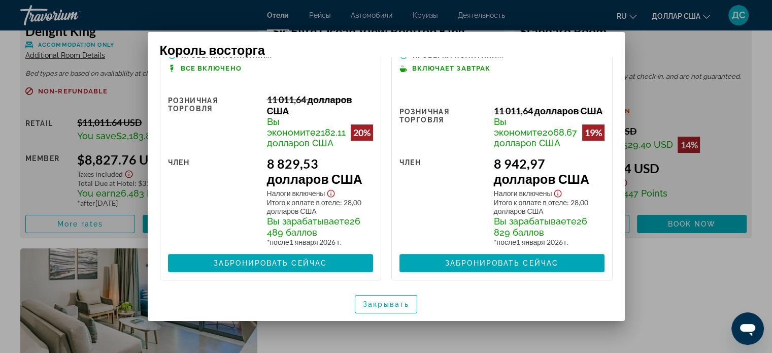
scroll to position [632, 0]
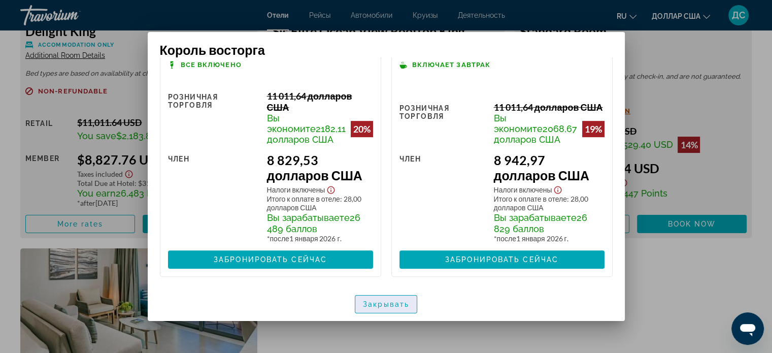
click at [380, 300] on font "Закрывать" at bounding box center [386, 304] width 46 height 8
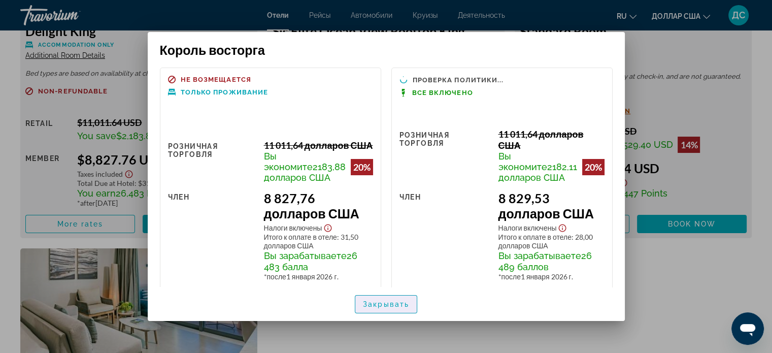
scroll to position [1864, 0]
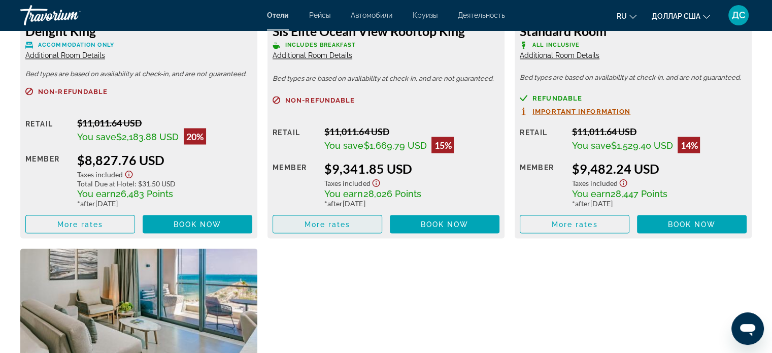
click at [340, 227] on span "More rates" at bounding box center [328, 224] width 46 height 8
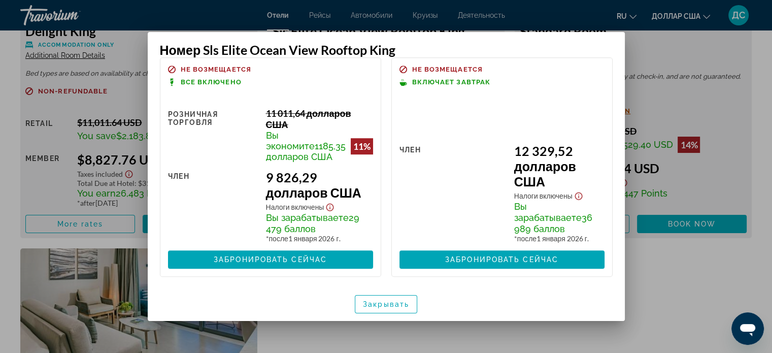
scroll to position [845, 0]
click at [374, 305] on font "Закрывать" at bounding box center [386, 304] width 46 height 8
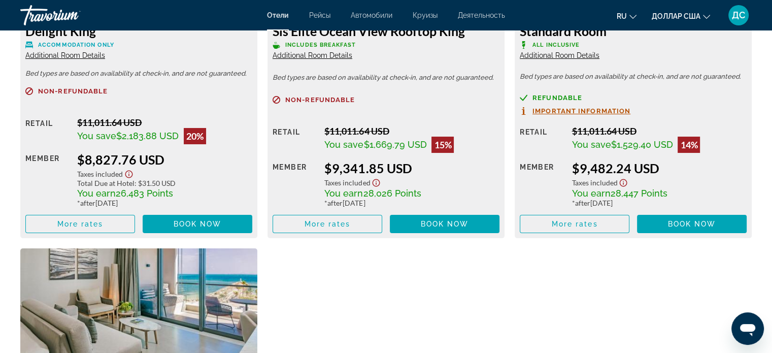
scroll to position [1864, 0]
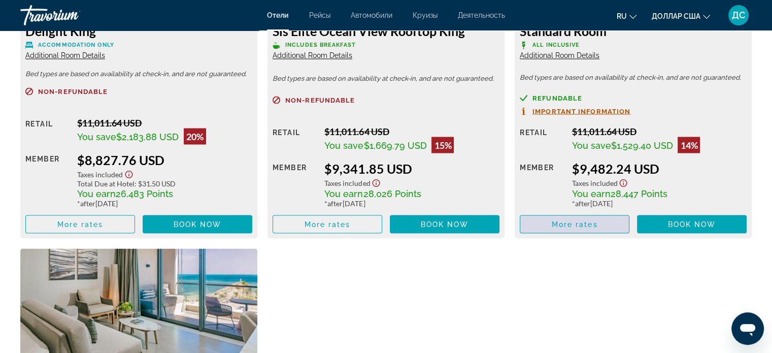
click at [599, 228] on span "Основное содержание" at bounding box center [574, 224] width 109 height 24
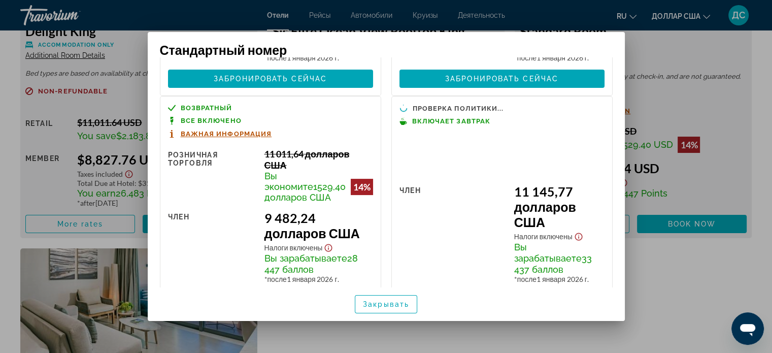
scroll to position [317, 0]
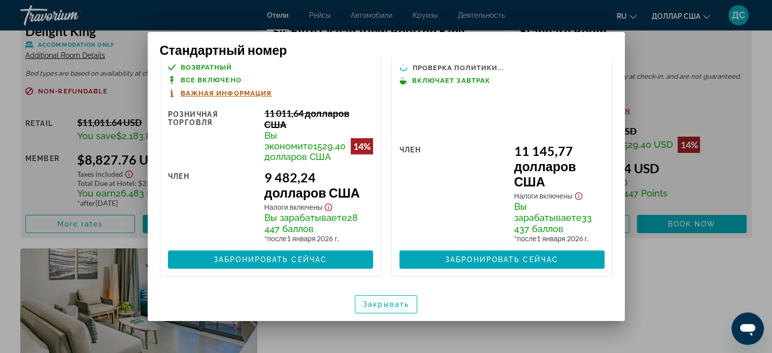
click at [408, 302] on font "Закрывать" at bounding box center [386, 304] width 46 height 8
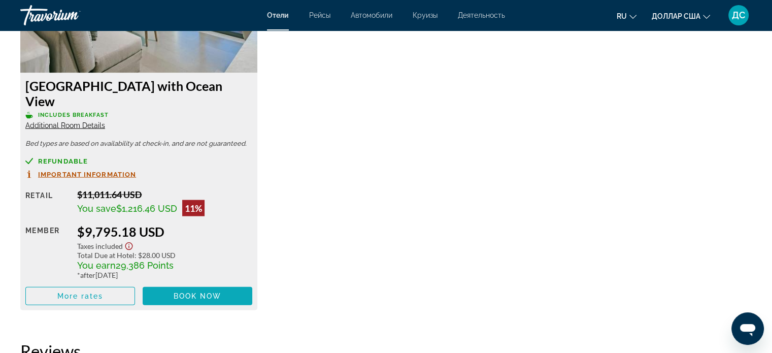
scroll to position [2168, 0]
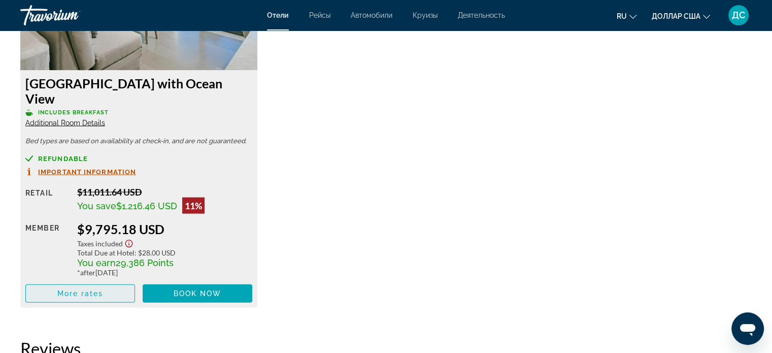
click at [102, 289] on span "More rates" at bounding box center [80, 293] width 46 height 8
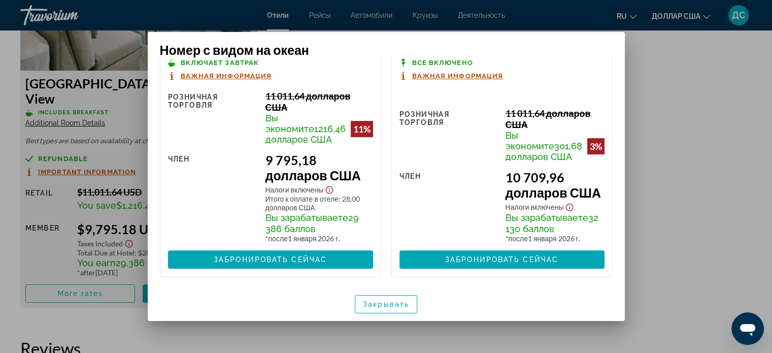
scroll to position [351, 0]
click at [398, 303] on font "Закрывать" at bounding box center [386, 304] width 46 height 8
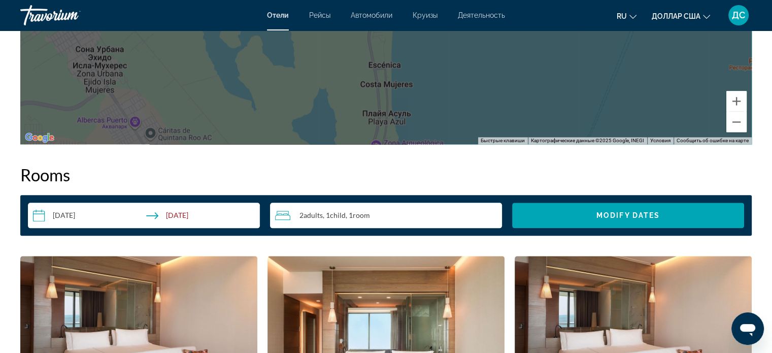
scroll to position [1204, 0]
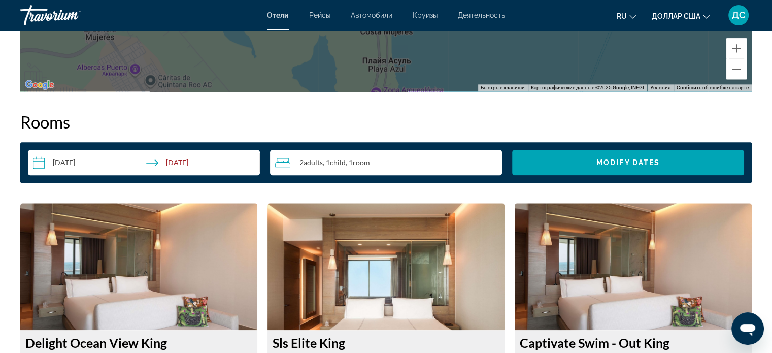
click at [127, 158] on input "**********" at bounding box center [146, 164] width 236 height 28
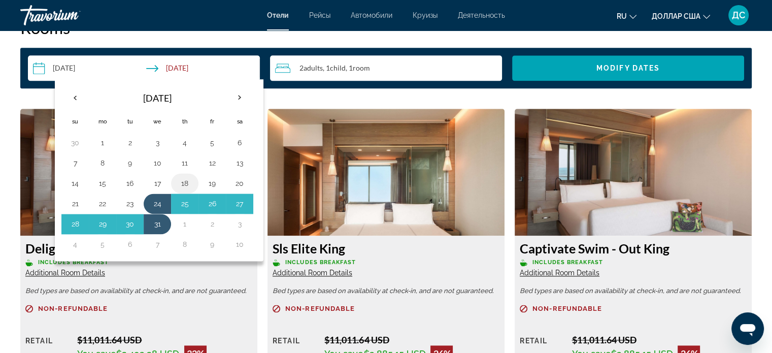
scroll to position [1305, 0]
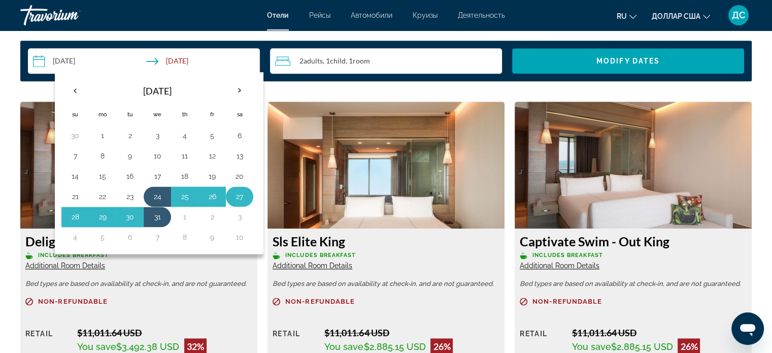
click at [237, 194] on button "27" at bounding box center [239, 196] width 16 height 14
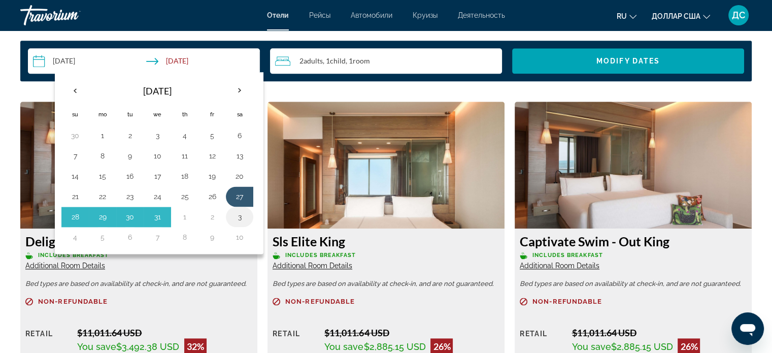
click at [240, 213] on button "3" at bounding box center [239, 217] width 16 height 14
type input "**********"
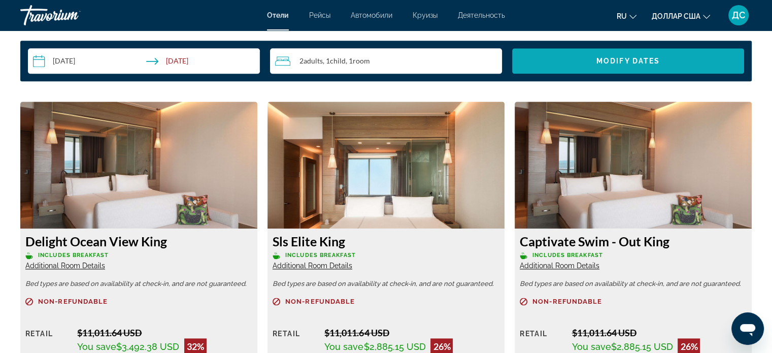
click at [553, 68] on span "Search widget" at bounding box center [628, 61] width 232 height 24
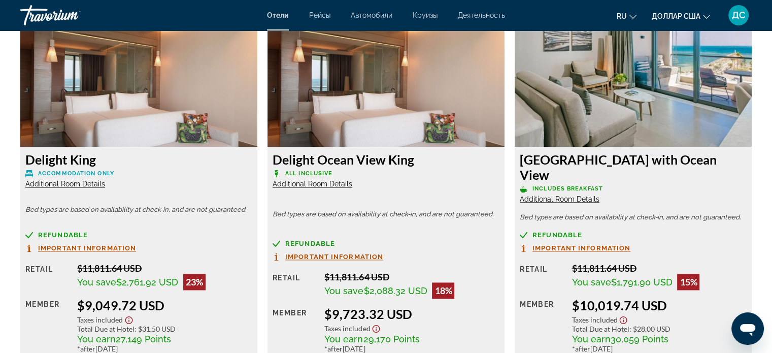
scroll to position [1459, 0]
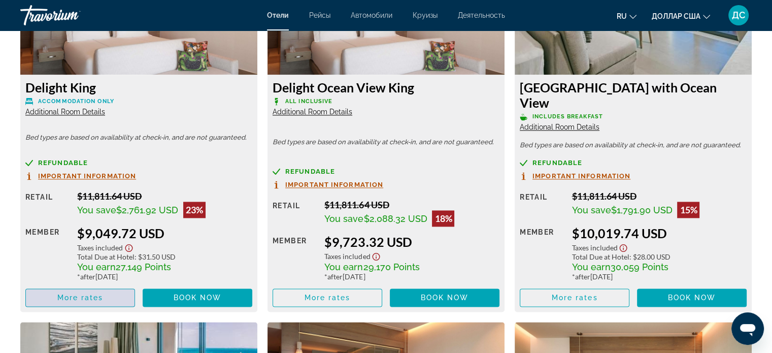
click at [69, 285] on span "Основное содержание" at bounding box center [80, 297] width 109 height 24
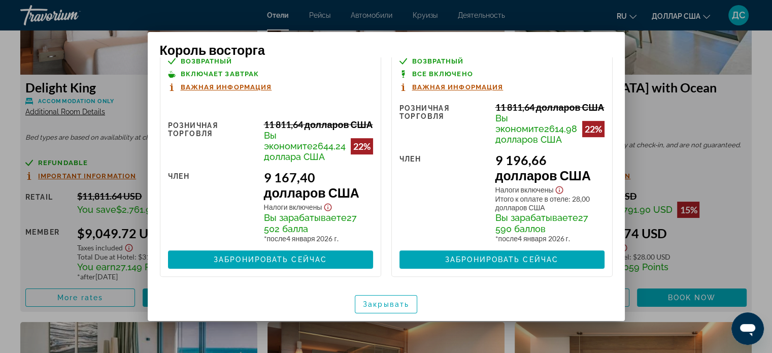
scroll to position [637, 0]
click at [398, 304] on font "Закрывать" at bounding box center [386, 304] width 46 height 8
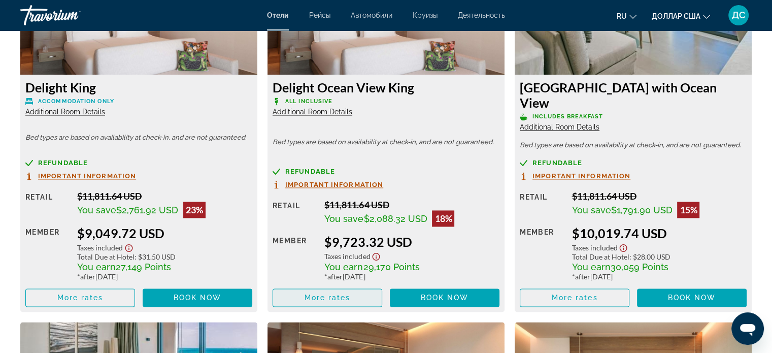
click at [343, 293] on span "More rates" at bounding box center [328, 297] width 46 height 8
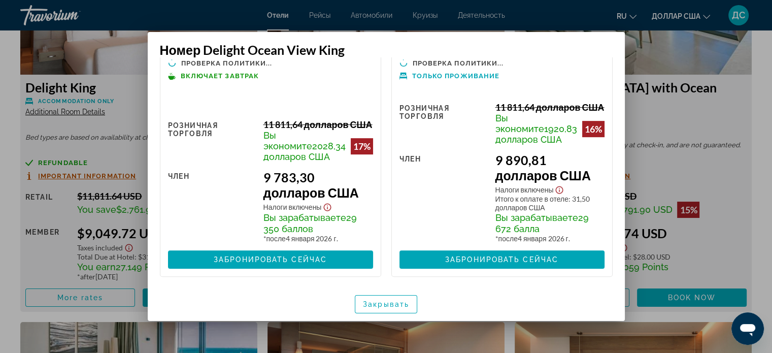
scroll to position [616, 0]
click at [382, 302] on font "Закрывать" at bounding box center [386, 304] width 46 height 8
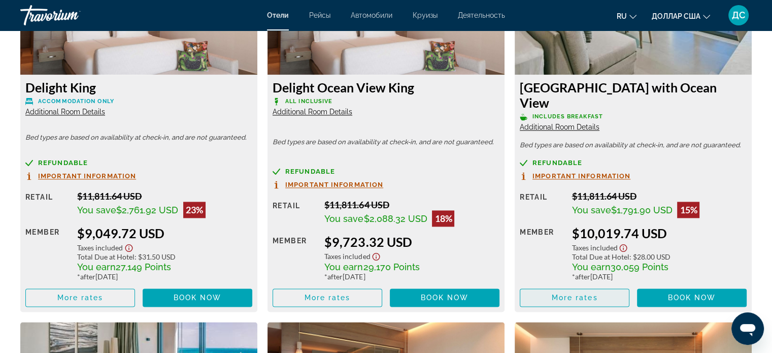
click at [554, 293] on span "More rates" at bounding box center [575, 297] width 46 height 8
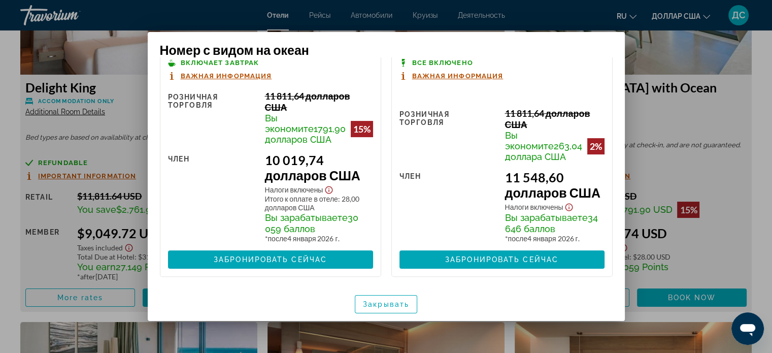
scroll to position [351, 0]
click at [404, 296] on span "button" at bounding box center [385, 304] width 61 height 24
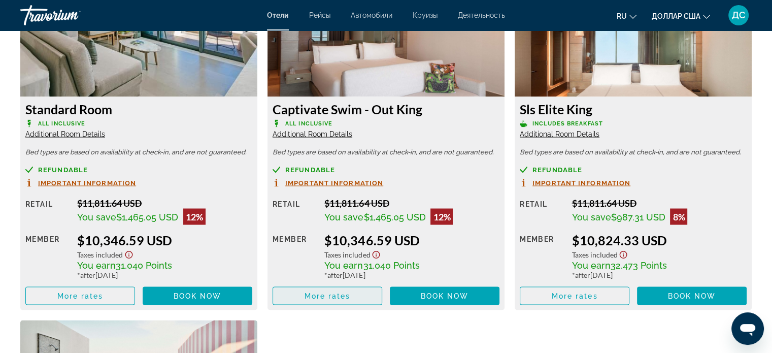
scroll to position [1814, 0]
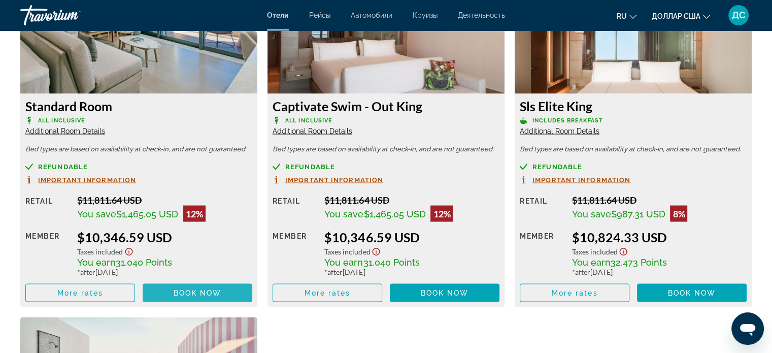
click at [206, 288] on span "Book now" at bounding box center [198, 292] width 48 height 8
